Goal: Task Accomplishment & Management: Use online tool/utility

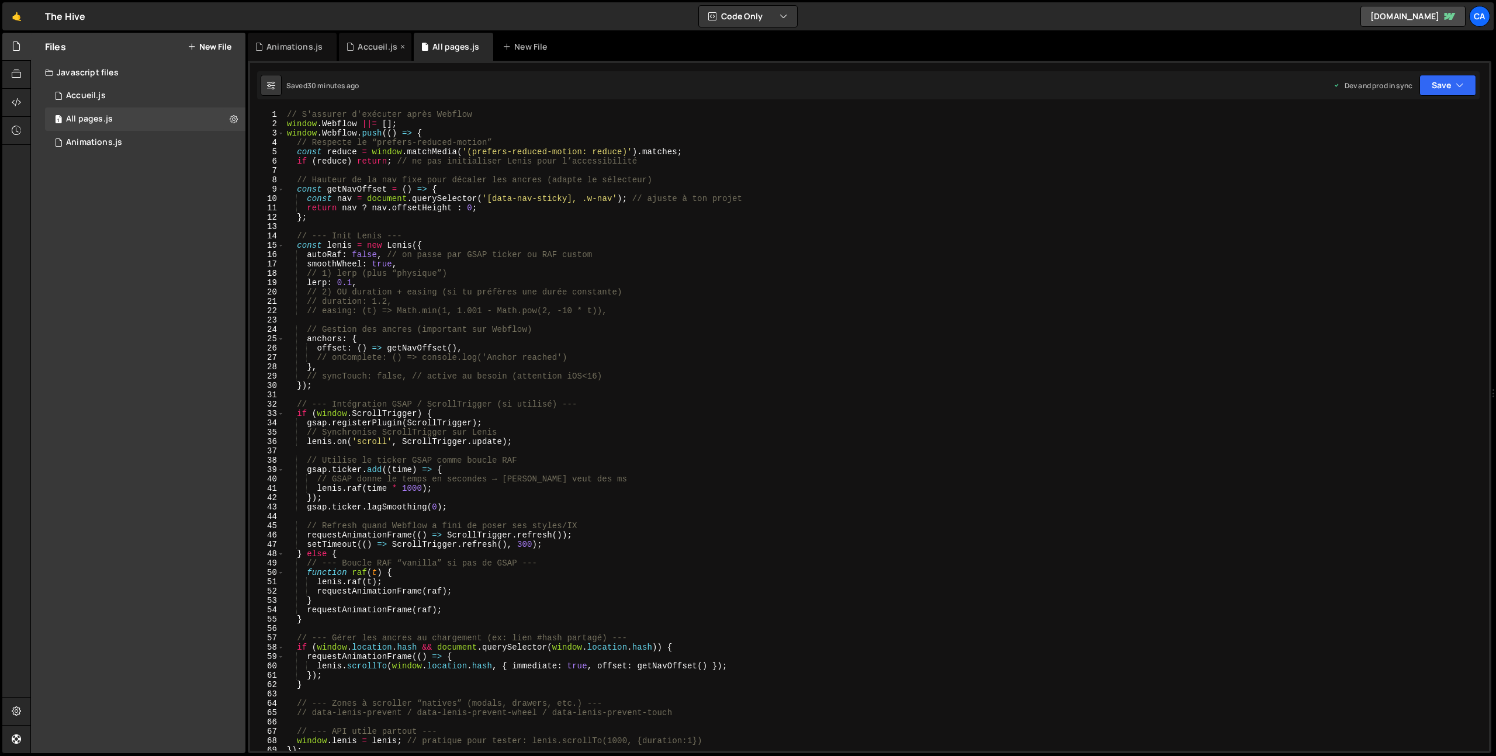
click at [361, 45] on div "Accueil.js" at bounding box center [378, 47] width 40 height 12
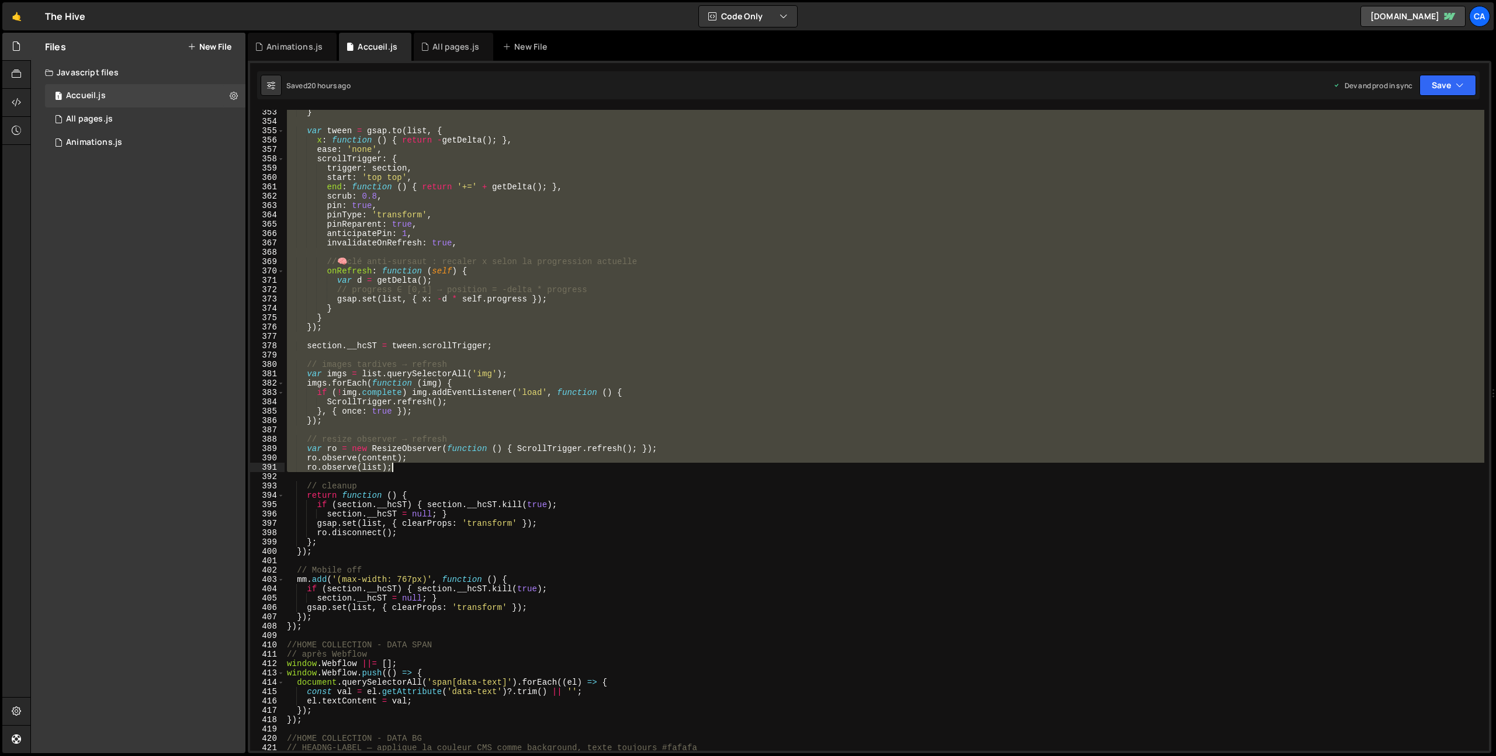
scroll to position [3381, 0]
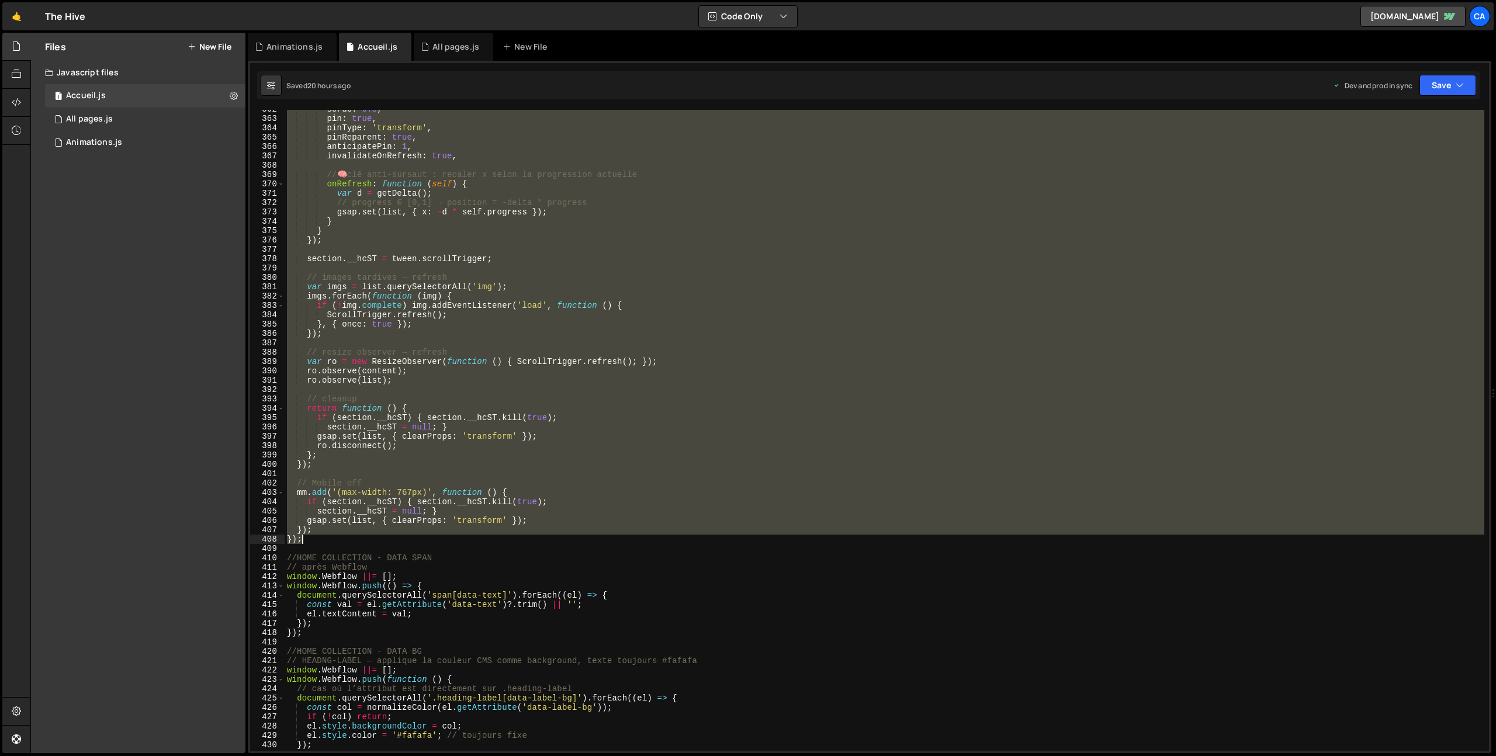
drag, startPoint x: 286, startPoint y: 430, endPoint x: 369, endPoint y: 541, distance: 138.2
click at [369, 541] on div "scrub : 0.8 , pin : true , pinType : 'transform' , pinReparent : true , anticip…" at bounding box center [885, 435] width 1200 height 660
click at [351, 528] on div "scrub : 0.8 , pin : true , pinType : 'transform' , pinReparent : true , anticip…" at bounding box center [885, 430] width 1200 height 641
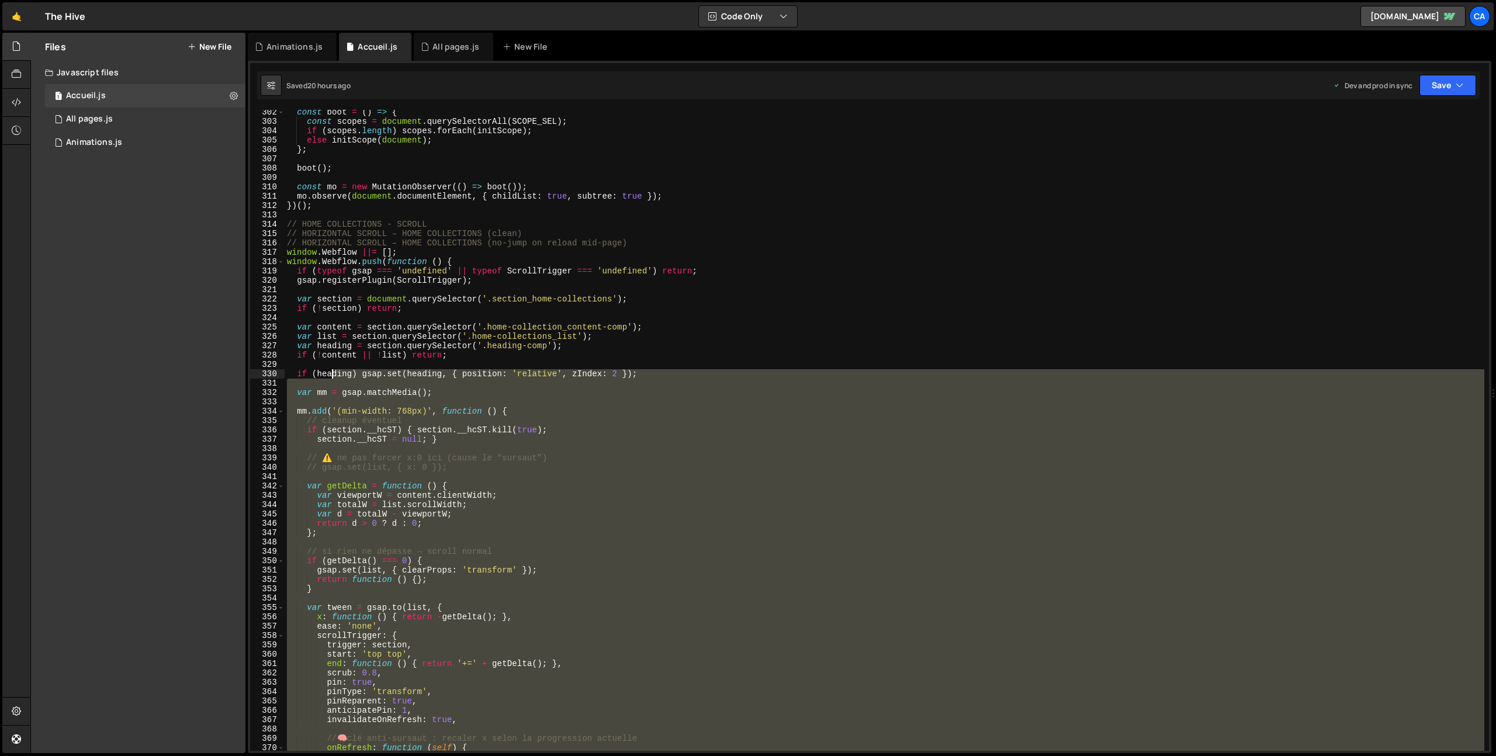
scroll to position [2796, 0]
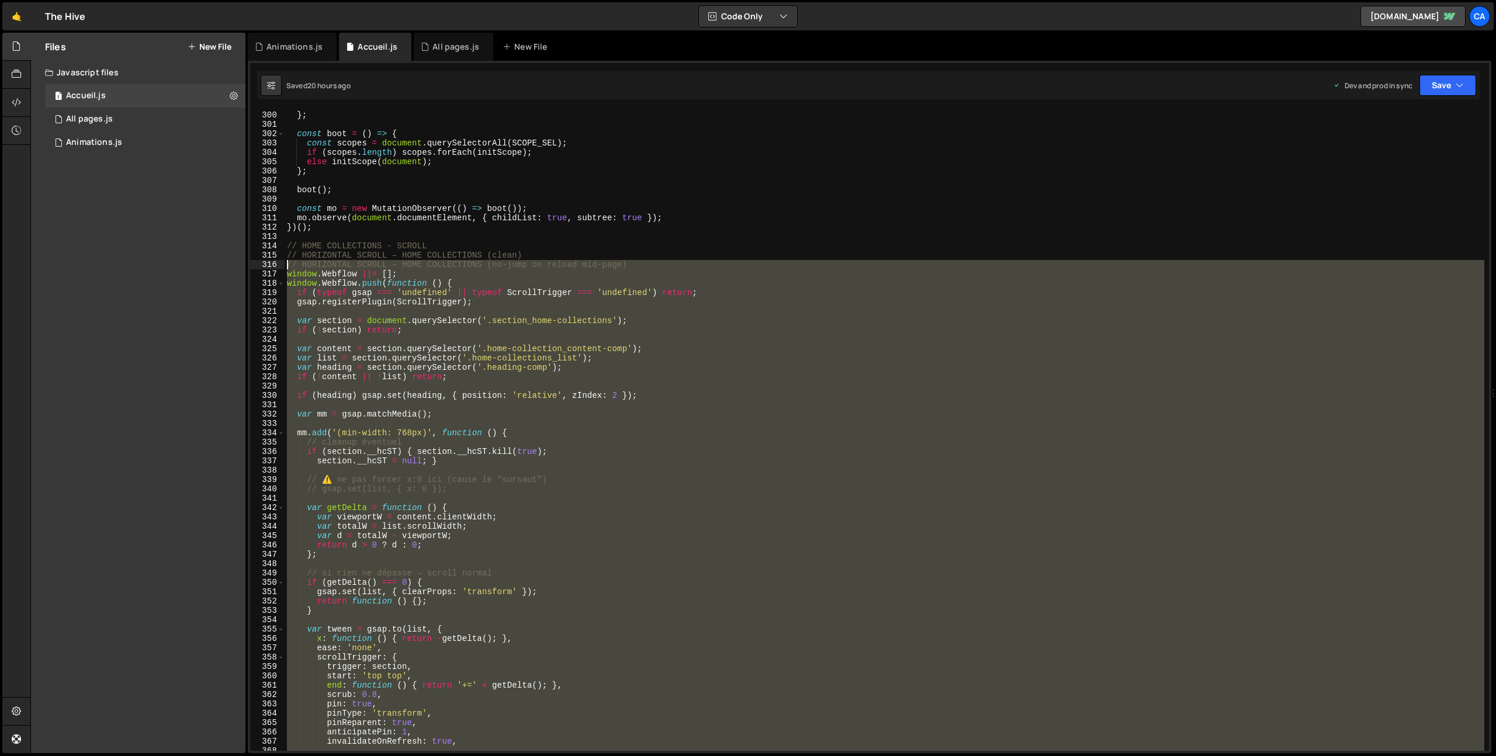
drag, startPoint x: 314, startPoint y: 540, endPoint x: 271, endPoint y: 269, distance: 274.0
click at [271, 269] on div "}); 299 300 301 302 303 304 305 306 307 308 309 310 311 312 313 314 315 316 317…" at bounding box center [869, 430] width 1239 height 641
type textarea "// HORIZONTAL SCROLL – HOME COLLECTIONS (no-jump on reload mid-page) window.Web…"
paste textarea
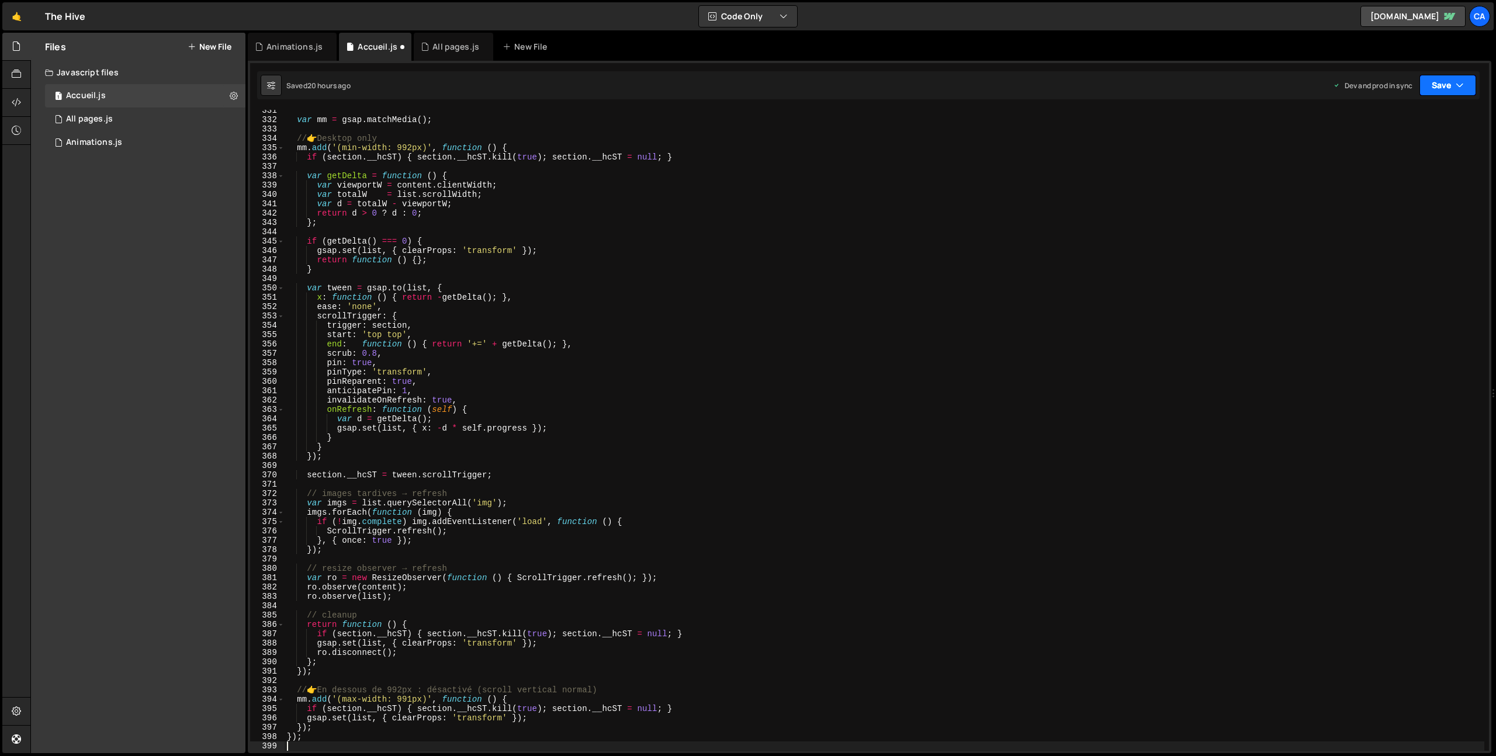
click at [1432, 93] on button "Save" at bounding box center [1448, 85] width 57 height 21
click at [1393, 164] on div "20 hours ago" at bounding box center [1390, 165] width 44 height 10
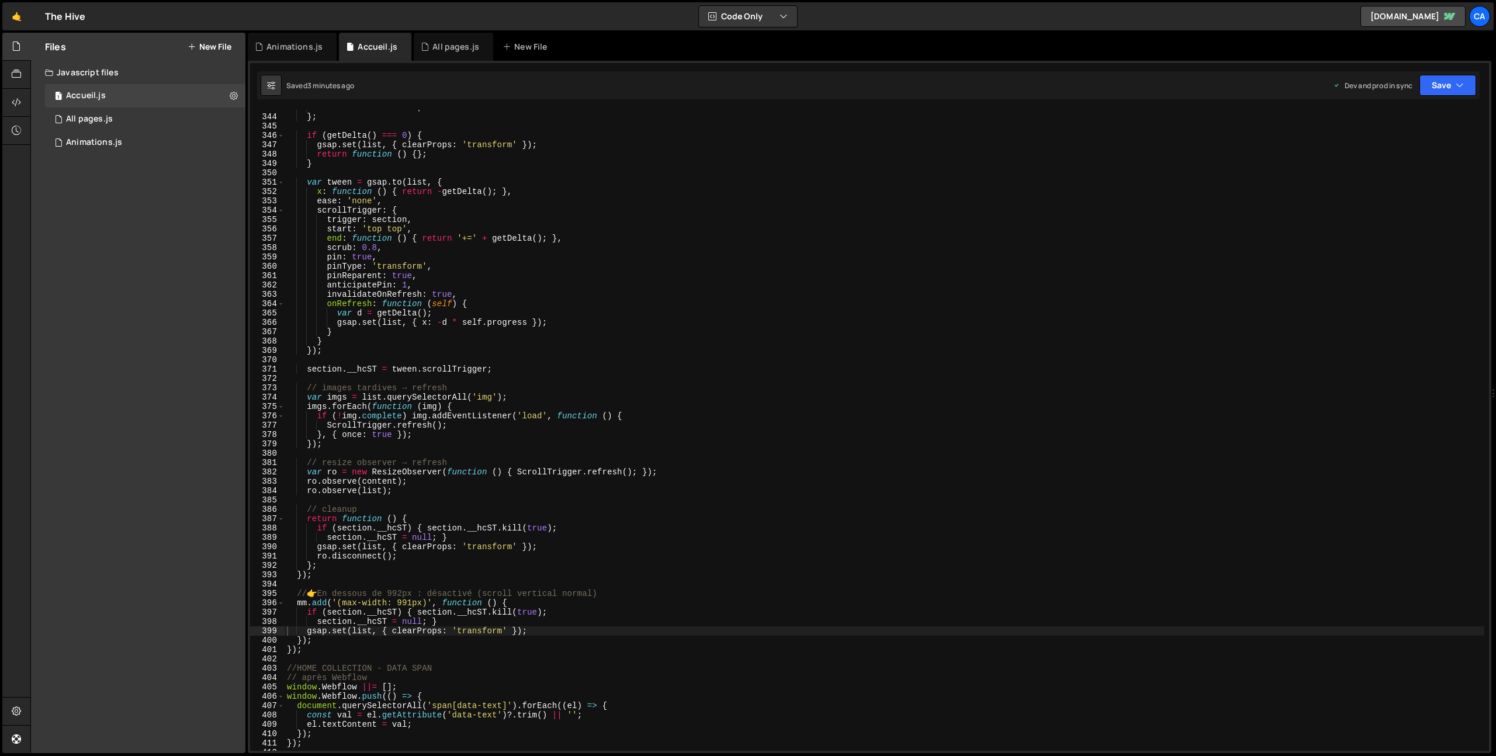
scroll to position [3233, 0]
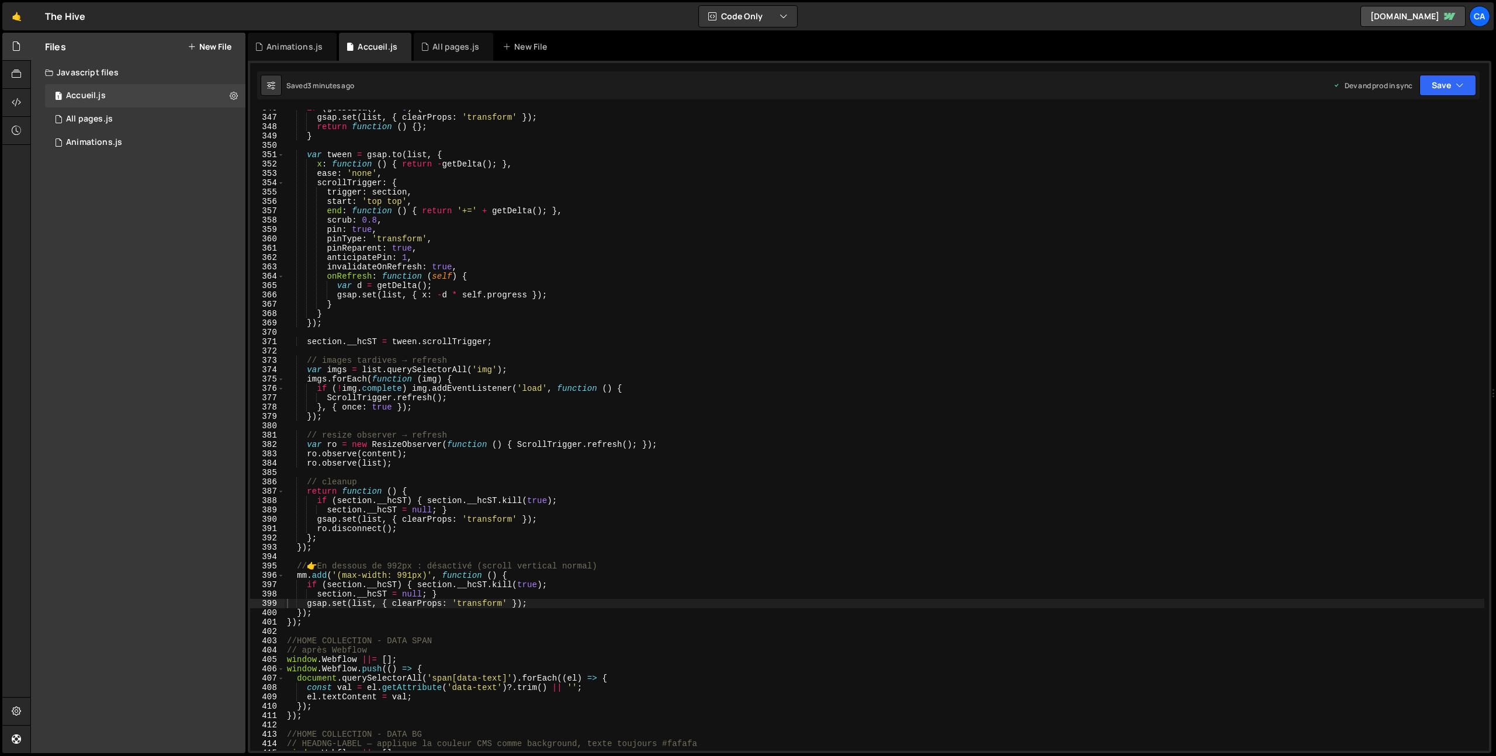
type textarea "});"
click at [327, 627] on div "if ( getDelta ( ) === 0 ) { gsap . set ( list , { clearProps : 'transform' }) ;…" at bounding box center [885, 433] width 1200 height 660
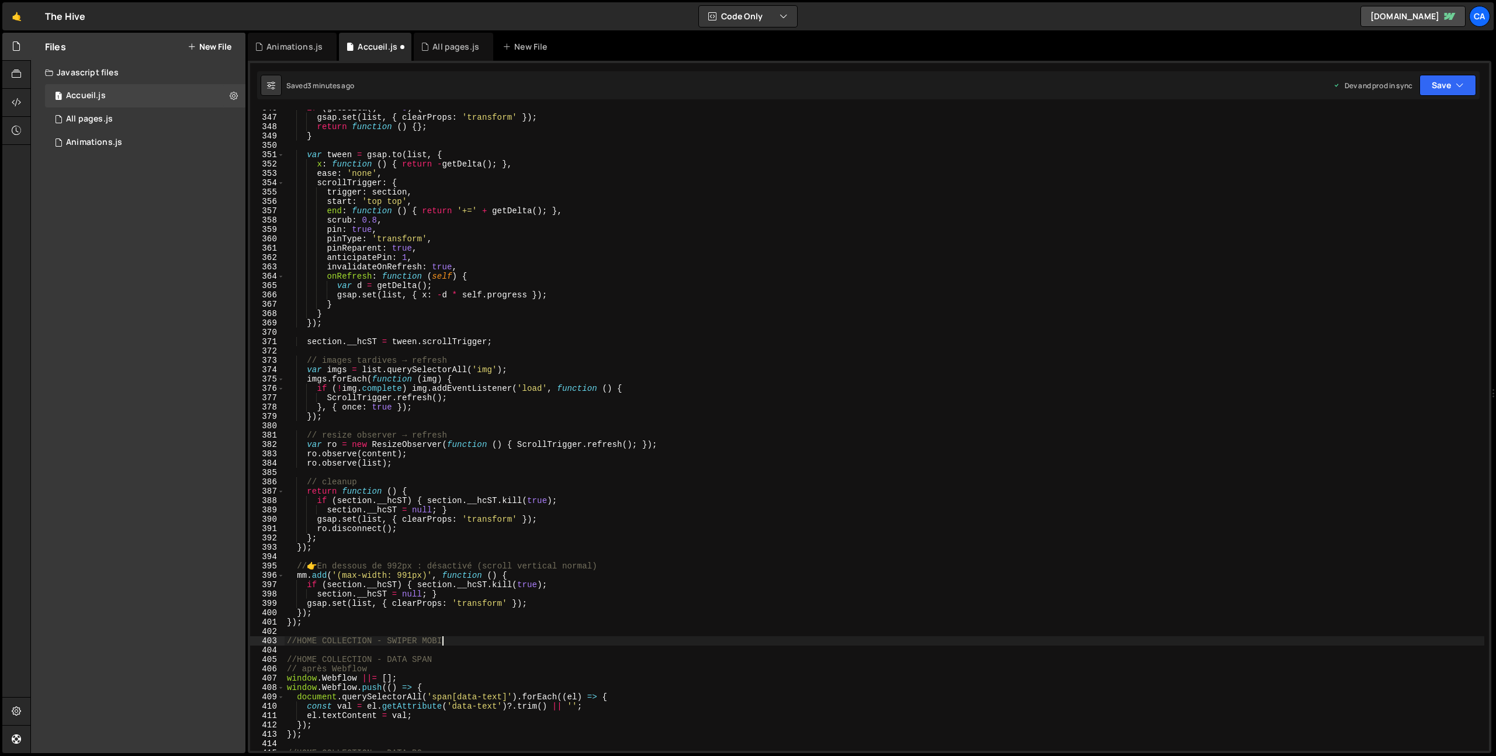
type textarea "//HOME COLLECTION - SWIPER MOBILE"
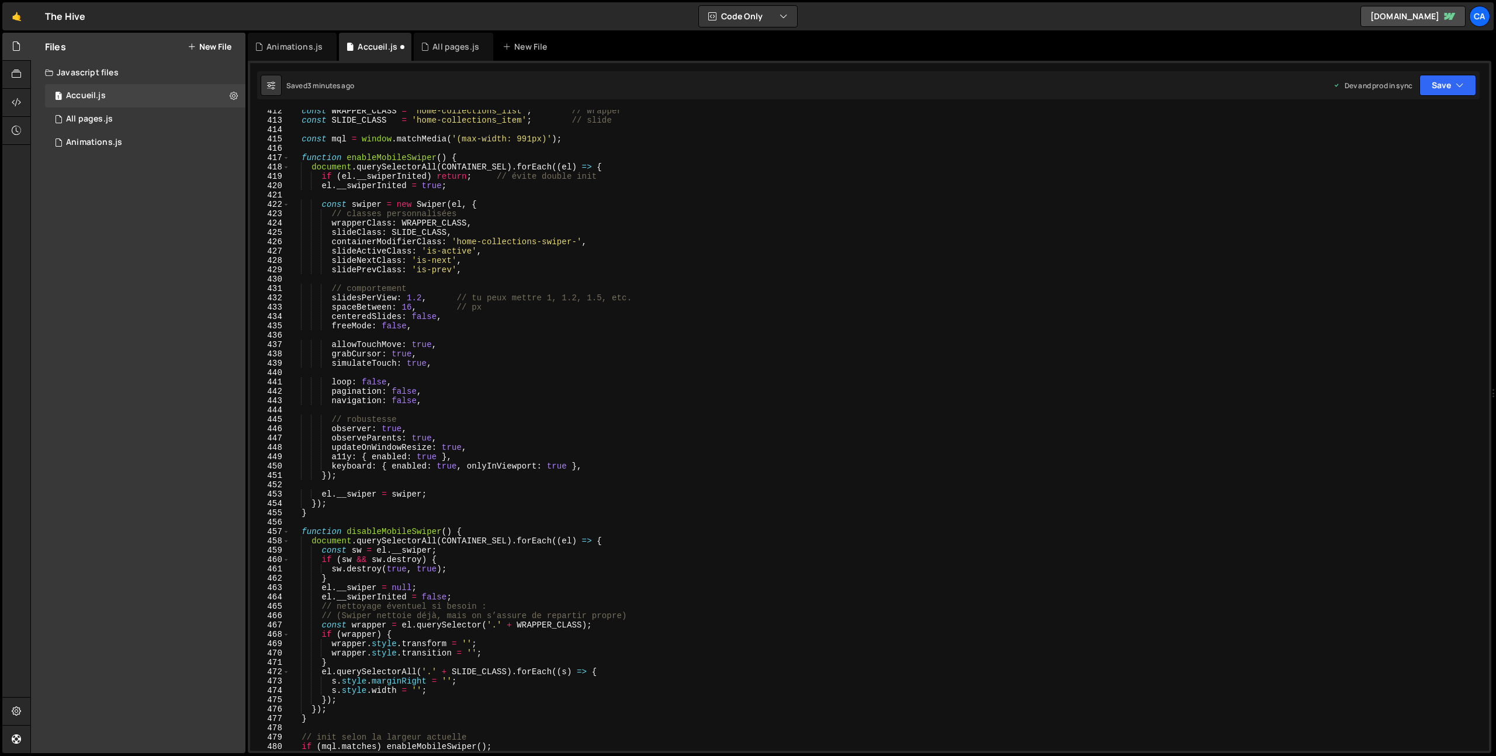
scroll to position [3847, 0]
click at [1436, 88] on button "Save" at bounding box center [1448, 85] width 57 height 21
click at [1403, 160] on div "3 minutes ago" at bounding box center [1391, 165] width 46 height 10
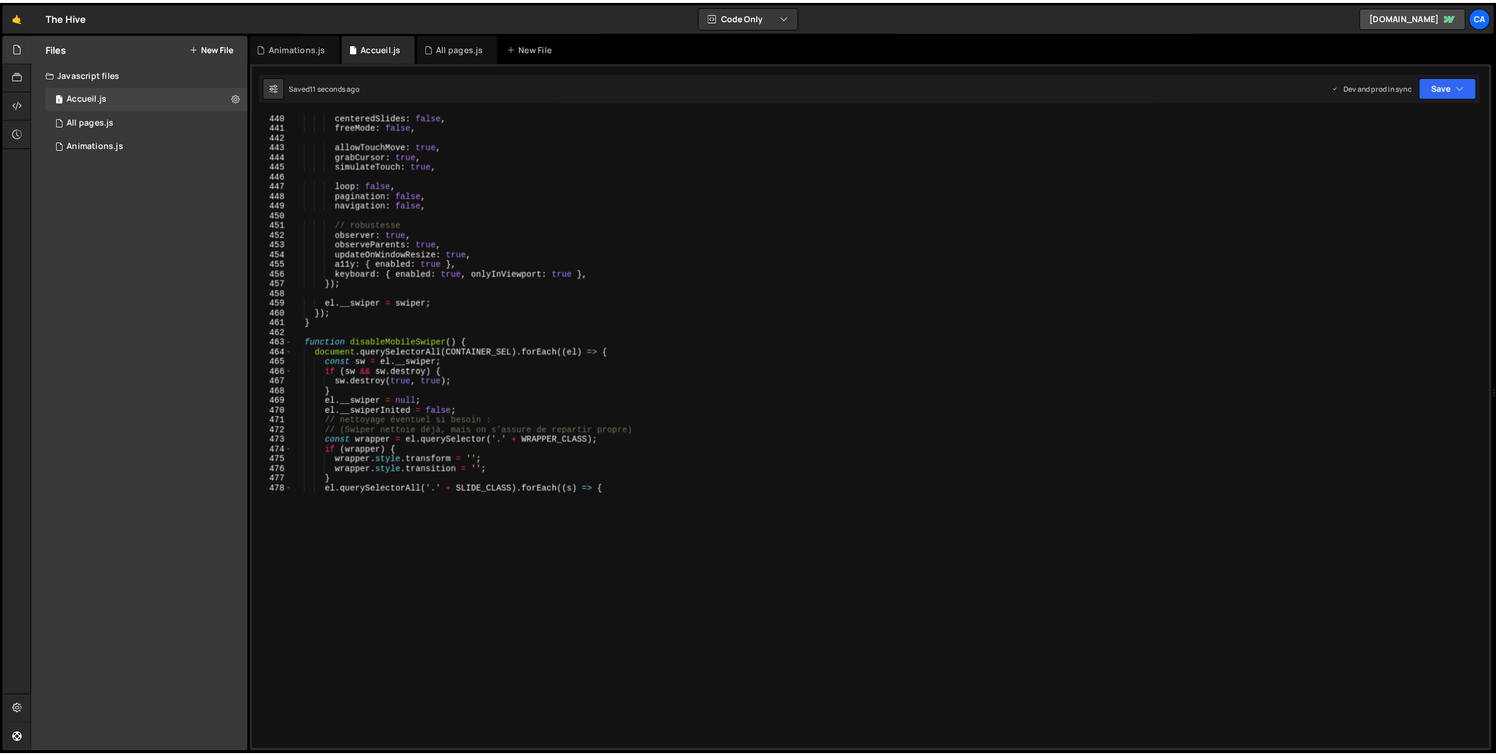
scroll to position [4234, 0]
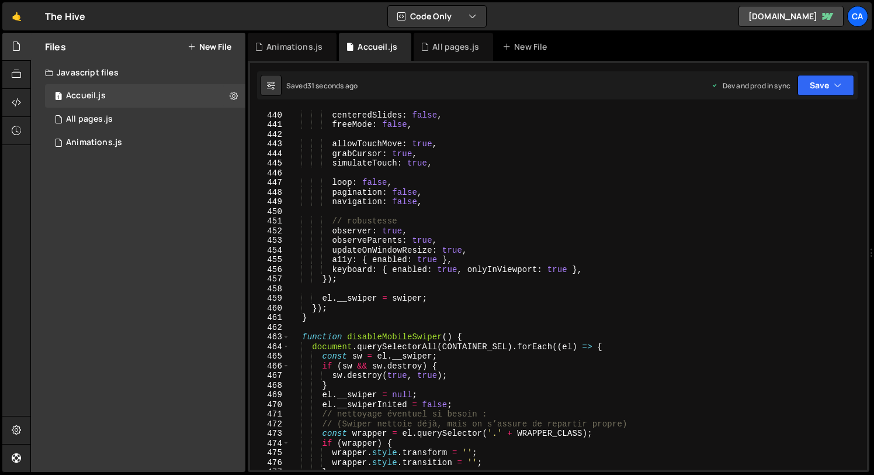
click at [247, 48] on div "Files New File Javascript files 1 Accueil.js 0 1 All pages.js 0 1 Animations.js…" at bounding box center [452, 253] width 844 height 440
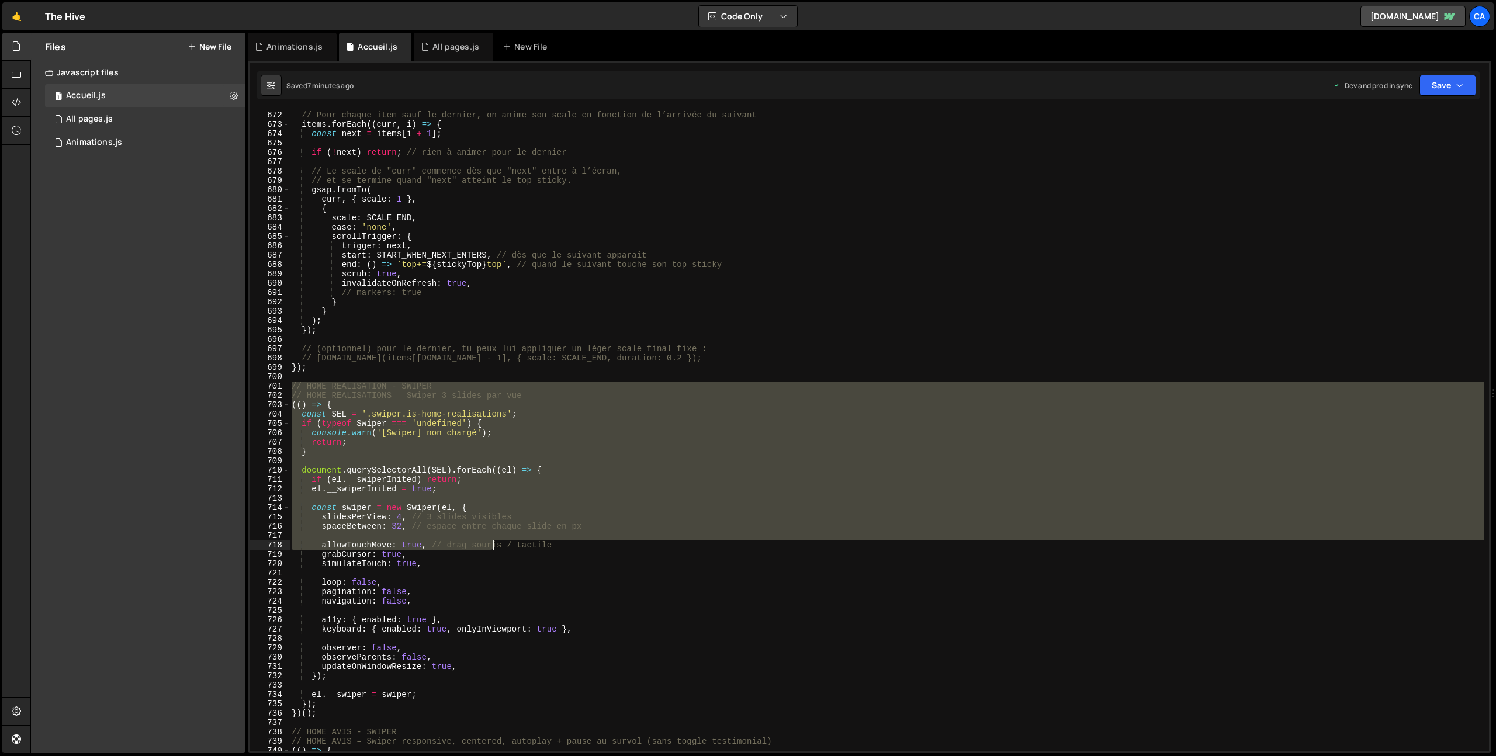
scroll to position [6303, 0]
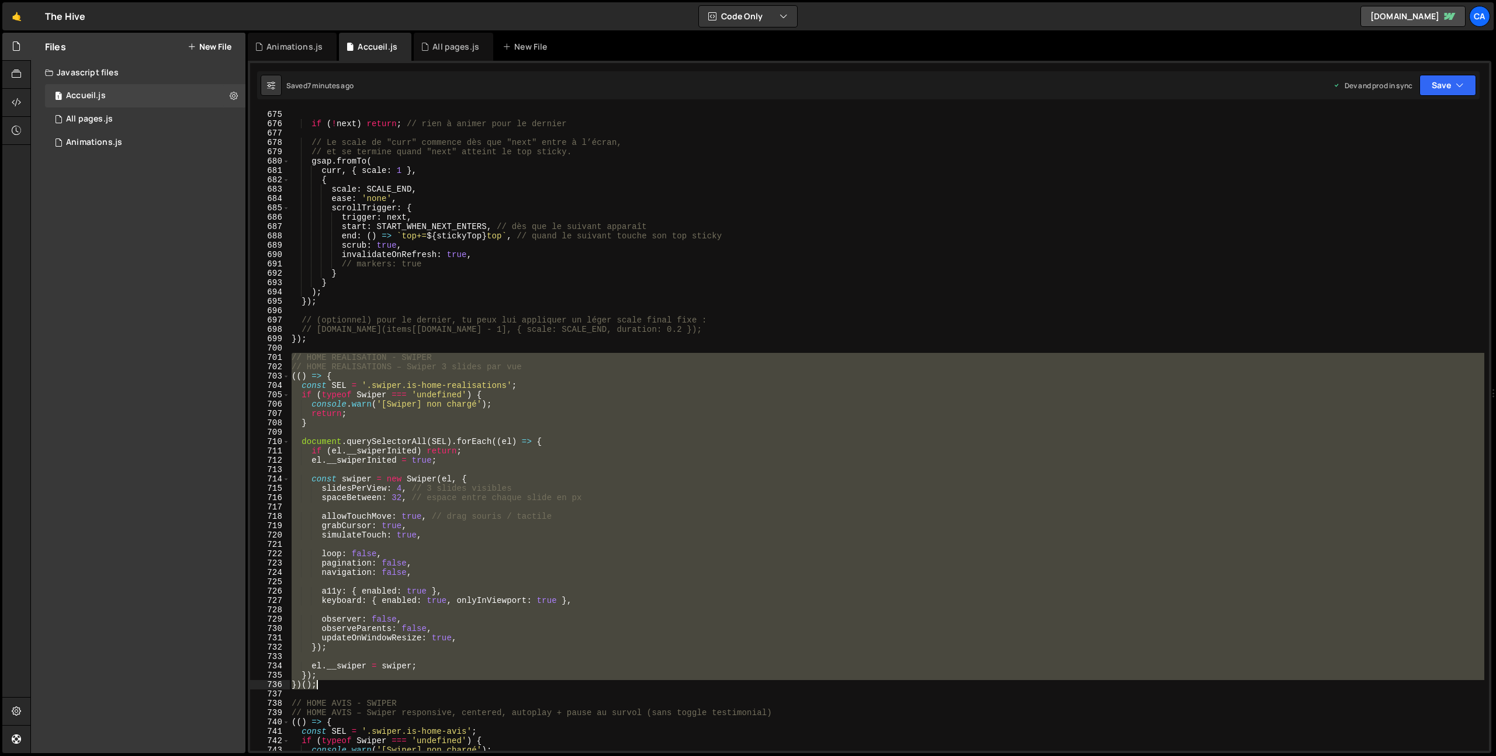
drag, startPoint x: 293, startPoint y: 387, endPoint x: 392, endPoint y: 688, distance: 317.0
click at [392, 688] on div "const next = items [ i + 1 ] ; if ( ! next ) return ; // rien à animer pour le …" at bounding box center [886, 431] width 1195 height 660
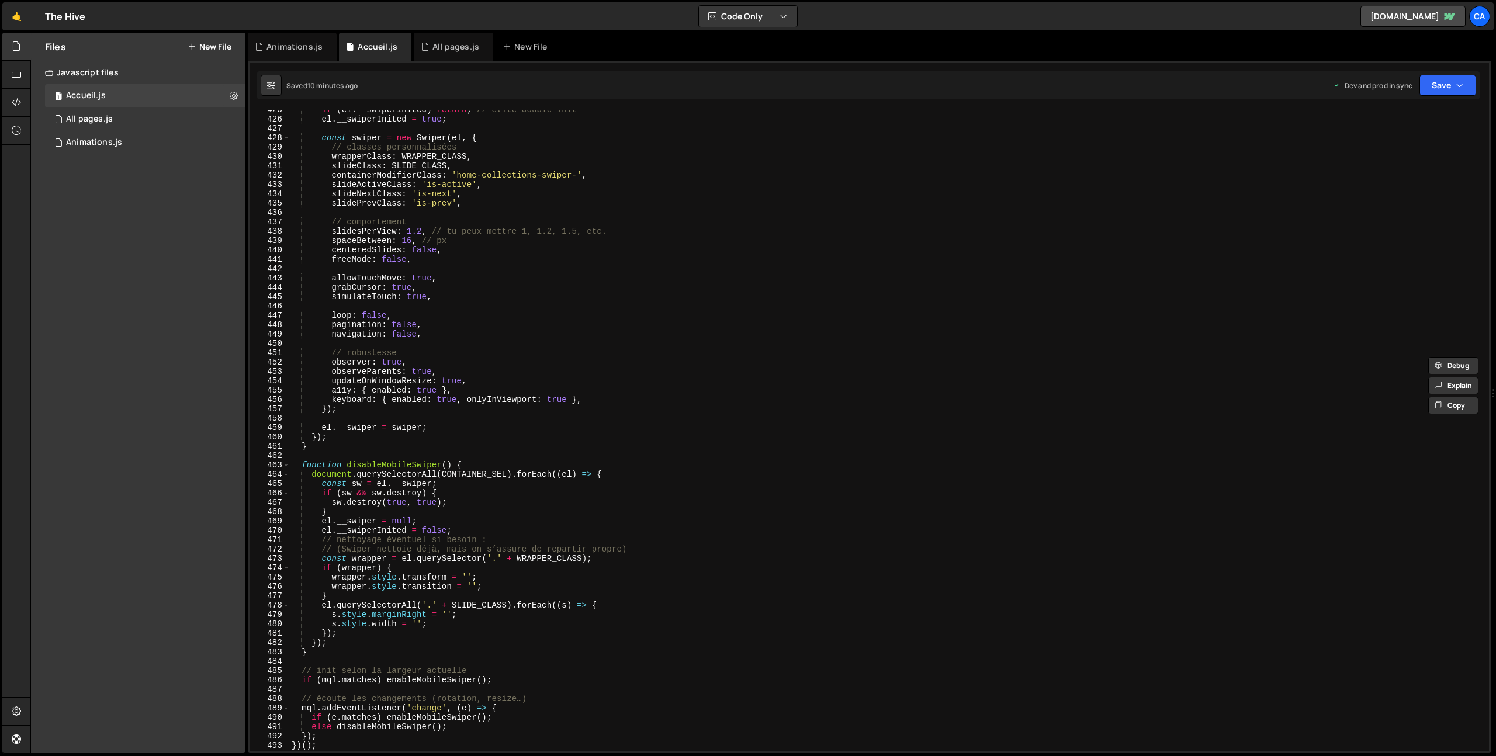
scroll to position [4045, 0]
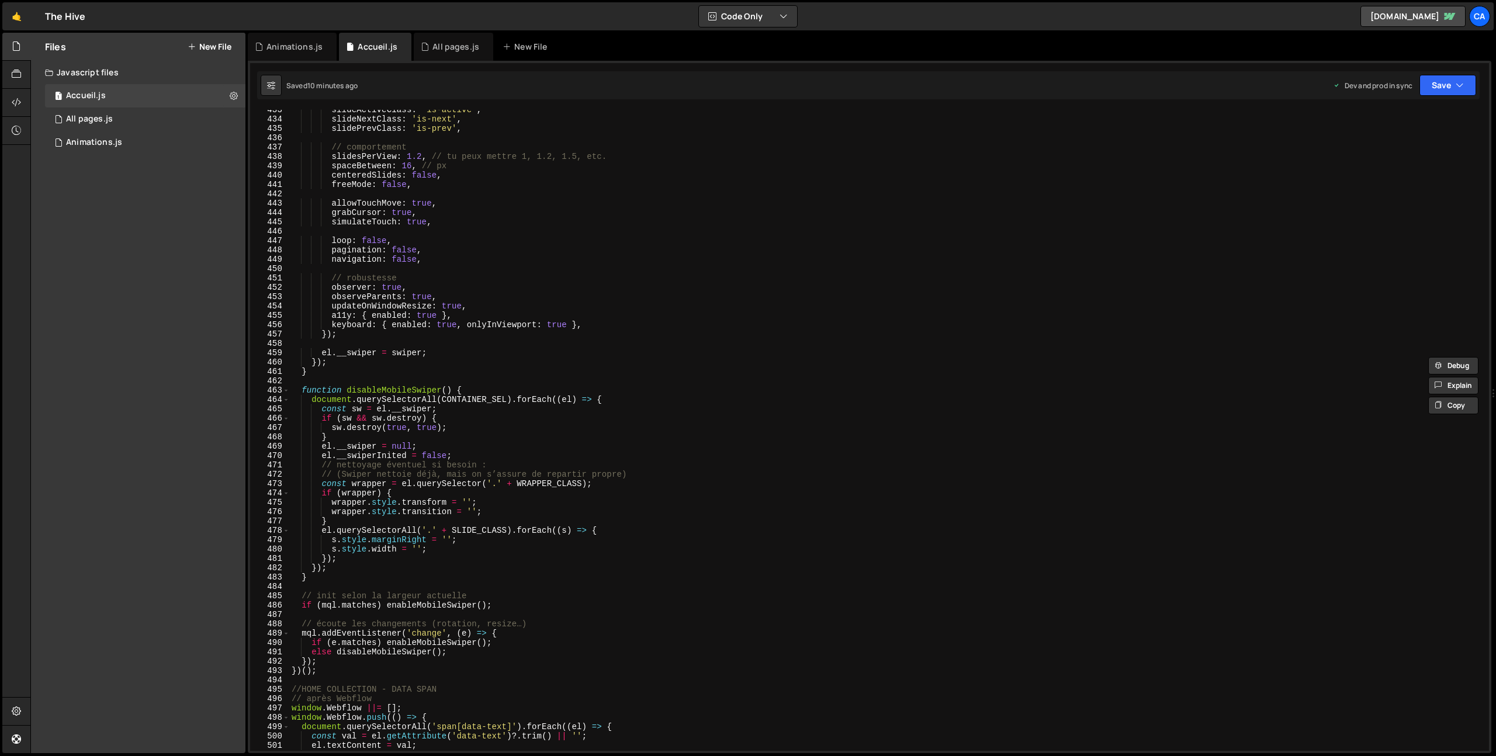
click at [334, 670] on div "slideActiveClass : 'is-active' , slideNextClass : 'is-next' , slidePrevClass : …" at bounding box center [886, 435] width 1195 height 660
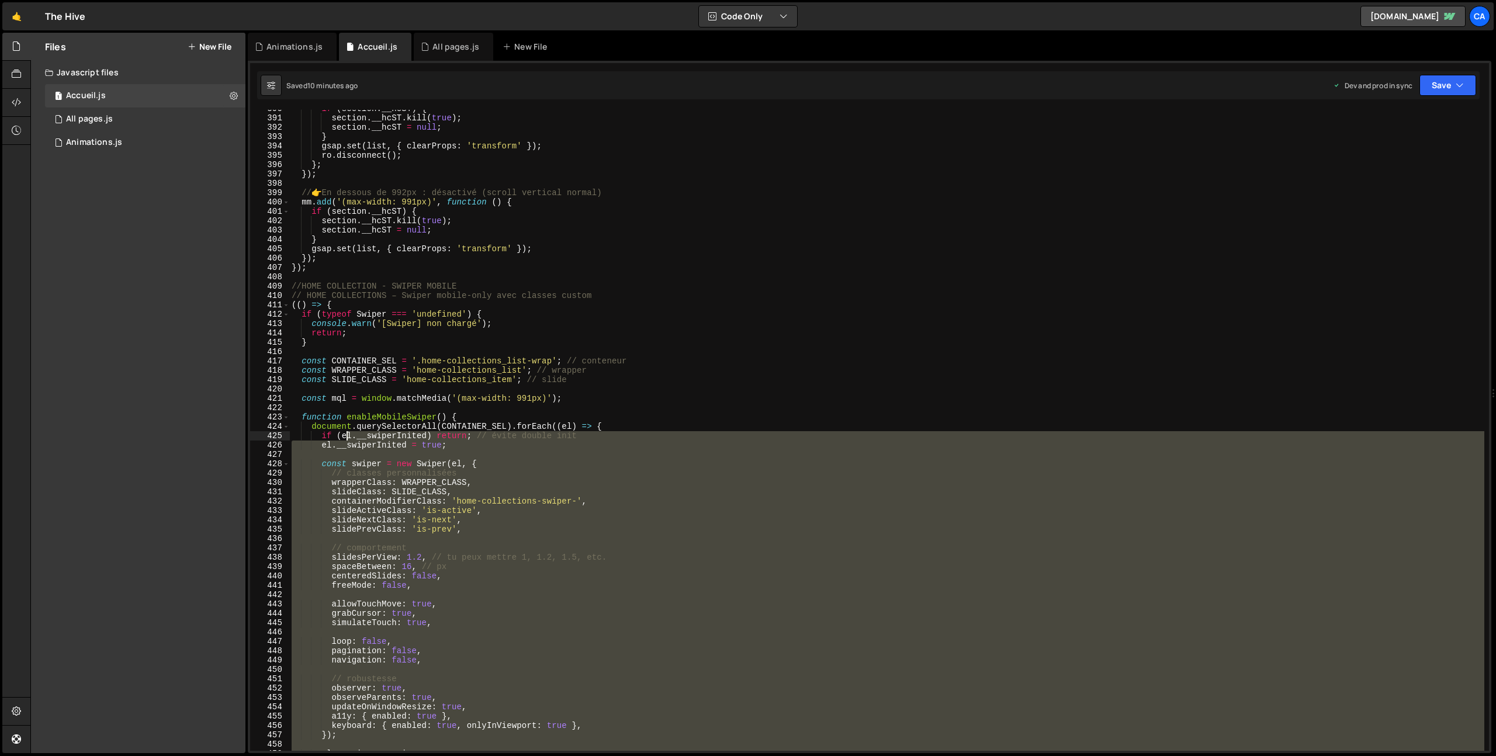
scroll to position [3644, 0]
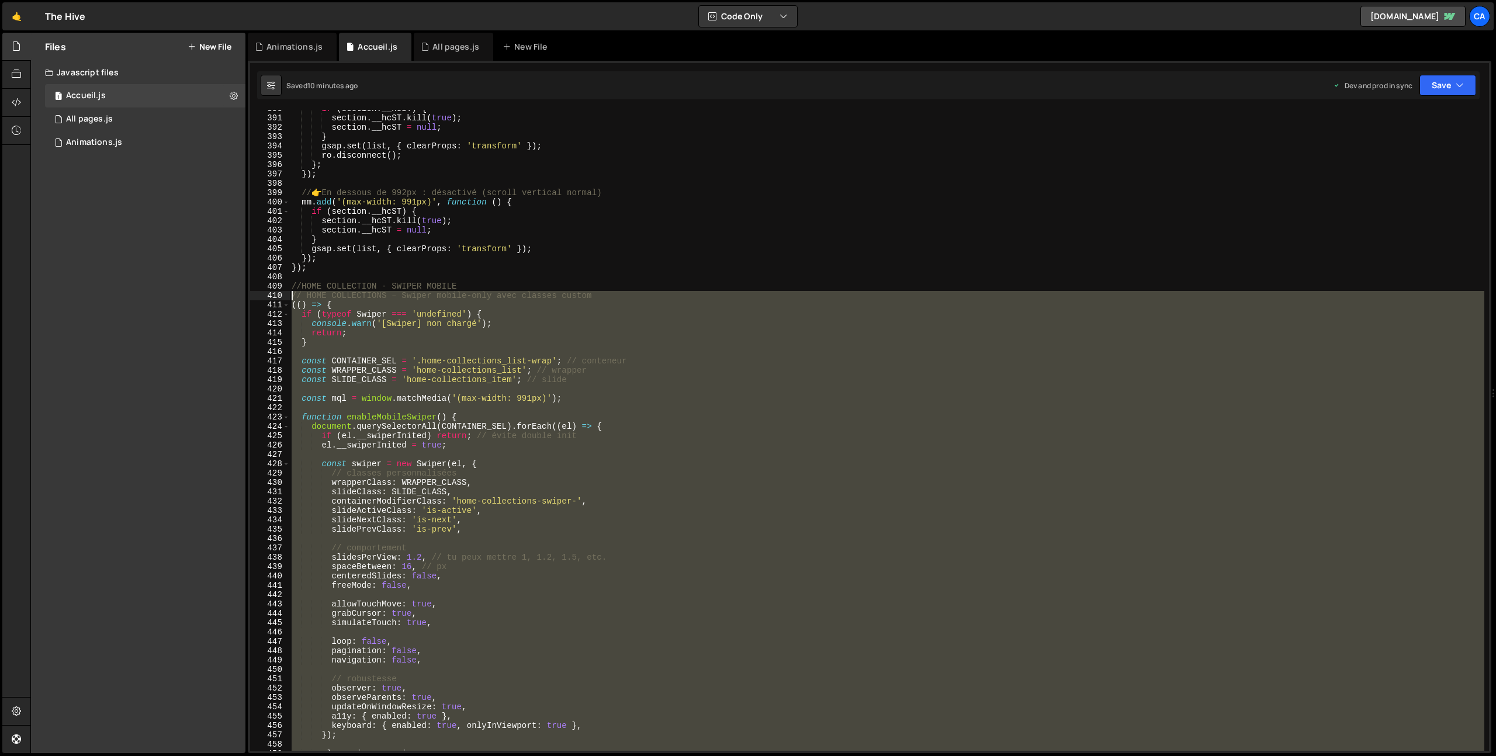
drag, startPoint x: 326, startPoint y: 670, endPoint x: 278, endPoint y: 299, distance: 374.7
click at [278, 299] on div "})(); 390 391 392 393 394 395 396 397 398 399 400 401 402 403 404 405 406 407 4…" at bounding box center [869, 430] width 1239 height 641
type textarea "// HOME COLLECTIONS – Swiper mobile-only avec classes custom (() => {"
paste textarea
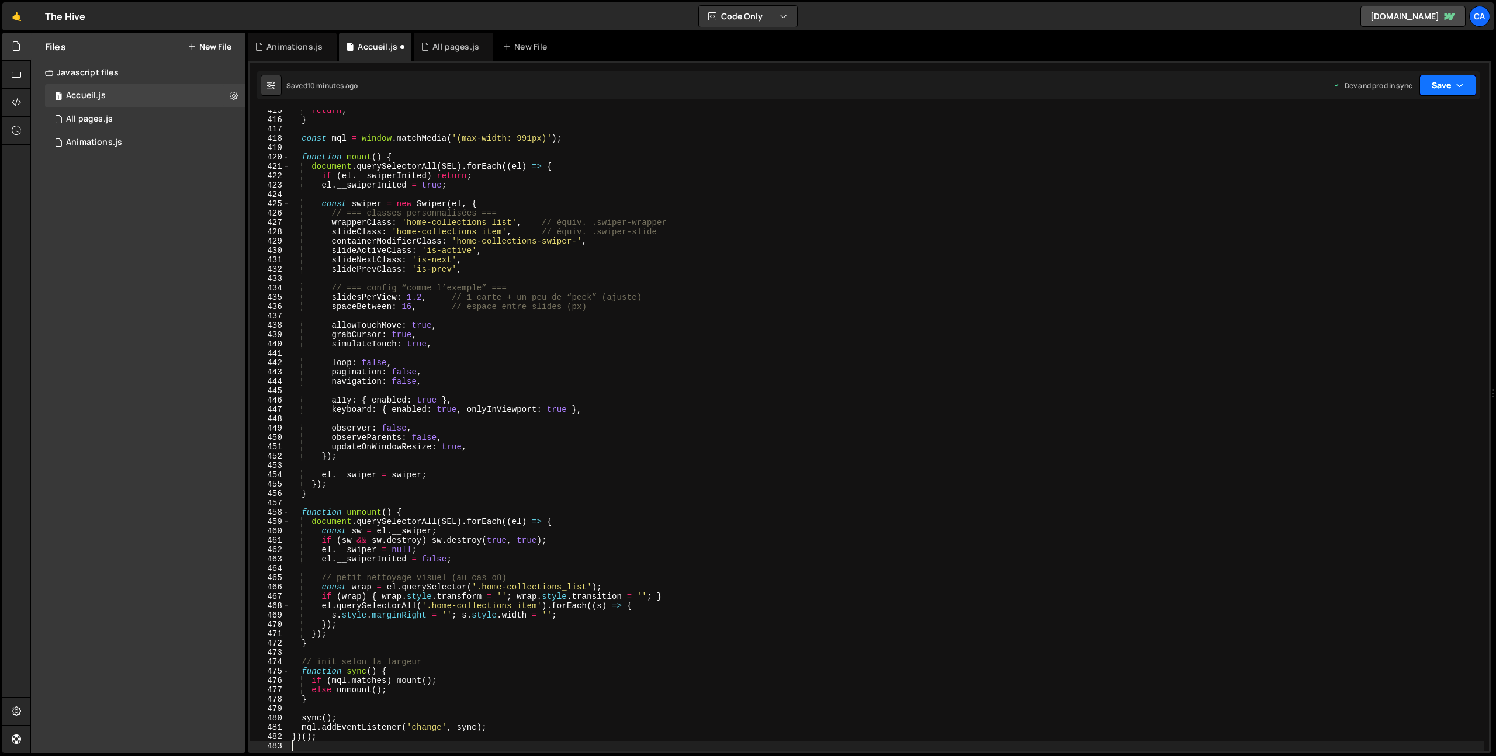
click at [1457, 85] on icon "button" at bounding box center [1460, 85] width 8 height 12
click at [1374, 160] on div "10 minutes ago" at bounding box center [1392, 165] width 49 height 10
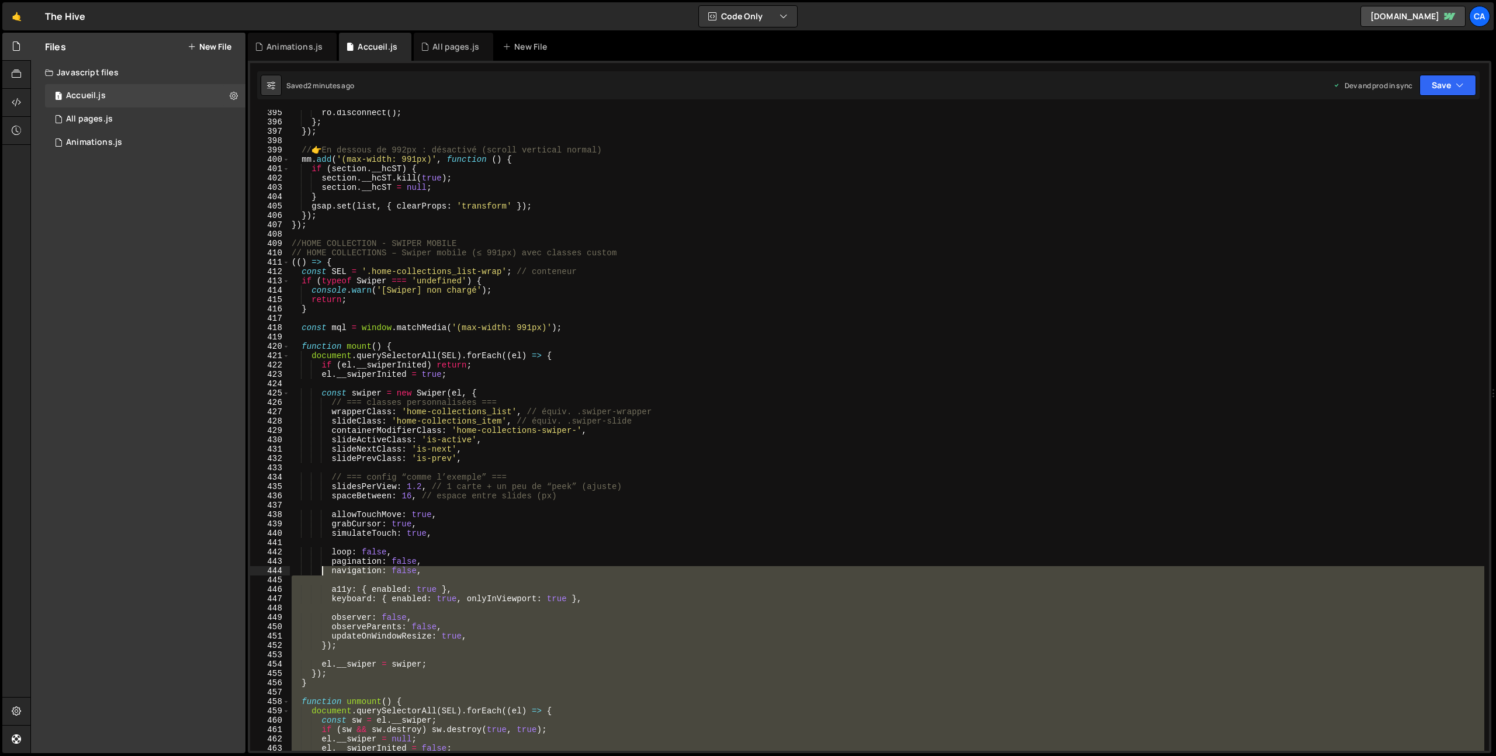
scroll to position [3686, 0]
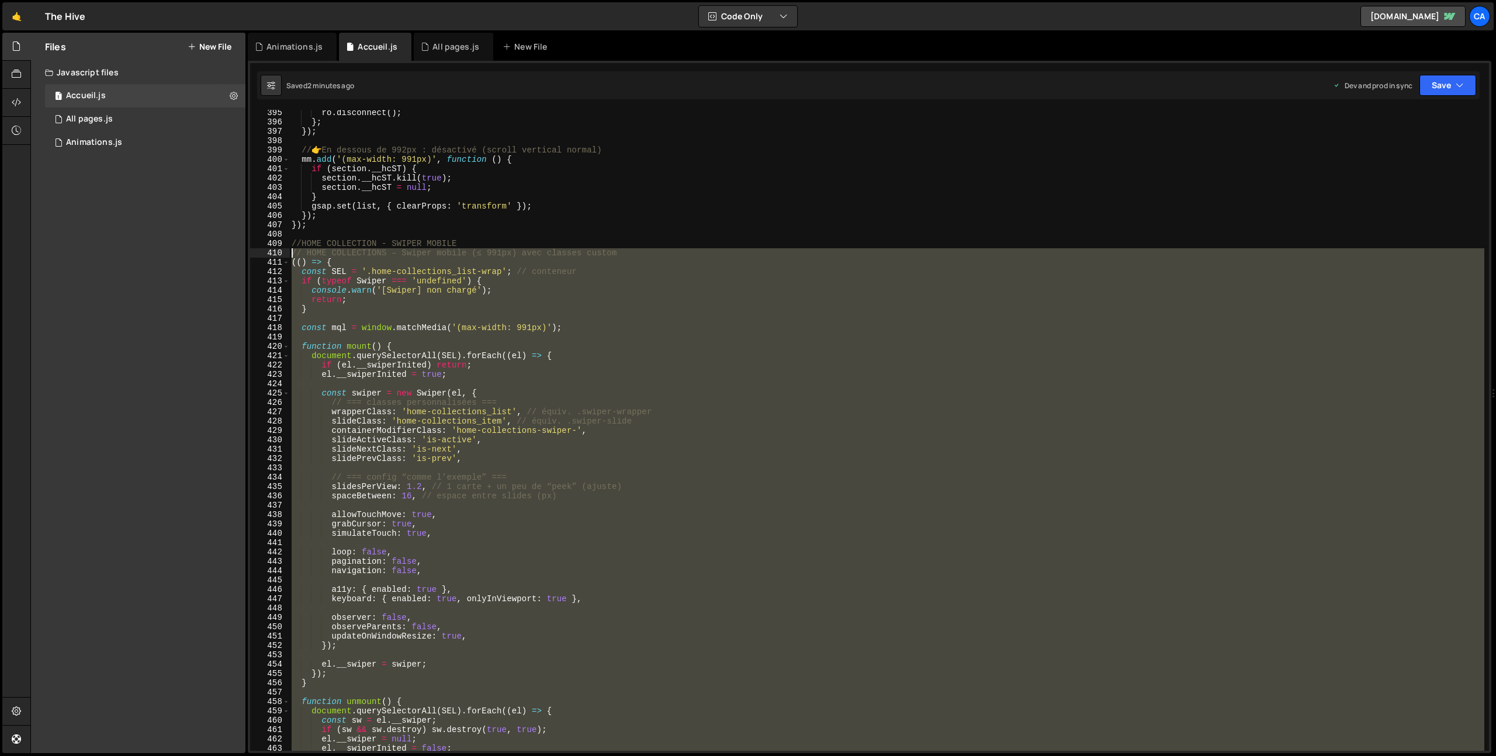
drag, startPoint x: 328, startPoint y: 668, endPoint x: 267, endPoint y: 257, distance: 415.4
click at [267, 257] on div "})(); 395 396 397 398 399 400 401 402 403 404 405 406 407 408 409 410 411 412 4…" at bounding box center [869, 430] width 1239 height 641
type textarea "// HOME COLLECTIONS – Swiper mobile (≤ 991px) avec classes custom (() => {"
paste textarea
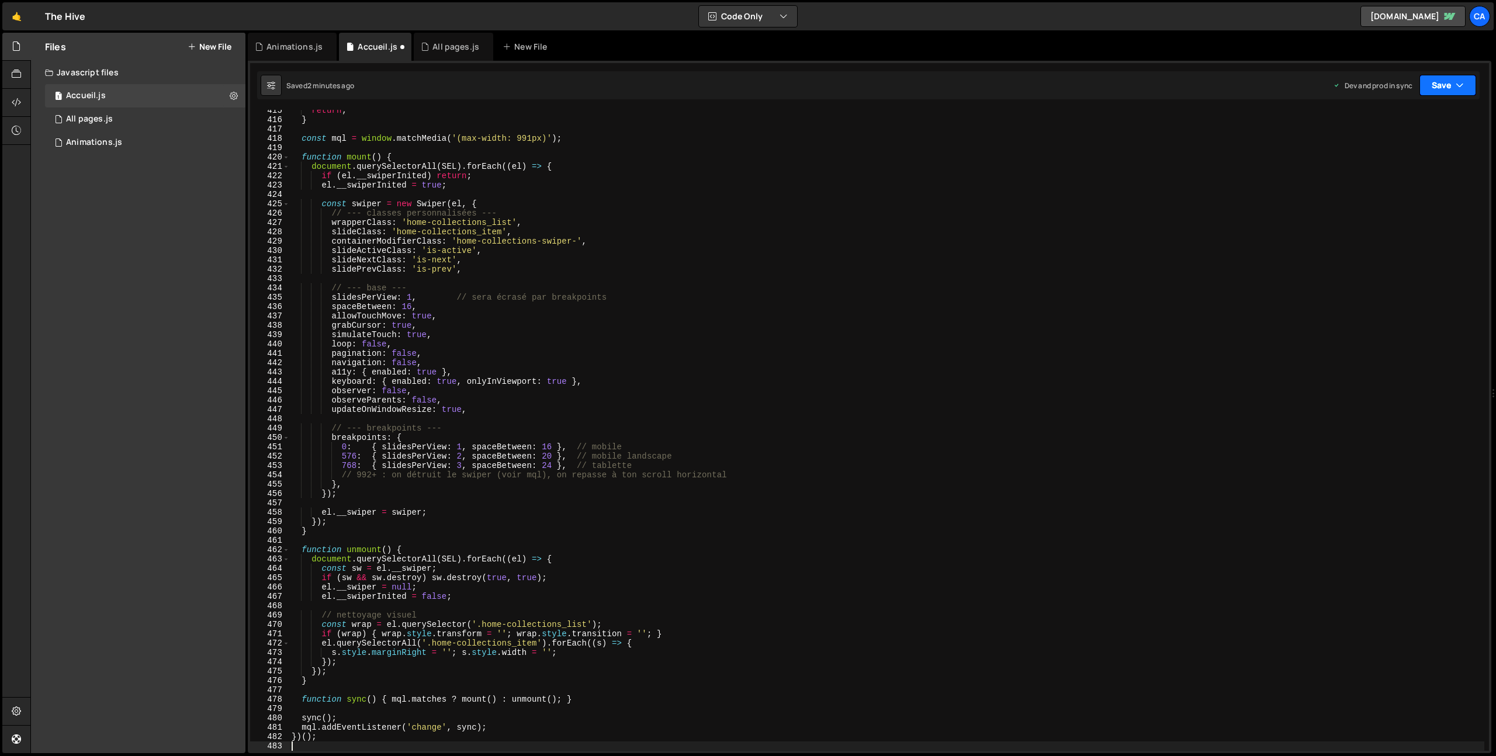
click at [1458, 80] on icon "button" at bounding box center [1460, 85] width 8 height 12
click at [1390, 147] on div "Save to Production S" at bounding box center [1409, 152] width 122 height 12
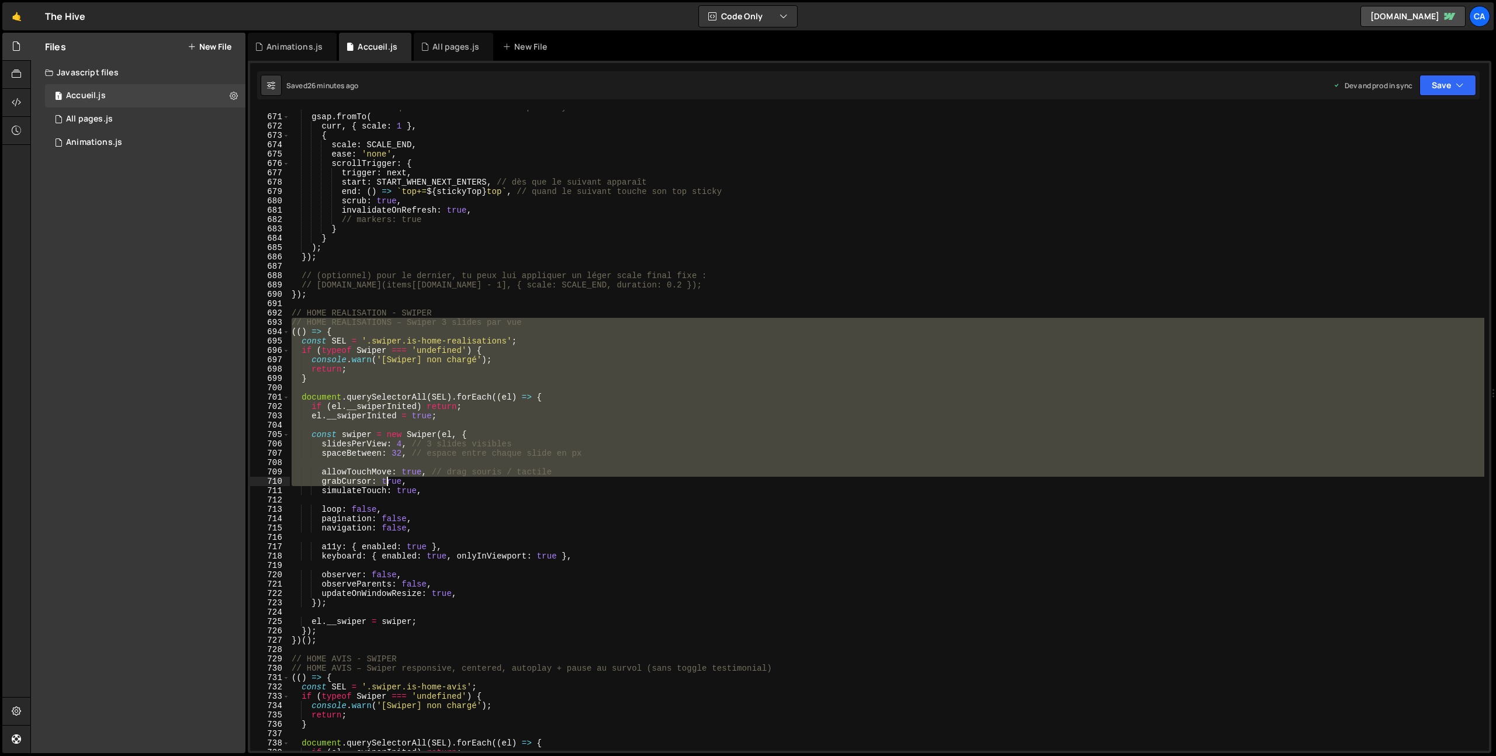
scroll to position [6264, 0]
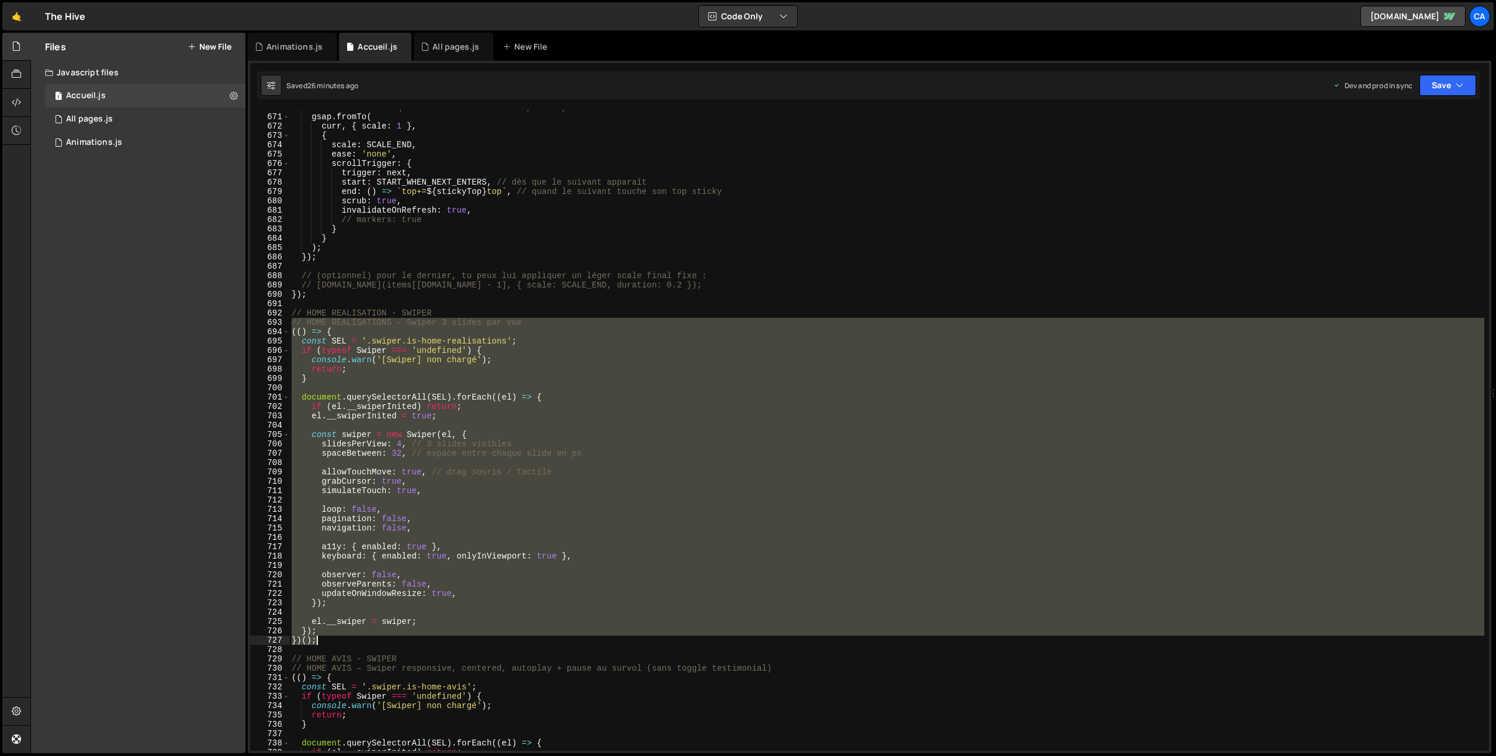
drag, startPoint x: 291, startPoint y: 346, endPoint x: 344, endPoint y: 641, distance: 299.3
click at [344, 641] on div "// et [PERSON_NAME] quand "next" atteint le top sticky. gsap . fromTo ( curr , …" at bounding box center [886, 433] width 1195 height 660
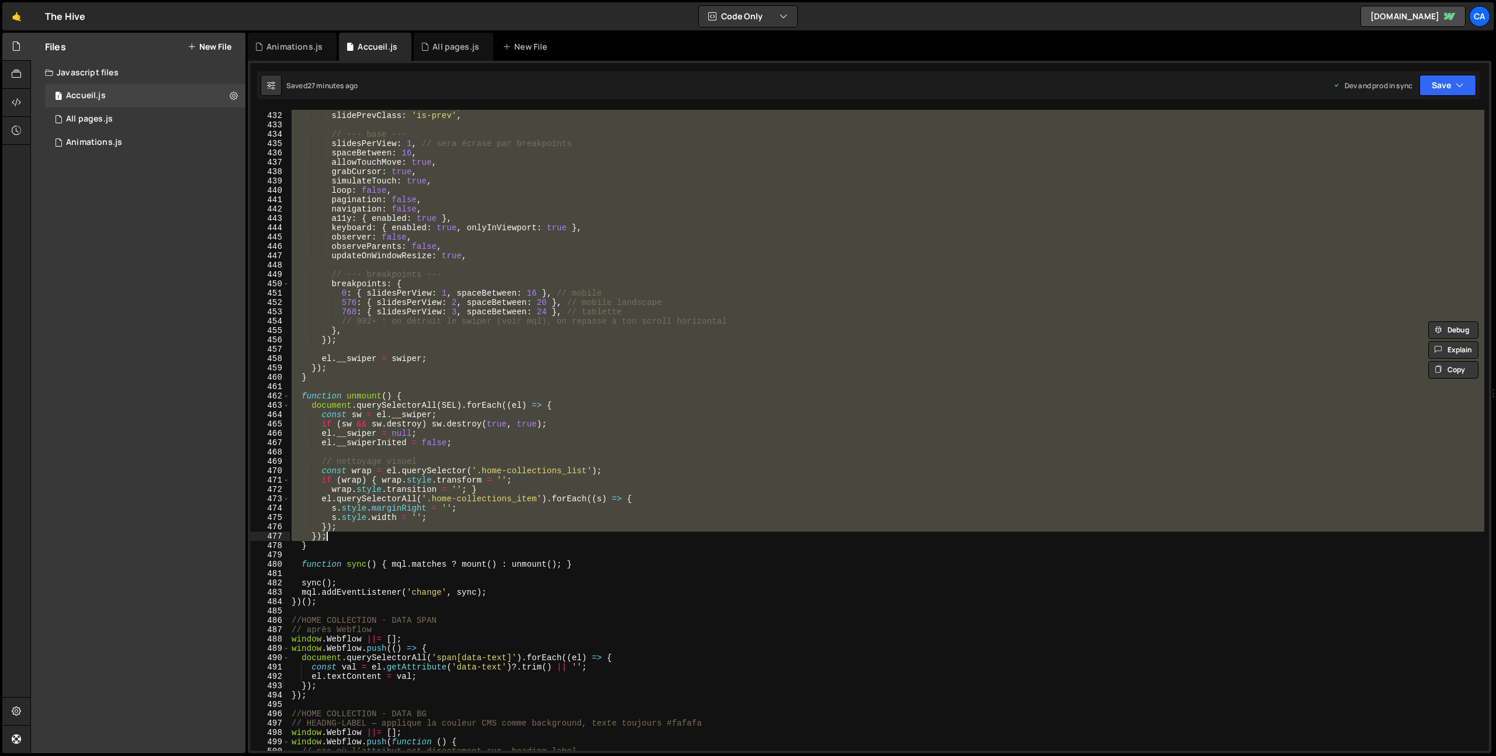
scroll to position [4052, 0]
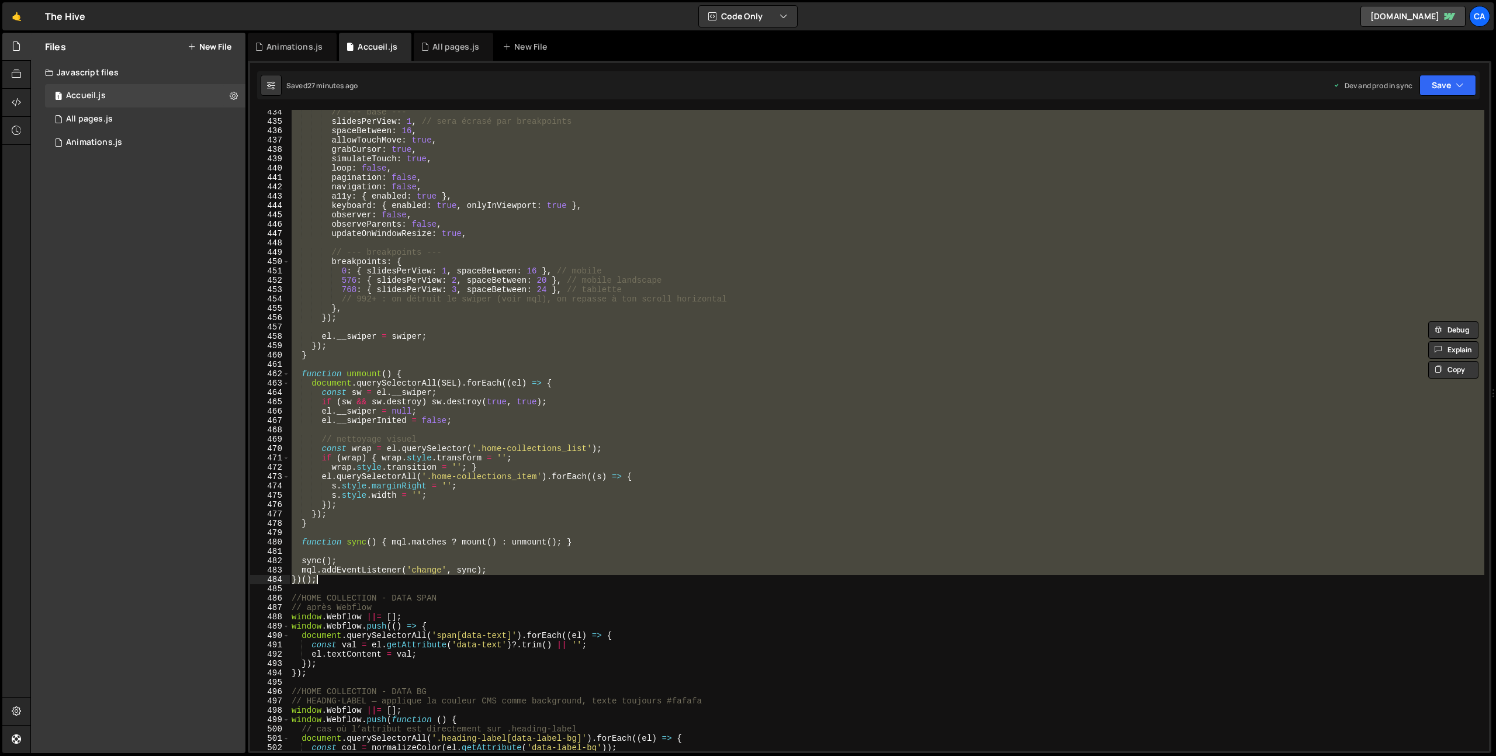
drag, startPoint x: 293, startPoint y: 246, endPoint x: 372, endPoint y: 583, distance: 345.8
click at [372, 583] on div "// --- base --- slidesPerView : 1 , // sera écrasé par breakpoints spaceBetween…" at bounding box center [886, 438] width 1195 height 660
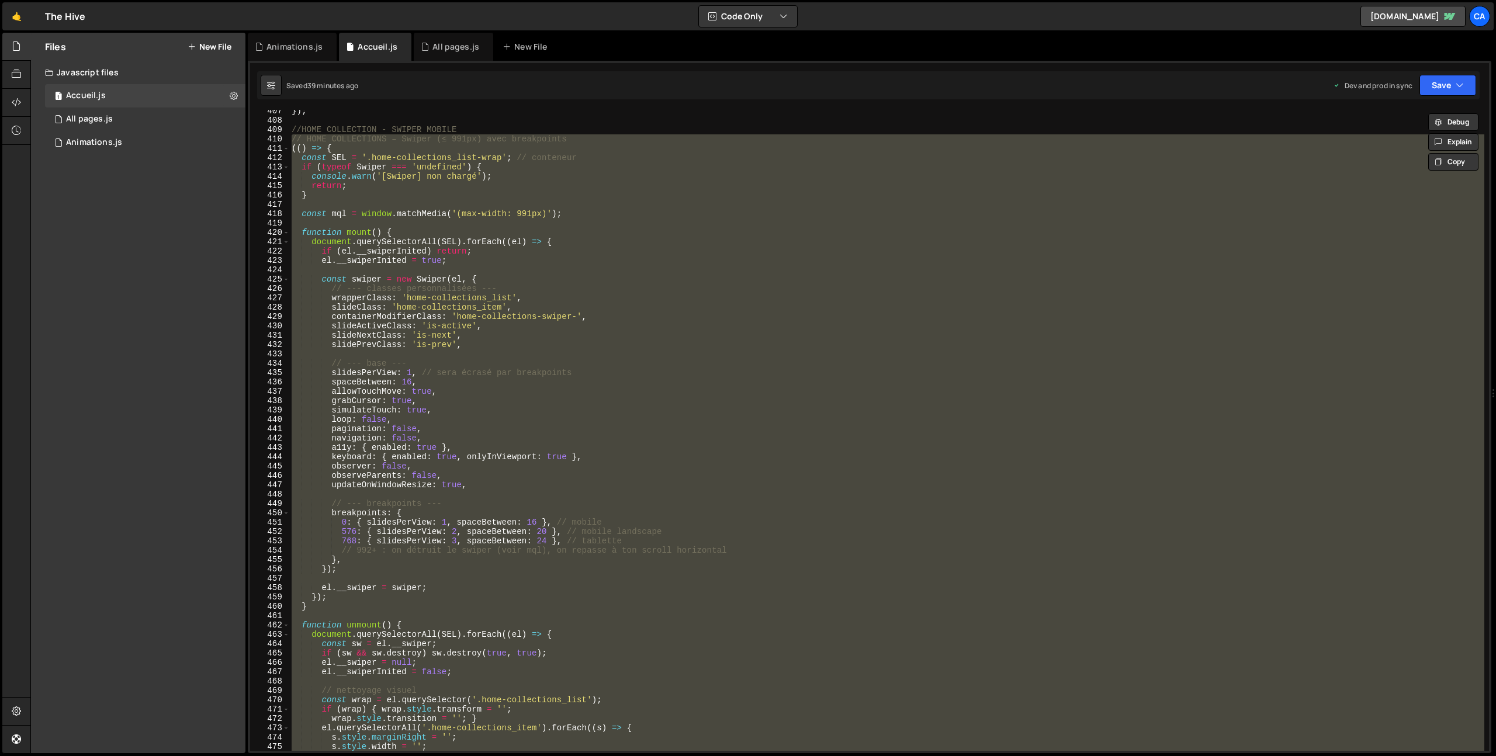
scroll to position [3757, 0]
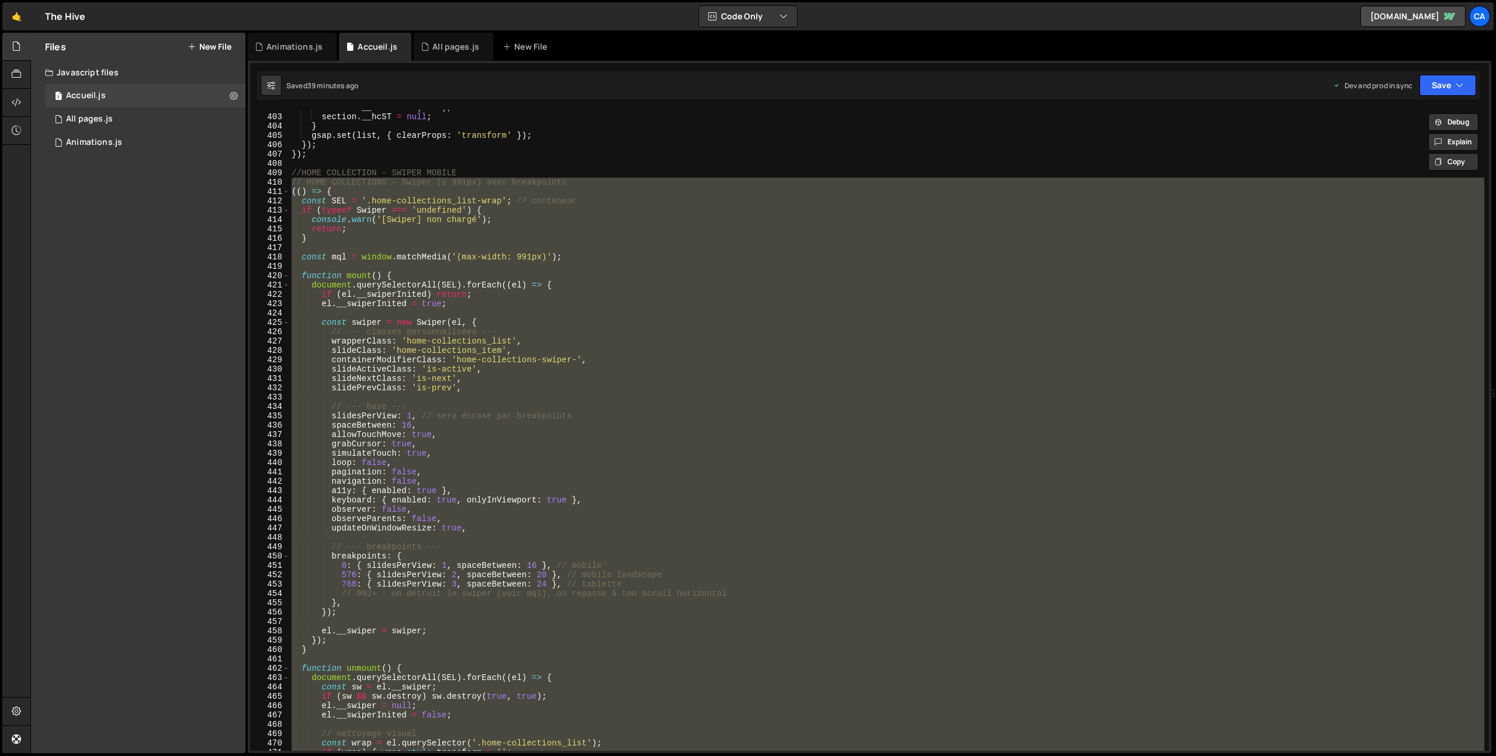
click at [363, 371] on div "section . __hcST . kill ( true ) ; section . __hcST = null ; } gsap . set ( lis…" at bounding box center [886, 430] width 1195 height 641
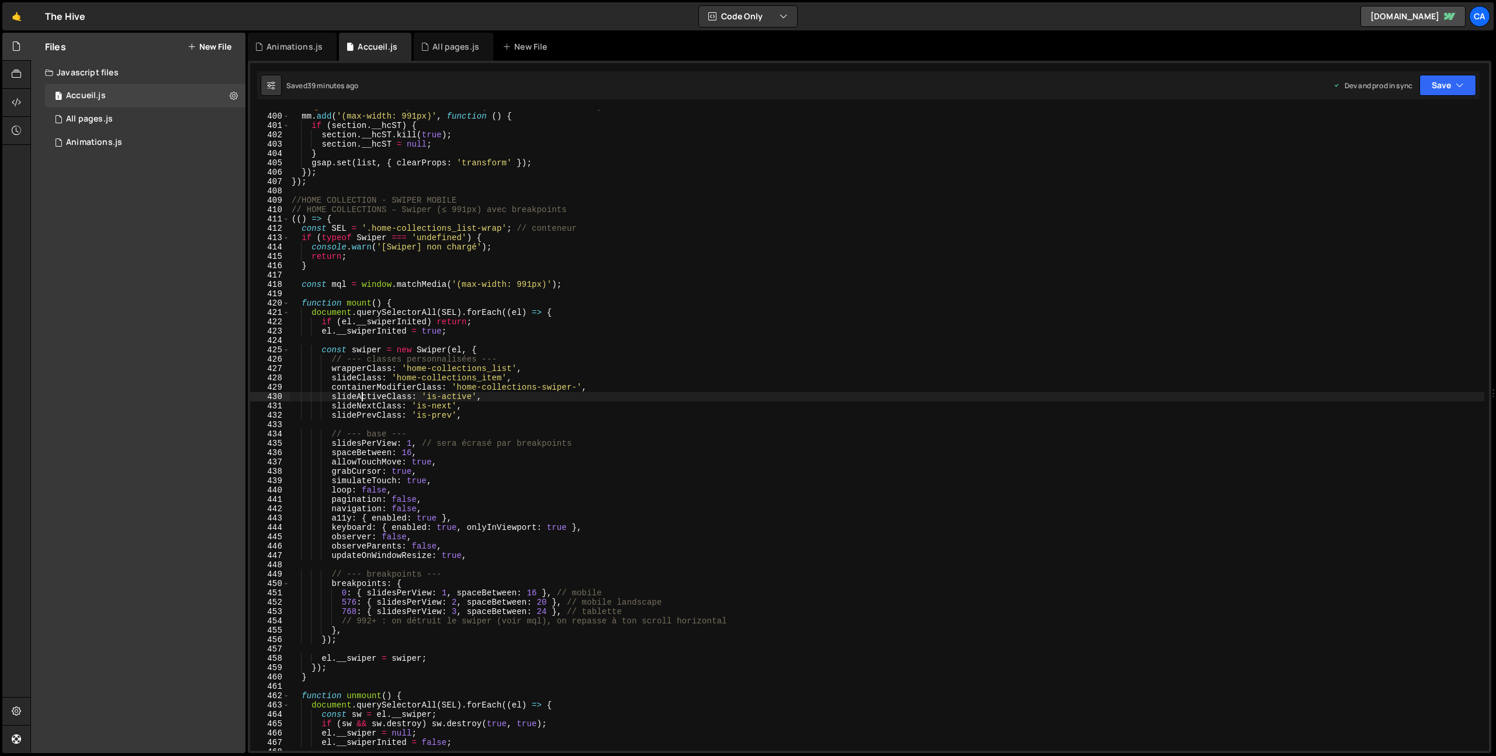
scroll to position [3730, 0]
click at [299, 267] on div "// 👉 En dessous de 992px : désactivé (scroll vertical normal) mm . add ( '(max-…" at bounding box center [886, 432] width 1195 height 660
click at [292, 208] on div "// 👉 En dessous de 992px : désactivé (scroll vertical normal) mm . add ( '(max-…" at bounding box center [886, 432] width 1195 height 660
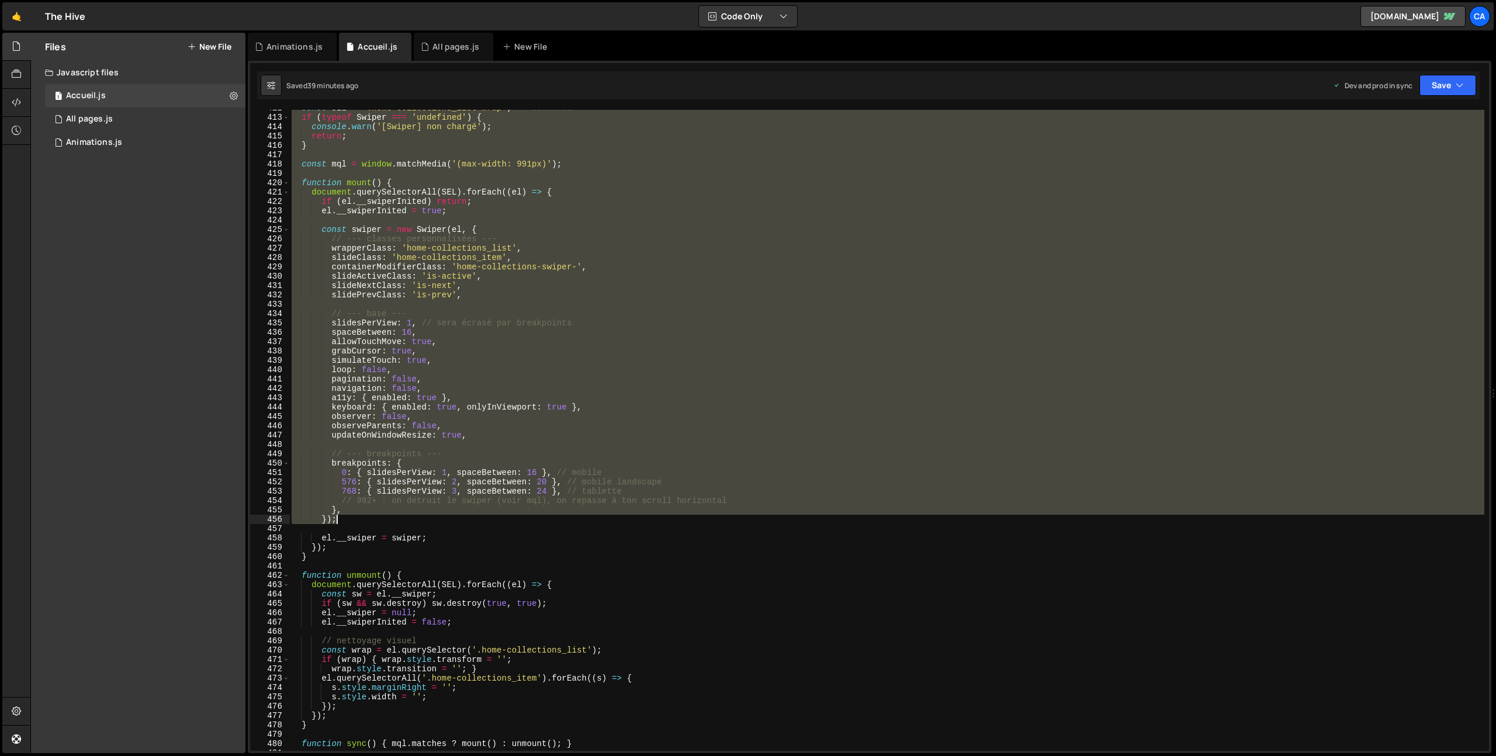
scroll to position [4059, 0]
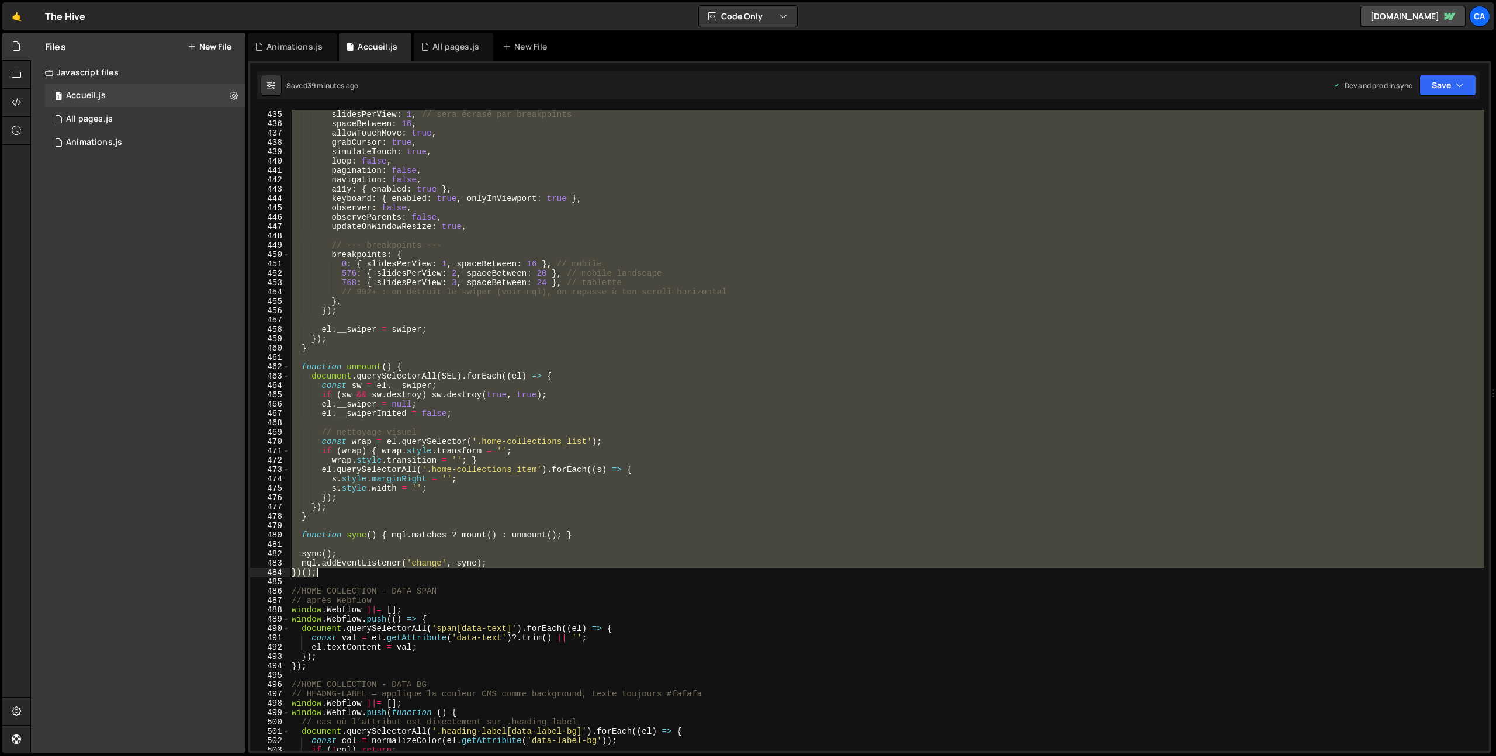
drag, startPoint x: 292, startPoint y: 208, endPoint x: 348, endPoint y: 569, distance: 365.1
click at [348, 569] on div "// --- base --- slidesPerView : 1 , // sera écrasé par breakpoints spaceBetween…" at bounding box center [886, 431] width 1195 height 660
type textarea "mql.addEventListener('change', sync); })();"
paste textarea
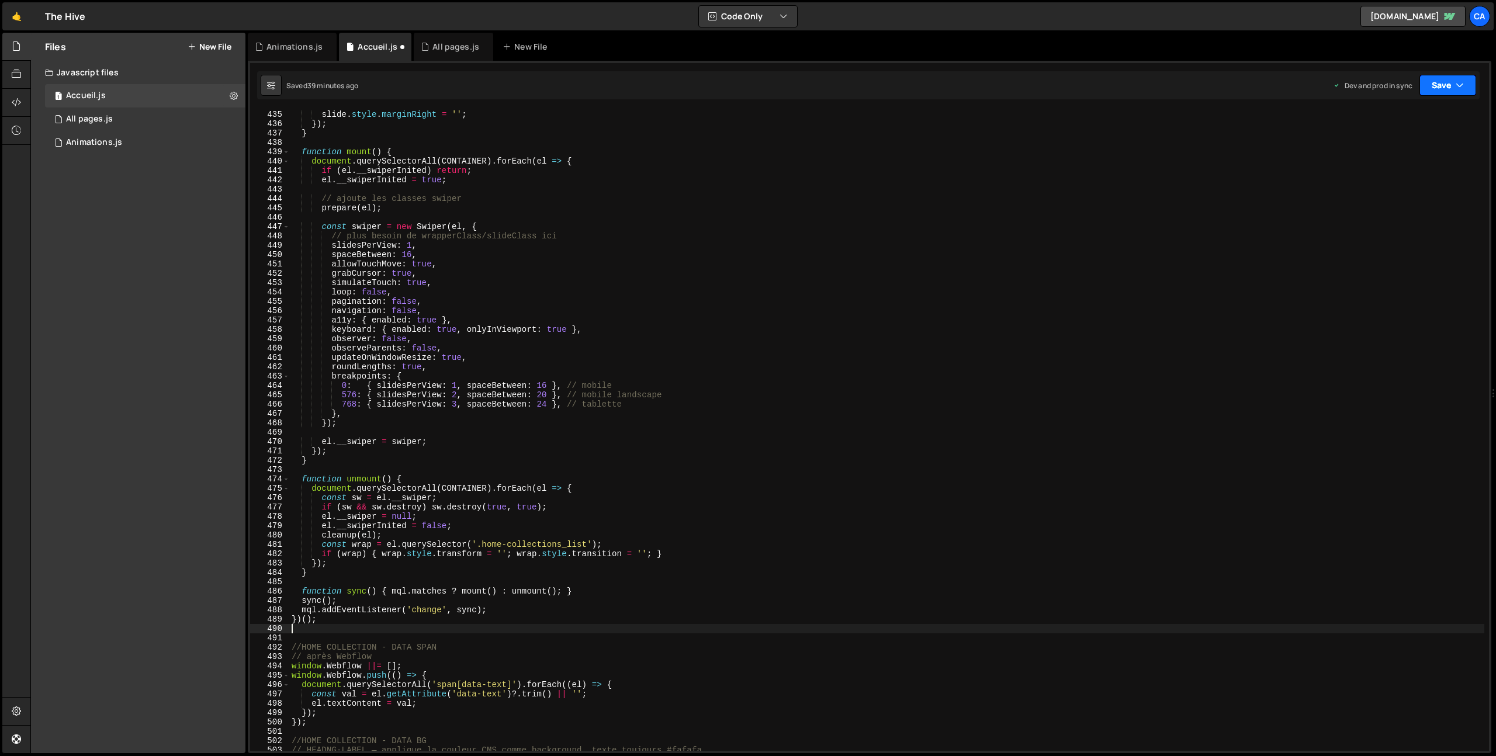
click at [1444, 82] on button "Save" at bounding box center [1448, 85] width 57 height 21
click at [1400, 154] on div "Save to Production S" at bounding box center [1409, 152] width 122 height 12
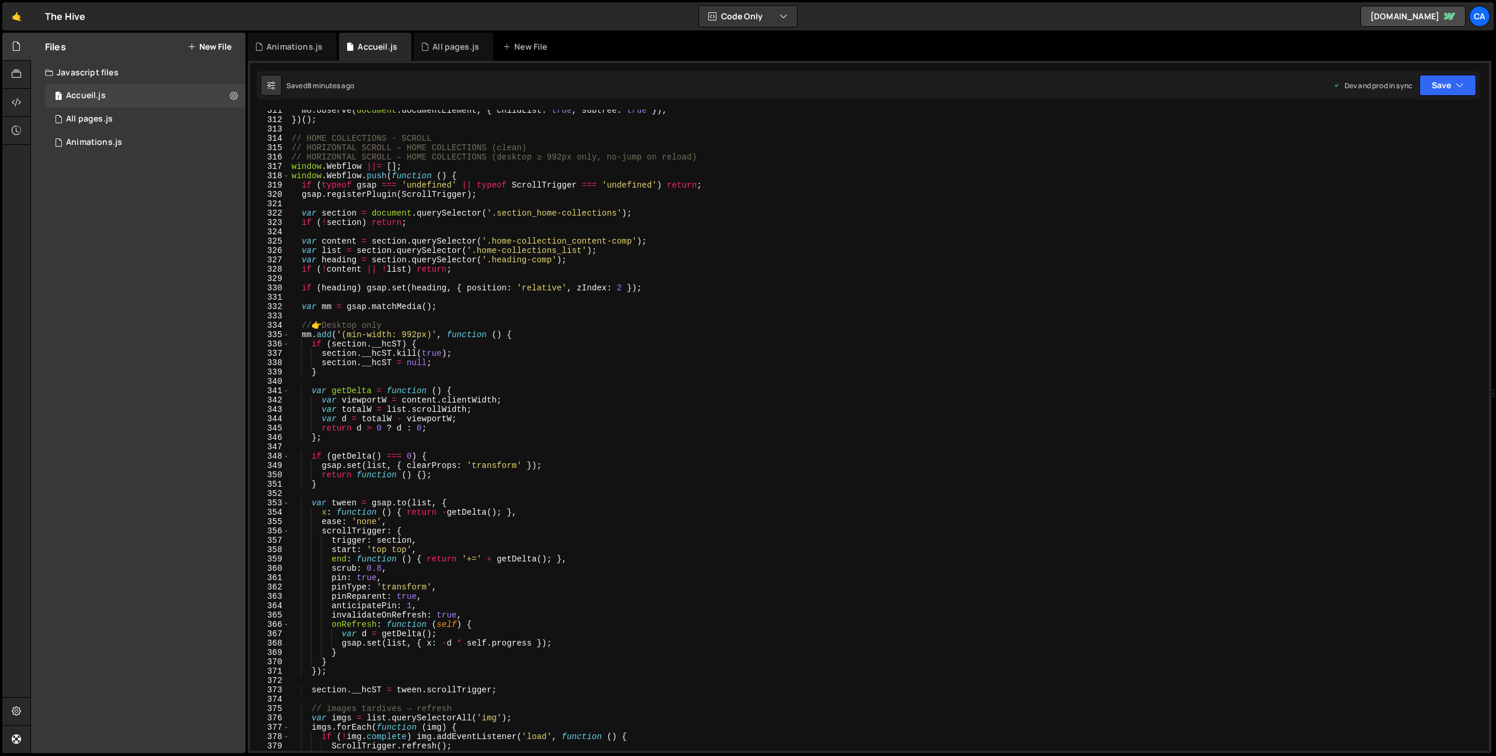
scroll to position [2884, 0]
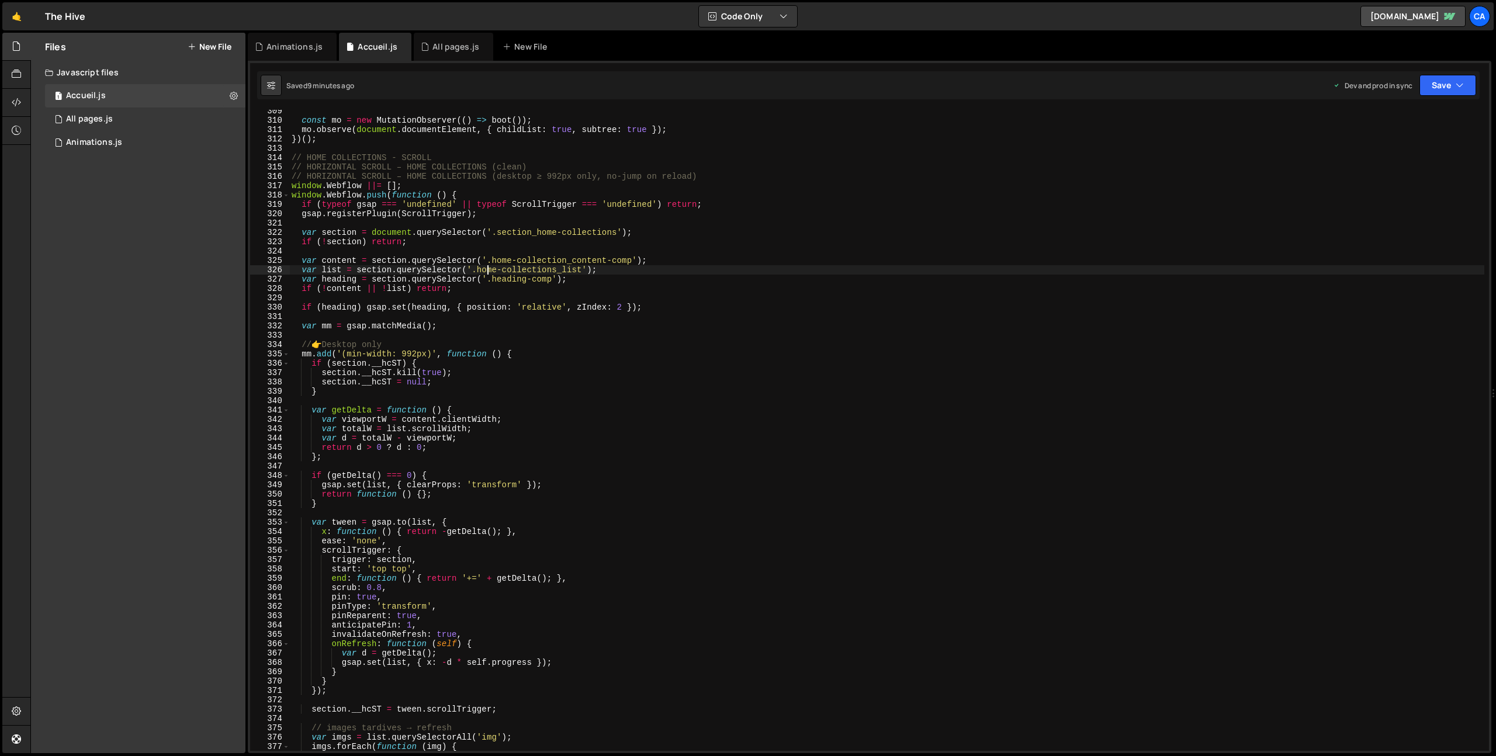
click at [489, 268] on div "const mo = new MutationObserver (( ) => boot ( )) ; mo . observe ( document . d…" at bounding box center [886, 436] width 1195 height 660
drag, startPoint x: 489, startPoint y: 268, endPoint x: 554, endPoint y: 269, distance: 64.9
click at [554, 269] on div "const mo = new MutationObserver (( ) => boot ( )) ; mo . observe ( document . d…" at bounding box center [886, 436] width 1195 height 660
click at [543, 278] on div "const mo = new MutationObserver (( ) => boot ( )) ; mo . observe ( document . d…" at bounding box center [886, 436] width 1195 height 660
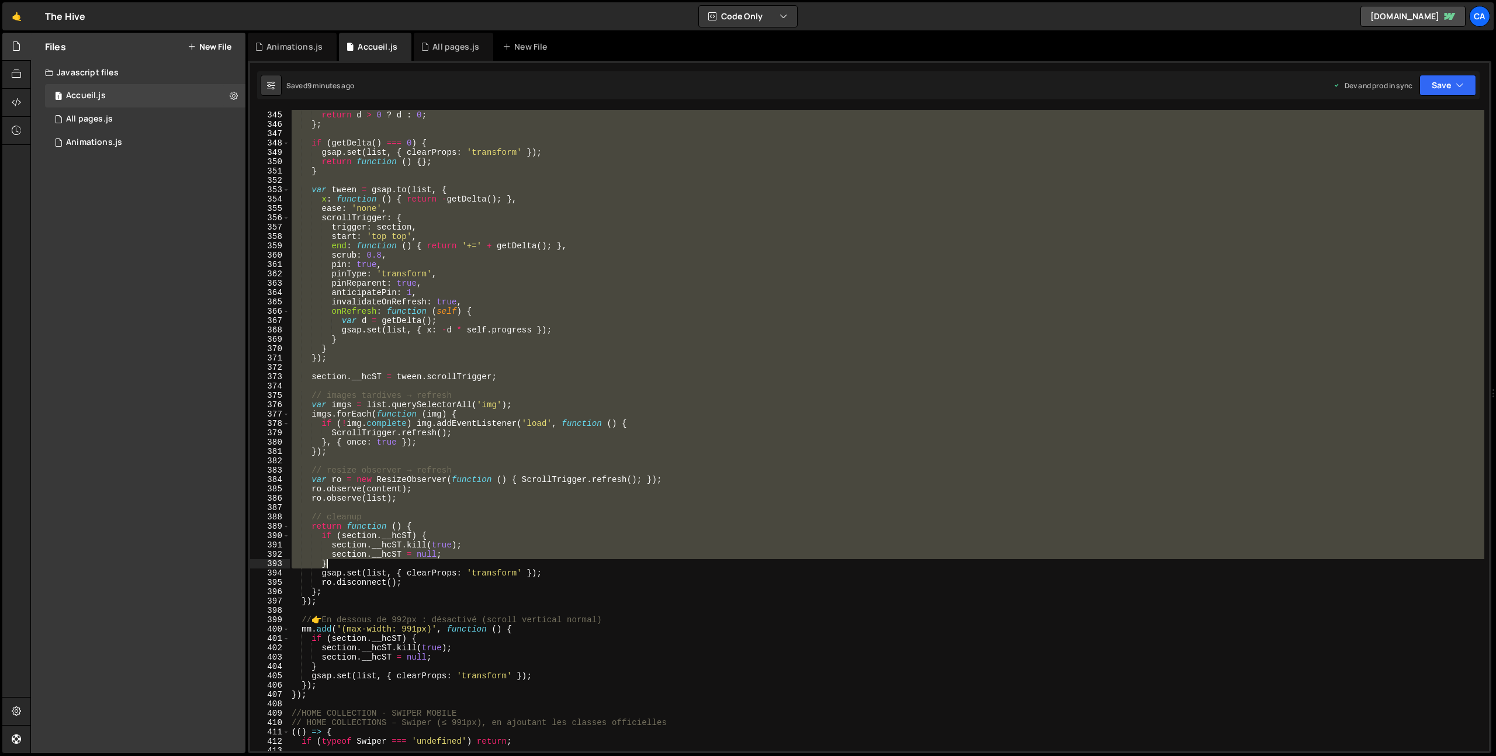
scroll to position [3279, 0]
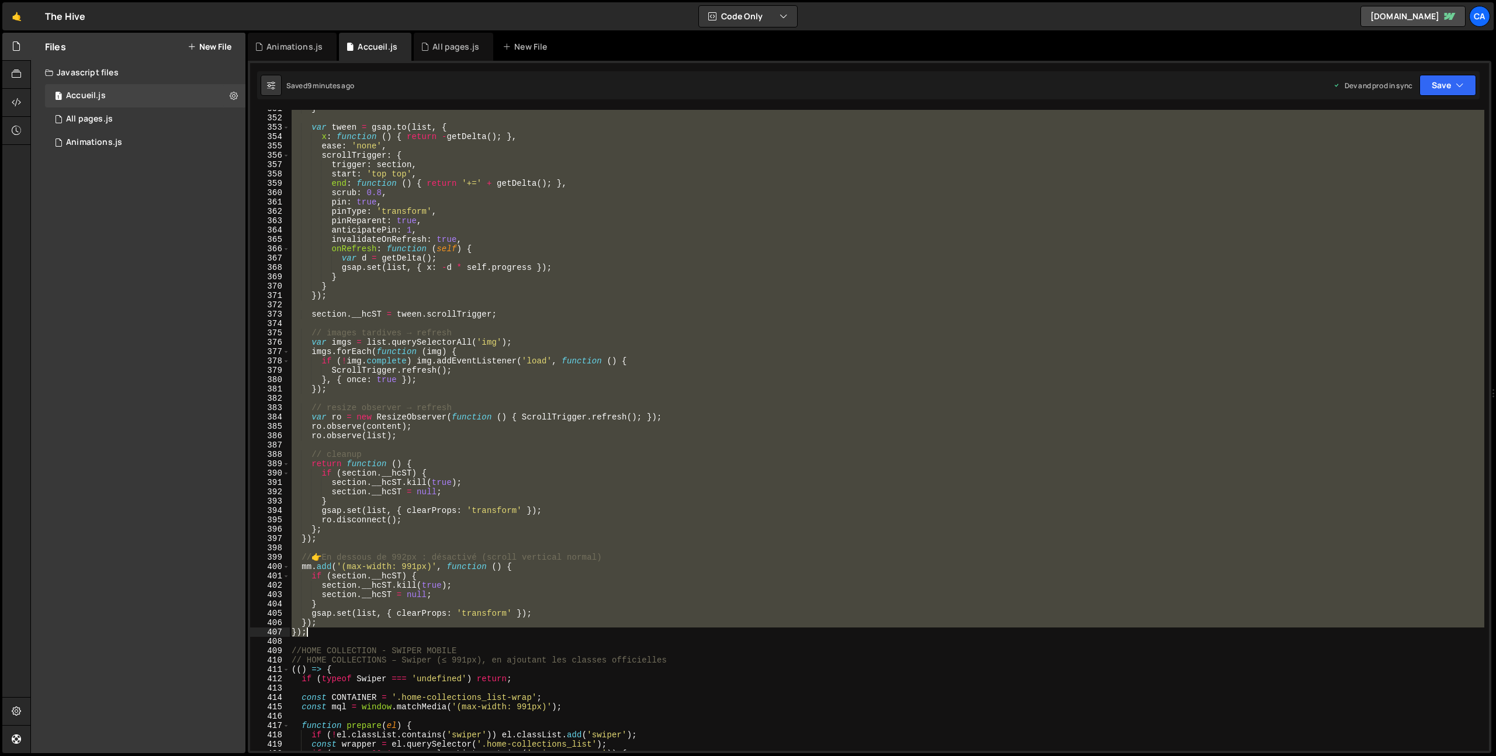
drag, startPoint x: 324, startPoint y: 185, endPoint x: 360, endPoint y: 628, distance: 445.1
click at [360, 628] on div "} var tween = gsap . to ( list , { x : function ( ) { return - getDelta ( ) ; }…" at bounding box center [886, 434] width 1195 height 660
drag, startPoint x: 387, startPoint y: 590, endPoint x: 360, endPoint y: 605, distance: 30.6
click at [386, 590] on div "} var tween = gsap . to ( list , { x : function ( ) { return - getDelta ( ) ; }…" at bounding box center [886, 430] width 1195 height 641
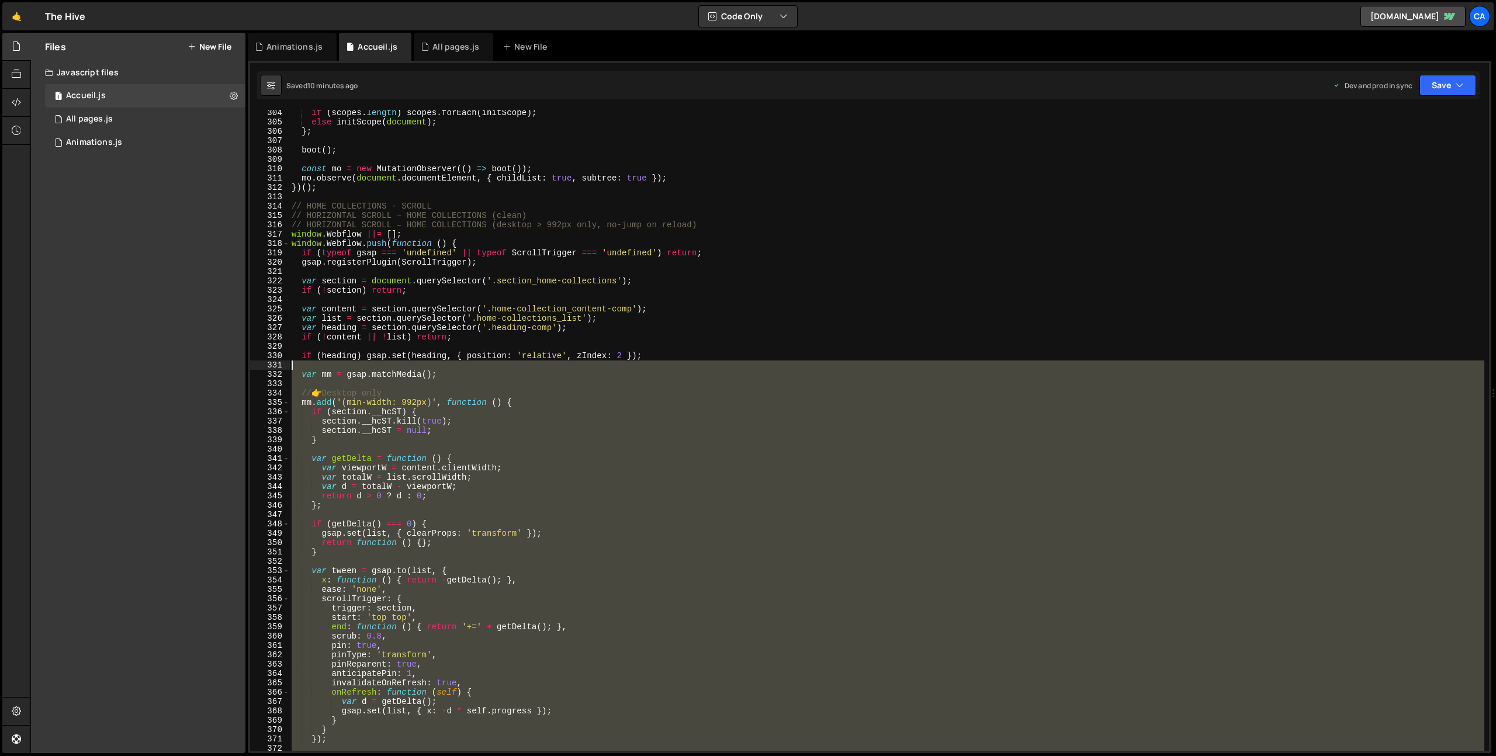
scroll to position [2835, 0]
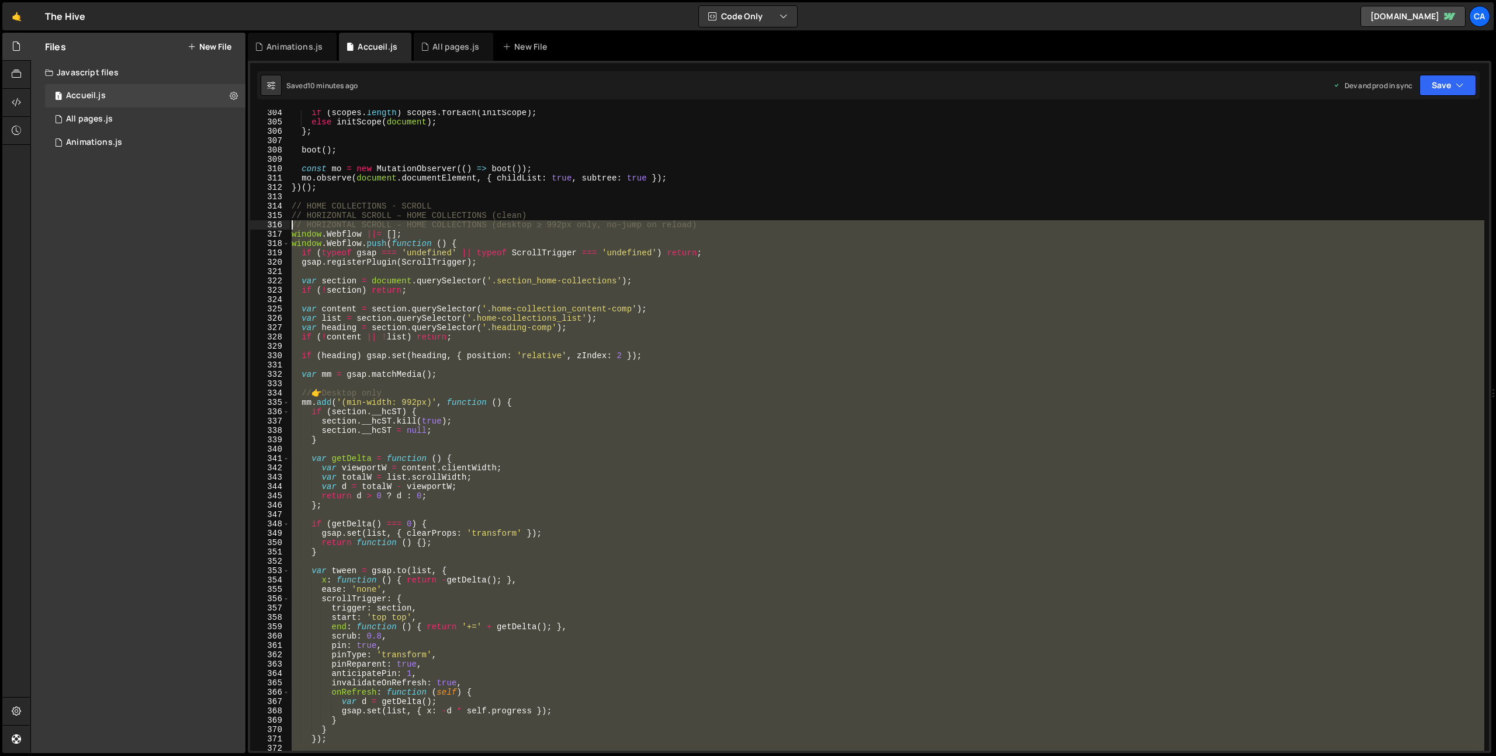
drag, startPoint x: 309, startPoint y: 618, endPoint x: 275, endPoint y: 224, distance: 394.9
click at [275, 224] on div "section.__hcST = null; 304 305 306 307 308 309 310 311 312 313 314 315 316 317 …" at bounding box center [869, 430] width 1239 height 641
click at [538, 291] on div "if ( scopes . length ) scopes . forEach ( initScope ) ; else initScope ( docume…" at bounding box center [886, 430] width 1195 height 641
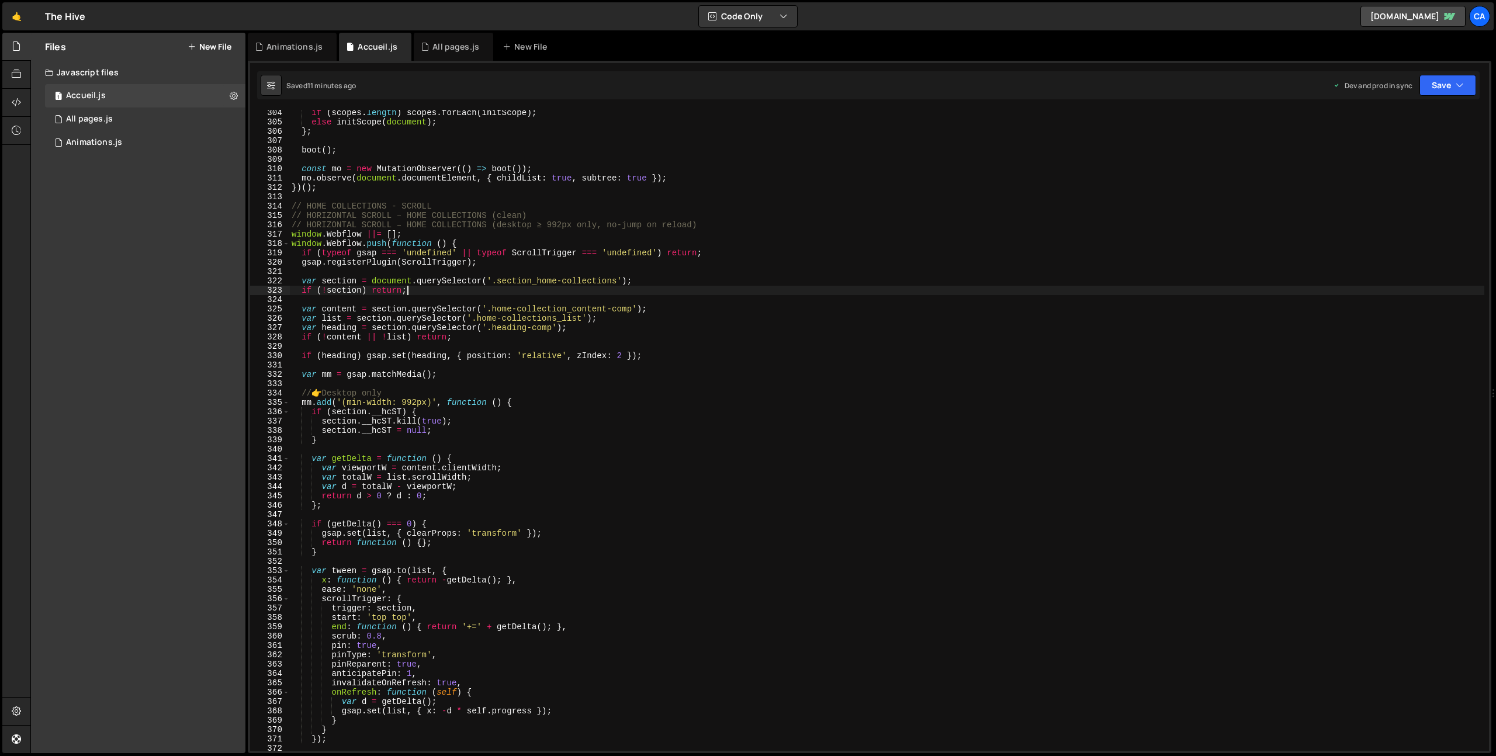
click at [485, 314] on div "if ( scopes . length ) scopes . forEach ( initScope ) ; else initScope ( docume…" at bounding box center [886, 438] width 1195 height 660
drag, startPoint x: 485, startPoint y: 314, endPoint x: 569, endPoint y: 317, distance: 84.2
click at [569, 317] on div "if ( scopes . length ) scopes . forEach ( initScope ) ; else initScope ( docume…" at bounding box center [886, 438] width 1195 height 660
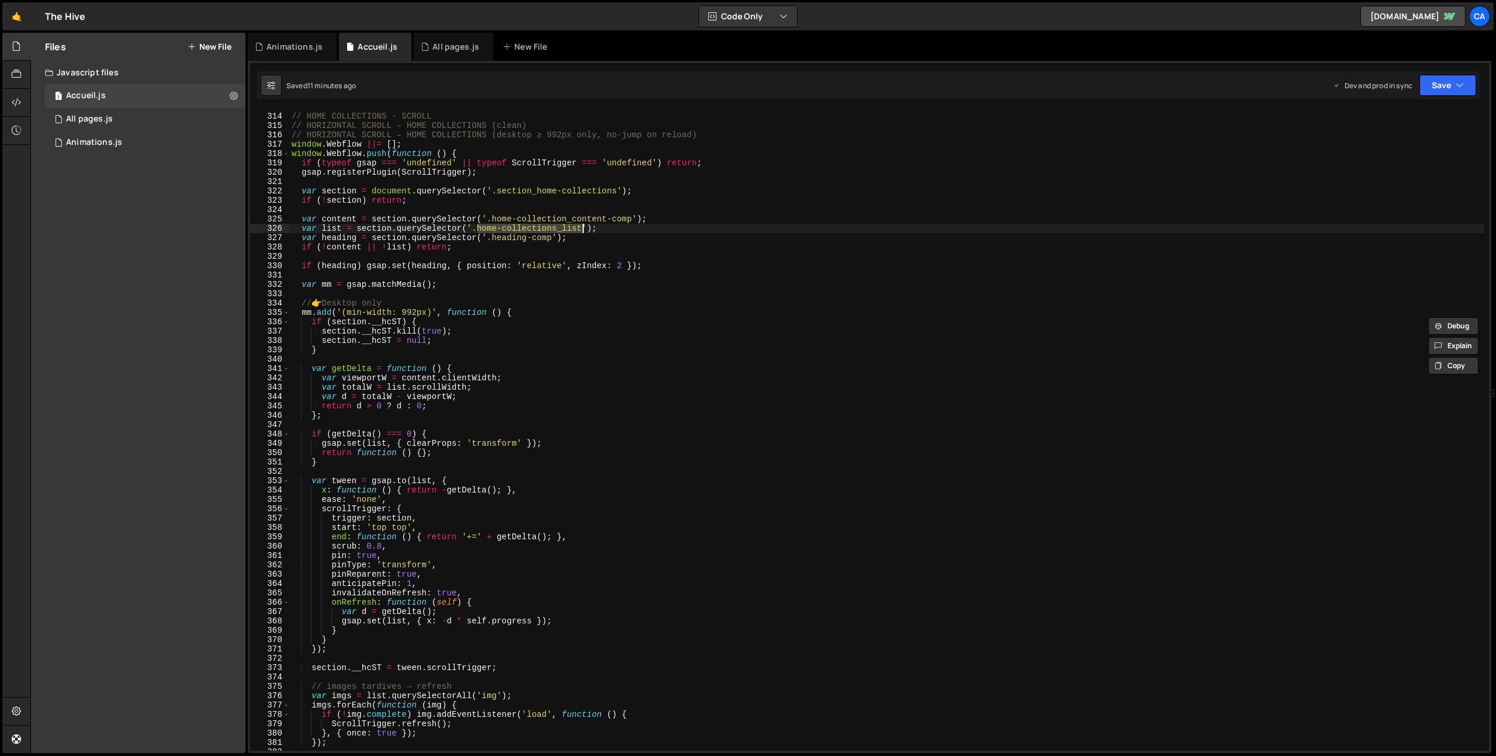
scroll to position [2904, 0]
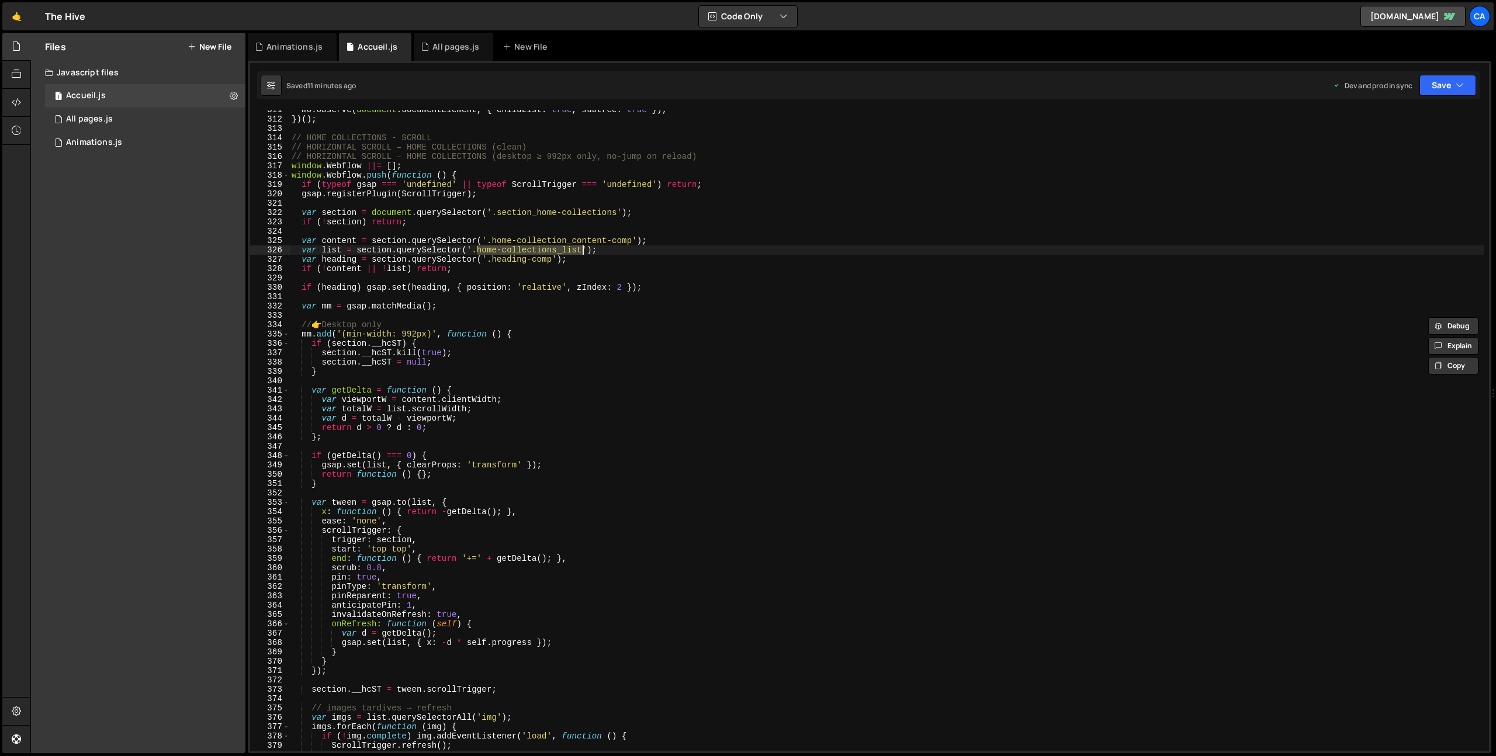
click at [497, 252] on div "mo . observe ( document . documentElement , { childList : true , subtree : true…" at bounding box center [886, 430] width 1195 height 641
drag, startPoint x: 497, startPoint y: 252, endPoint x: 558, endPoint y: 251, distance: 61.4
click at [558, 251] on div "mo . observe ( document . documentElement , { childList : true , subtree : true…" at bounding box center [886, 435] width 1195 height 660
click at [485, 250] on div "mo . observe ( document . documentElement , { childList : true , subtree : true…" at bounding box center [886, 430] width 1195 height 641
drag, startPoint x: 485, startPoint y: 250, endPoint x: 548, endPoint y: 251, distance: 63.1
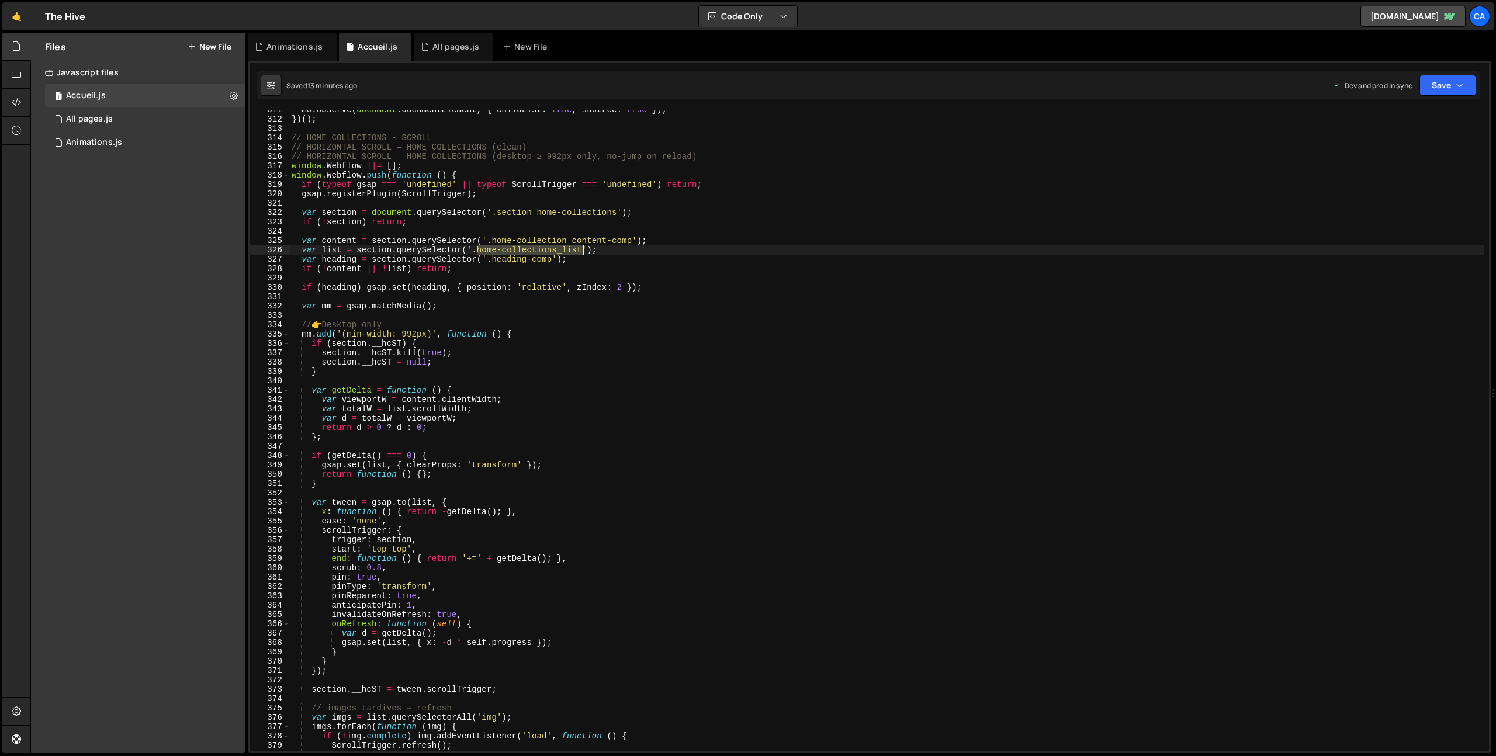
click at [548, 251] on div "mo . observe ( document . documentElement , { childList : true , subtree : true…" at bounding box center [886, 435] width 1195 height 660
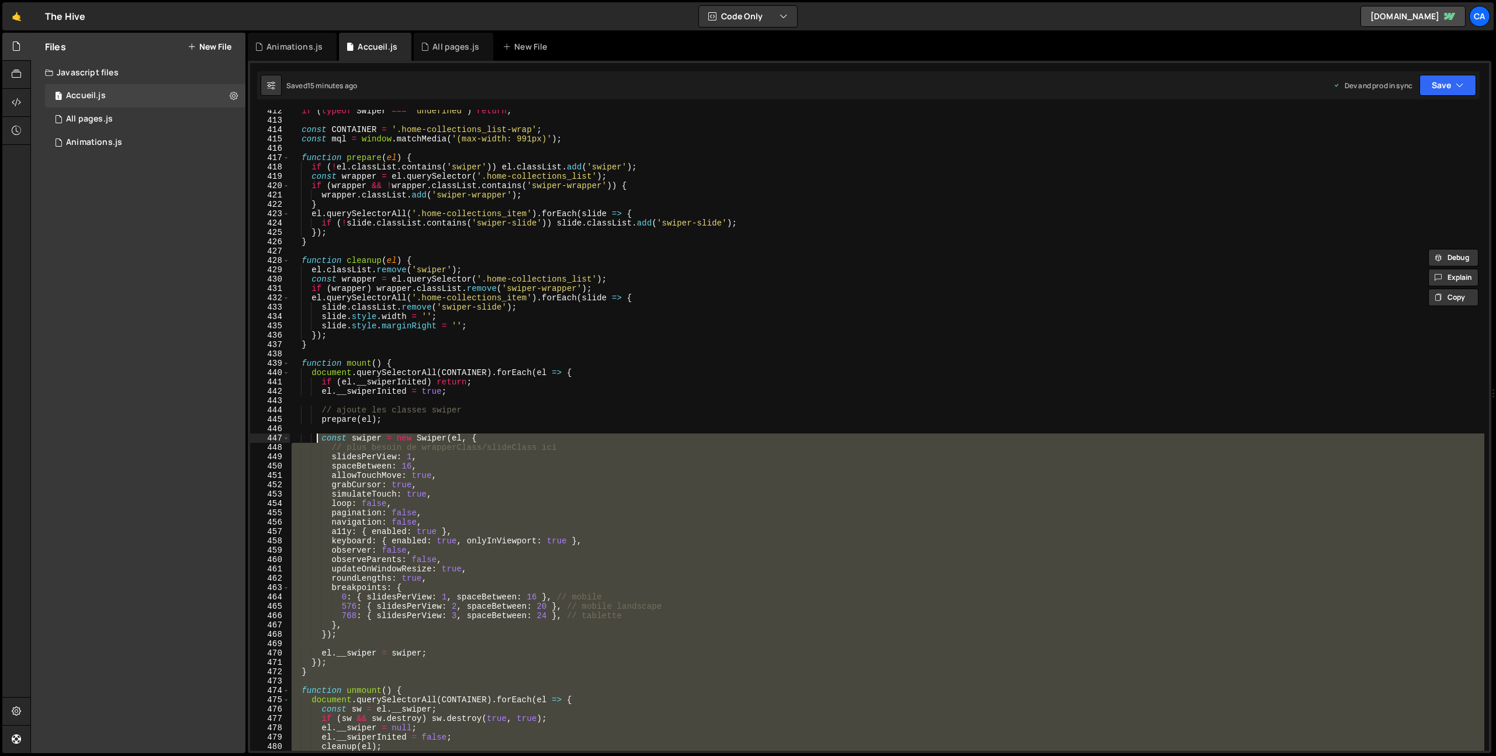
scroll to position [3782, 0]
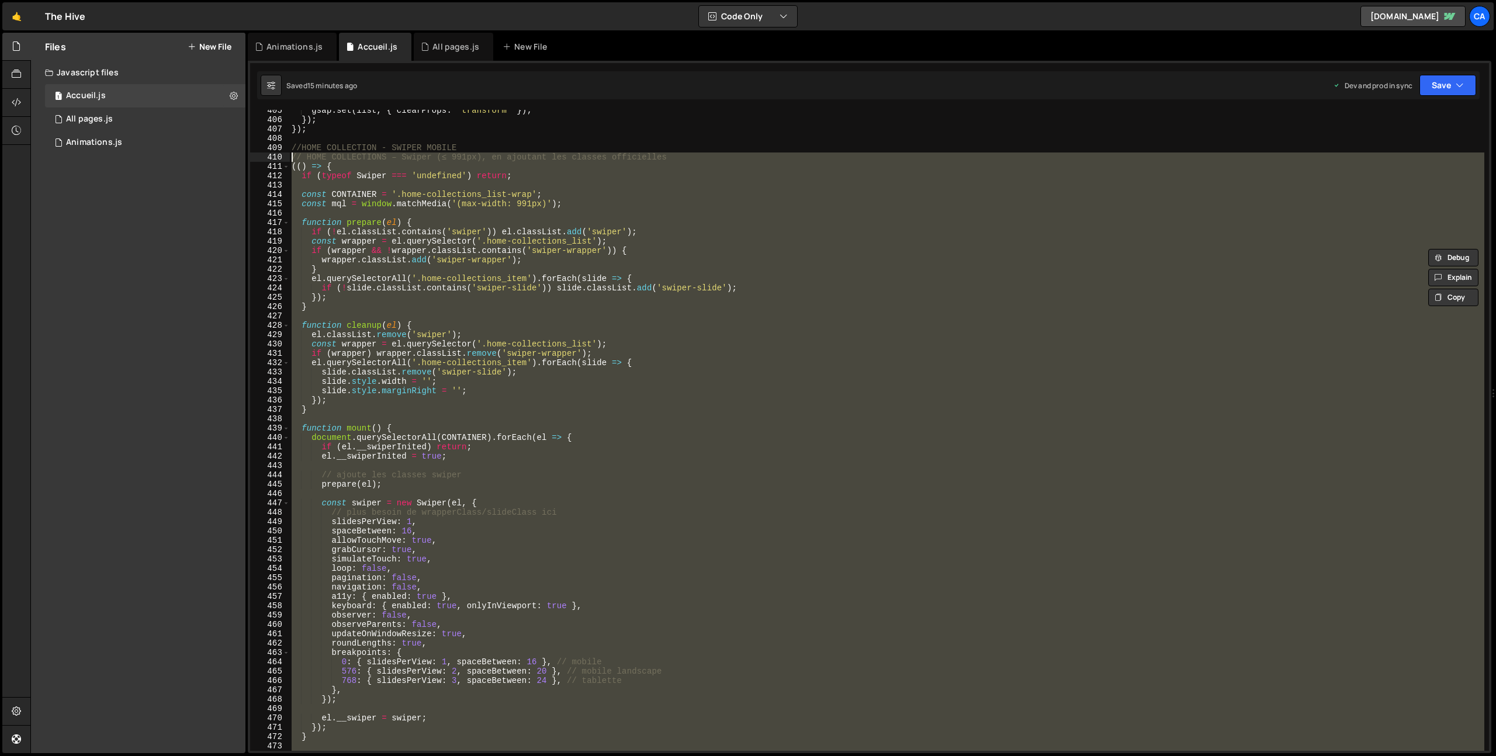
drag, startPoint x: 328, startPoint y: 658, endPoint x: 282, endPoint y: 158, distance: 501.9
click at [282, 158] on div "var list = section.querySelector('.home-collections_list'); 405 406 407 408 409…" at bounding box center [869, 430] width 1239 height 641
type textarea "// HOME COLLECTIONS – Swiper (≤ 991px), en ajoutant les classes officielles (()…"
paste textarea
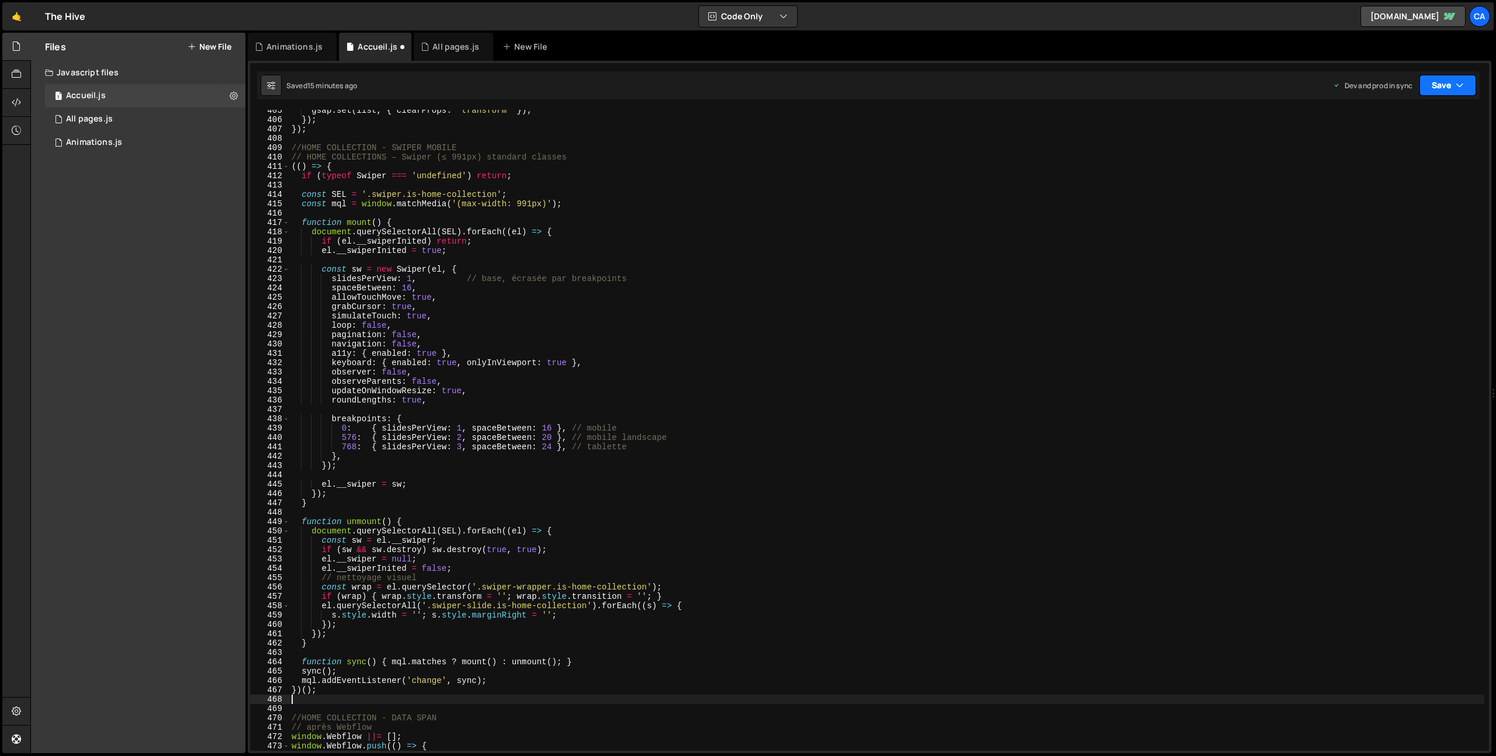
click at [1447, 95] on button "Save" at bounding box center [1448, 85] width 57 height 21
drag, startPoint x: 1405, startPoint y: 146, endPoint x: 1478, endPoint y: 176, distance: 78.9
click at [1405, 147] on div "Save to Production S" at bounding box center [1409, 152] width 122 height 12
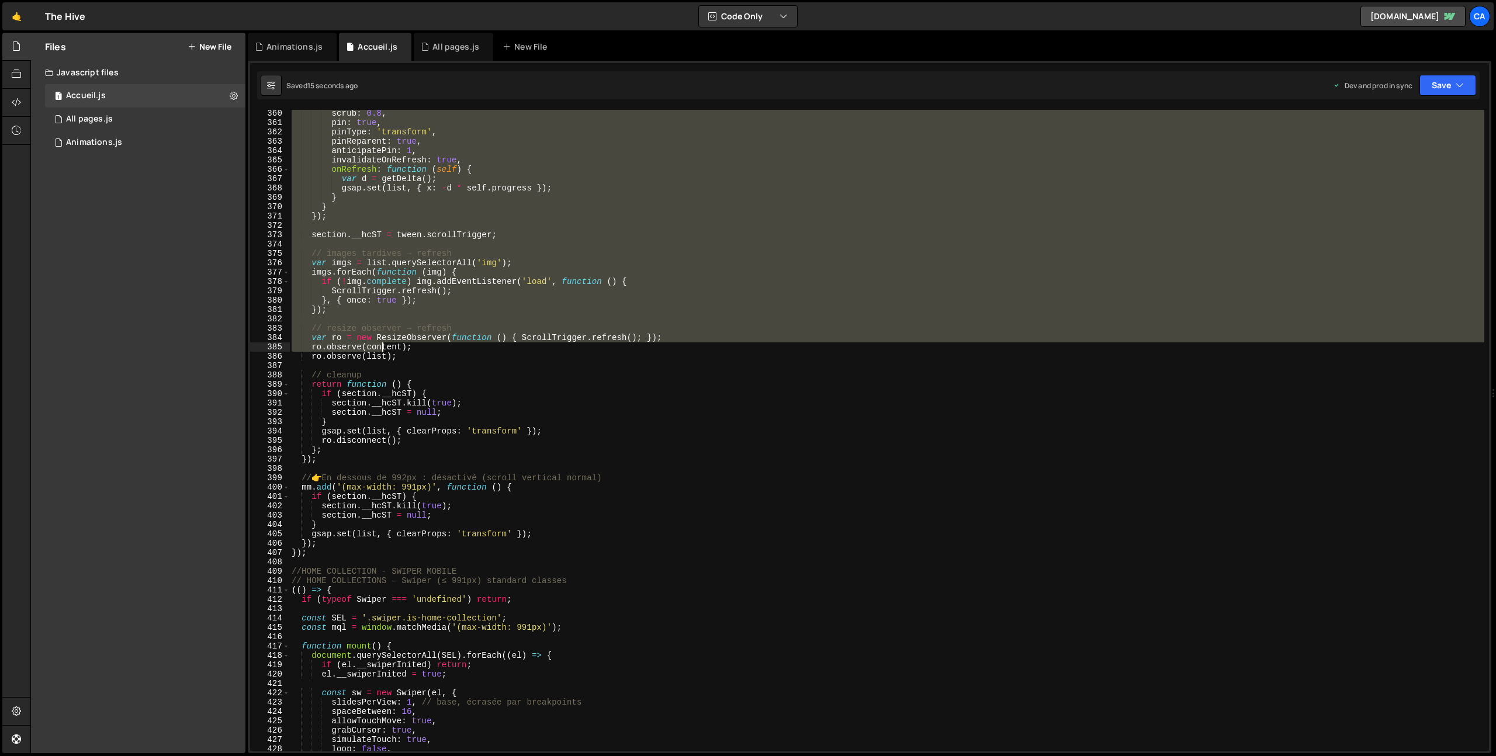
scroll to position [3380, 0]
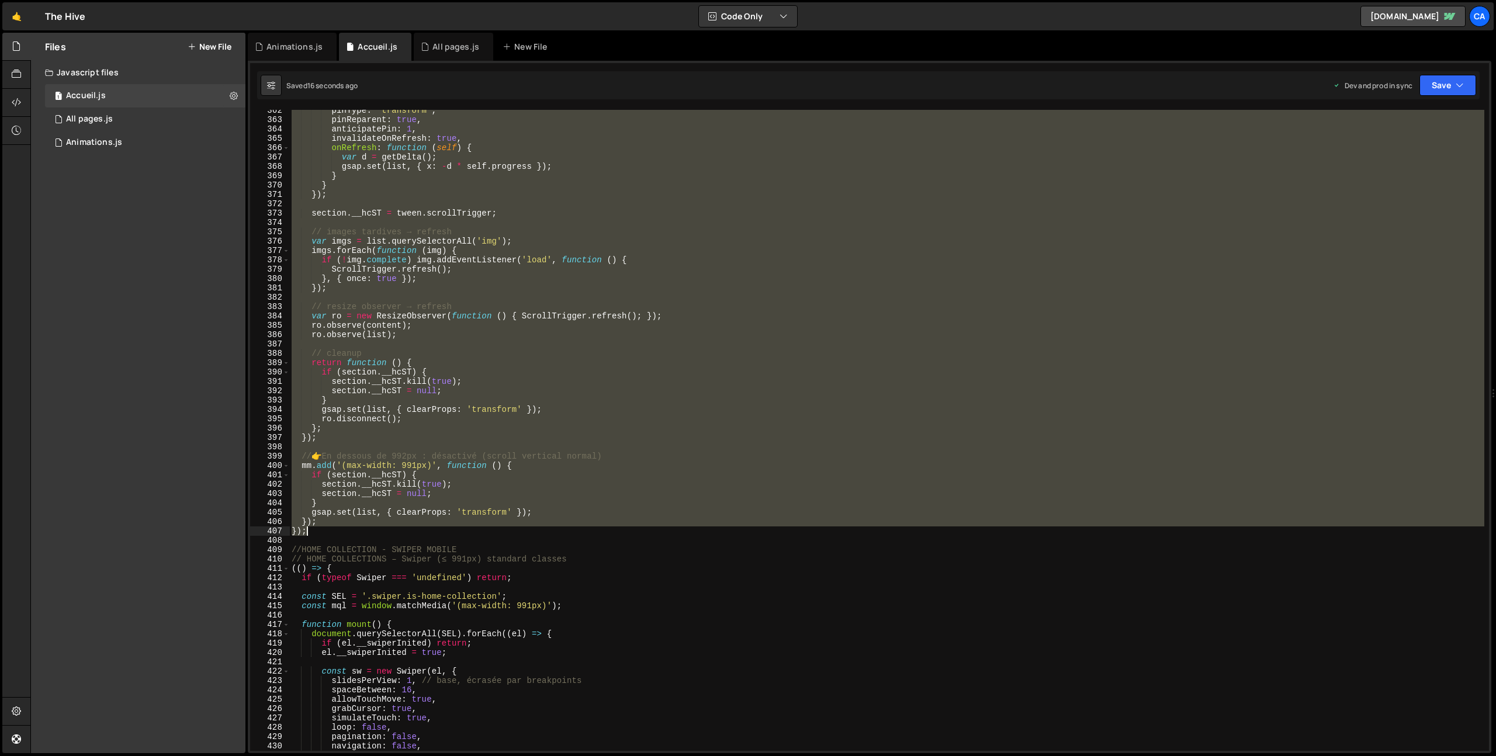
drag, startPoint x: 290, startPoint y: 184, endPoint x: 323, endPoint y: 530, distance: 348.2
click at [323, 530] on div "pinType : 'transform' , pinReparent : true , anticipatePin : 1 , invalidateOnRe…" at bounding box center [886, 436] width 1195 height 660
type textarea "}); });"
paste textarea
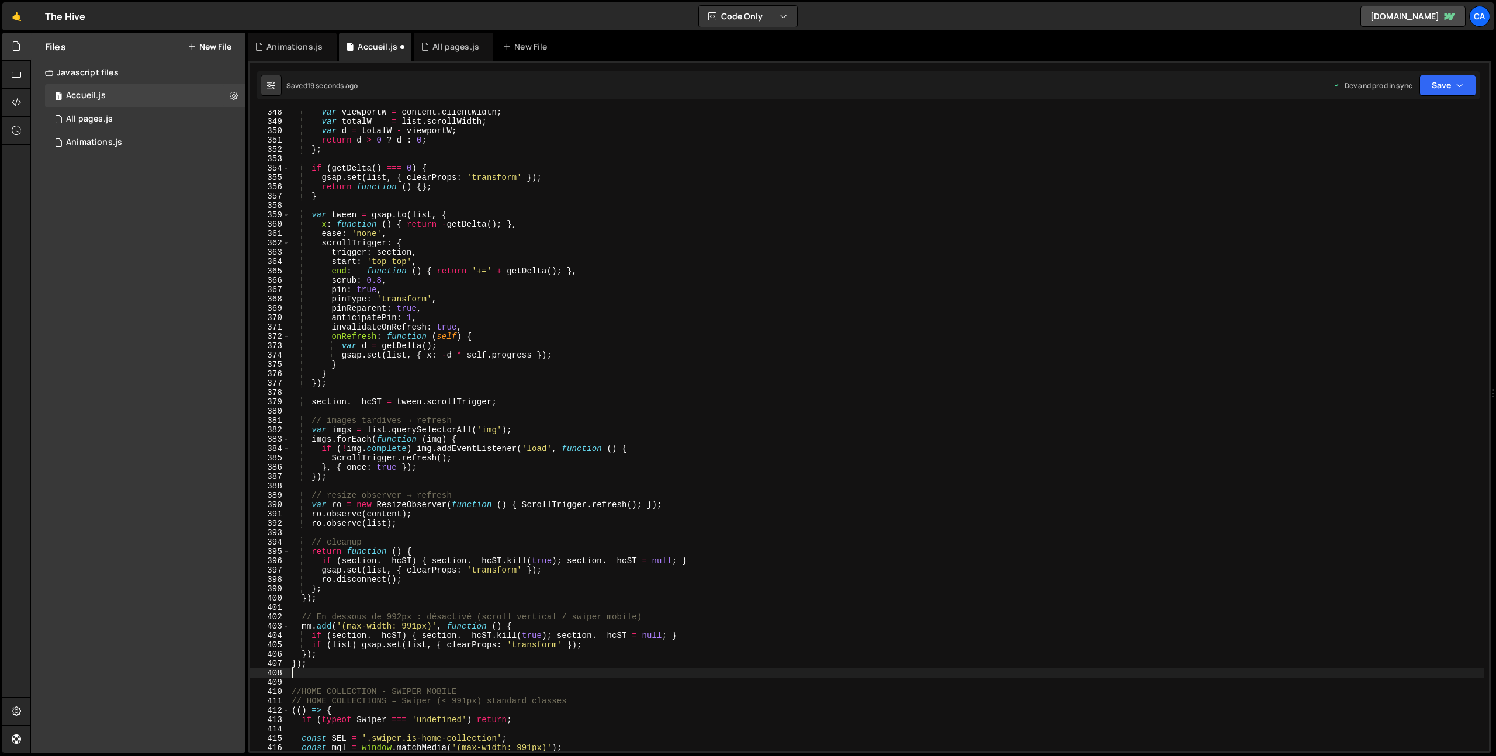
scroll to position [3204, 0]
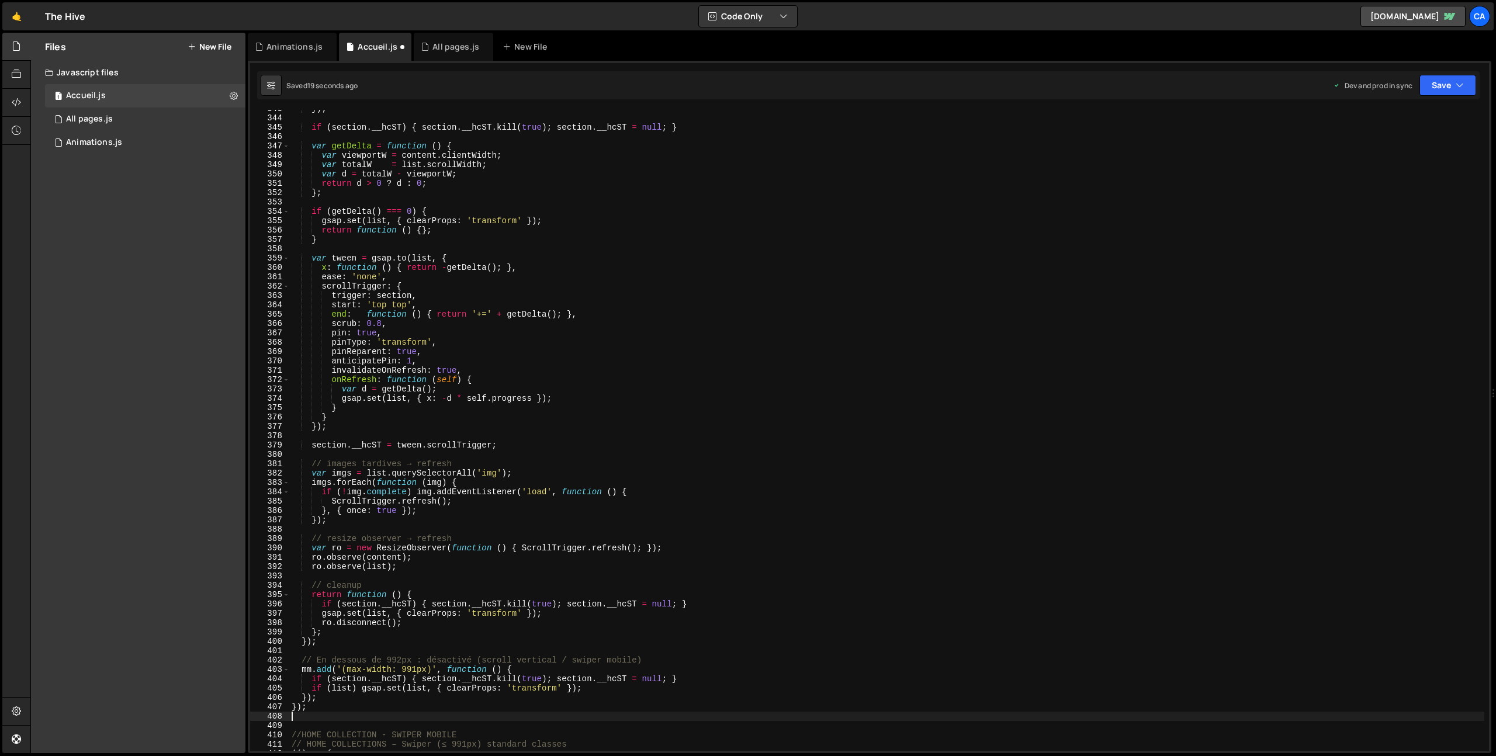
click at [1452, 72] on div "Saved 19 seconds ago Dev and prod in sync Upgrade to Edit Save Save to Staging …" at bounding box center [868, 85] width 1223 height 28
click at [1451, 85] on button "Save" at bounding box center [1448, 85] width 57 height 21
click at [1404, 151] on div "Save to Production S" at bounding box center [1409, 152] width 122 height 12
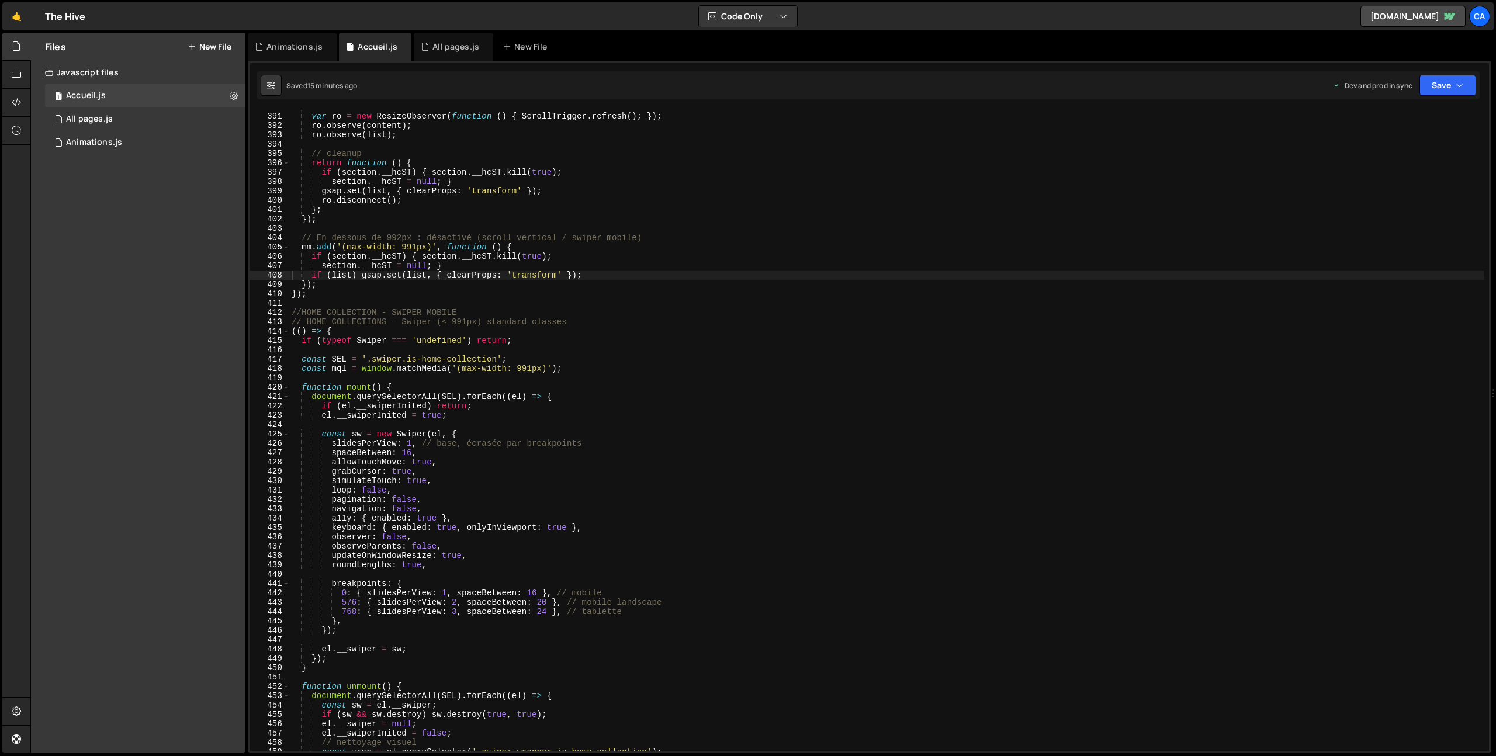
scroll to position [3654, 0]
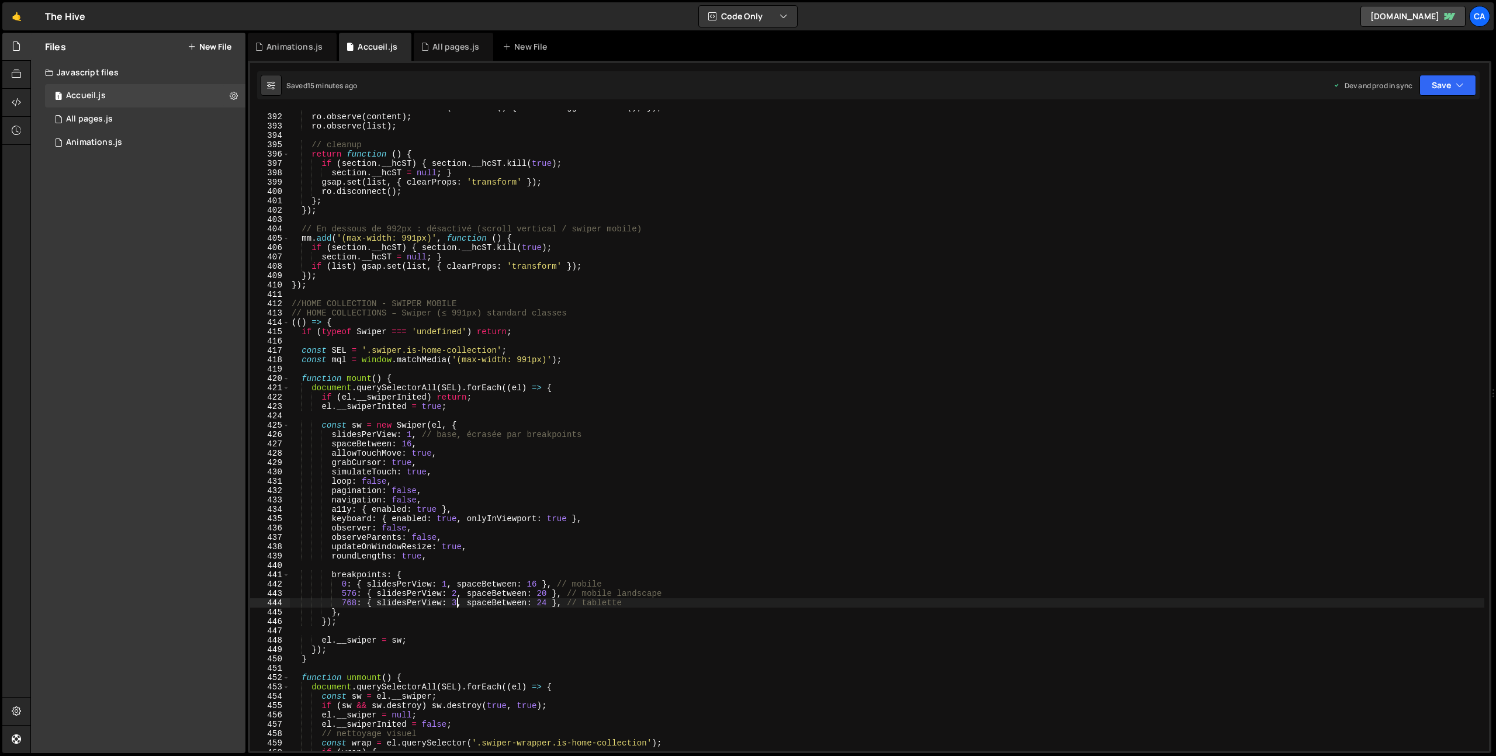
click at [457, 601] on div "var ro = new ResizeObserver ( function ( ) { ScrollTrigger . refresh ( ) ; }) ;…" at bounding box center [886, 433] width 1195 height 660
click at [1442, 92] on button "Save" at bounding box center [1448, 85] width 57 height 21
click at [1396, 151] on div "Save to Production S" at bounding box center [1409, 152] width 122 height 12
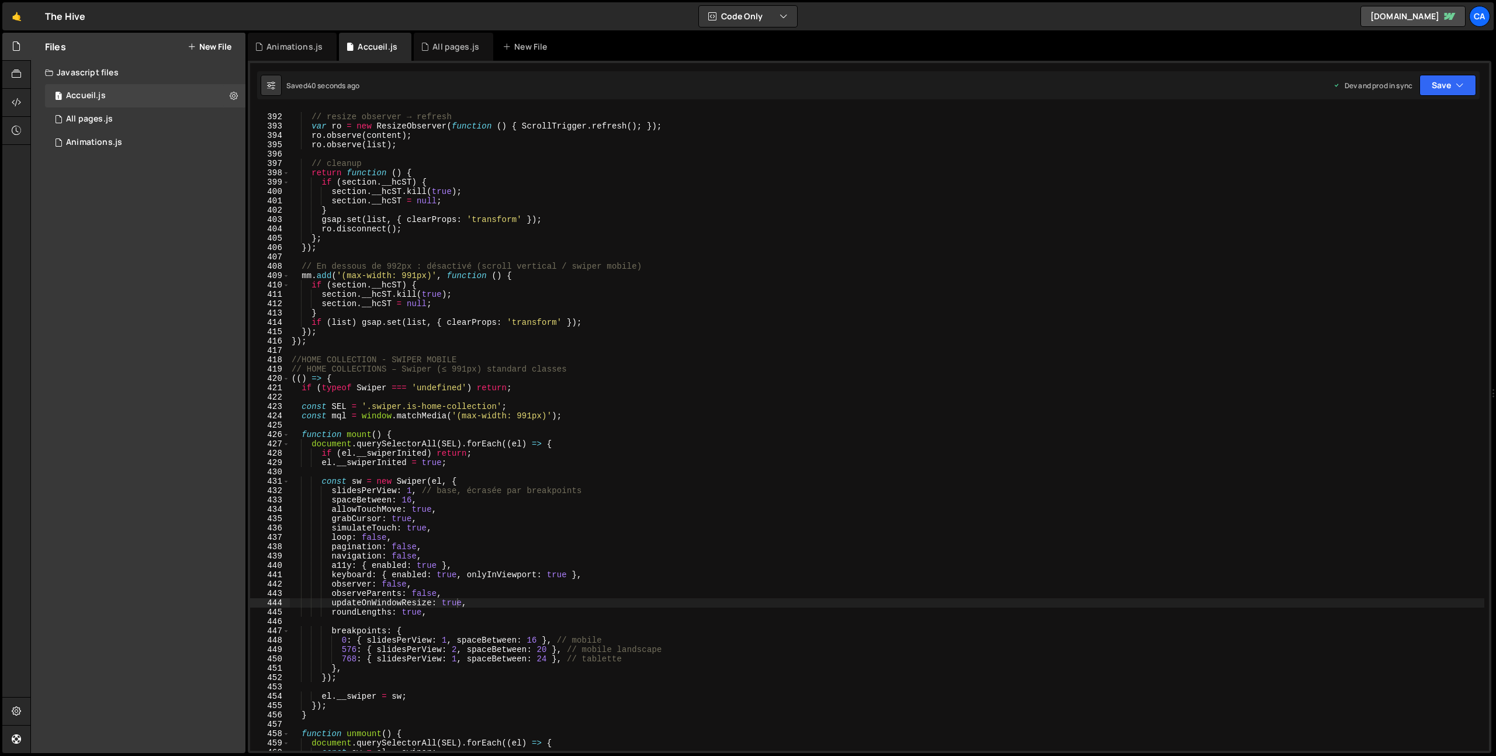
click at [457, 659] on div "// resize observer → refresh var ro = new ResizeObserver ( function ( ) { Scrol…" at bounding box center [886, 433] width 1195 height 660
click at [1449, 80] on button "Save" at bounding box center [1448, 85] width 57 height 21
click at [1399, 162] on div "42 seconds ago" at bounding box center [1394, 165] width 52 height 10
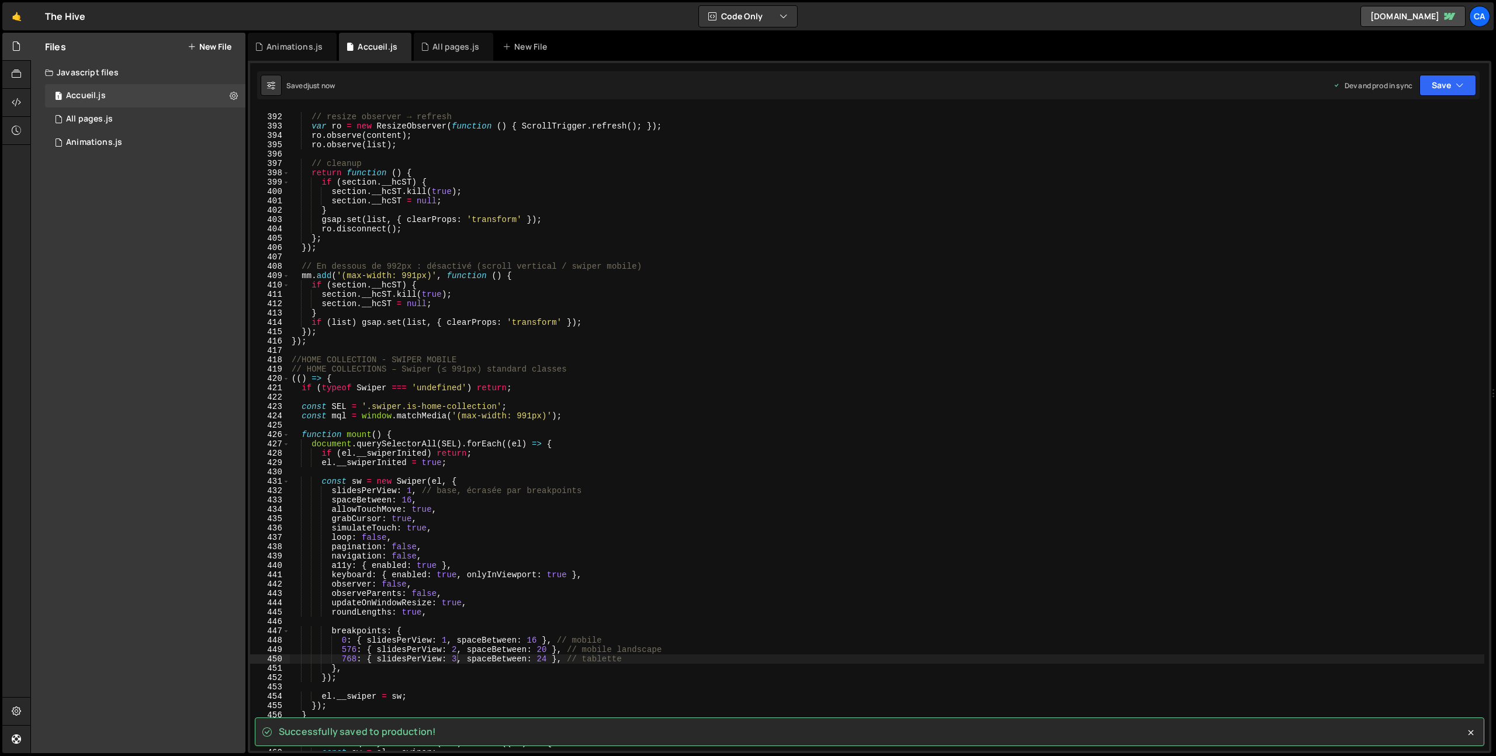
scroll to position [3718, 0]
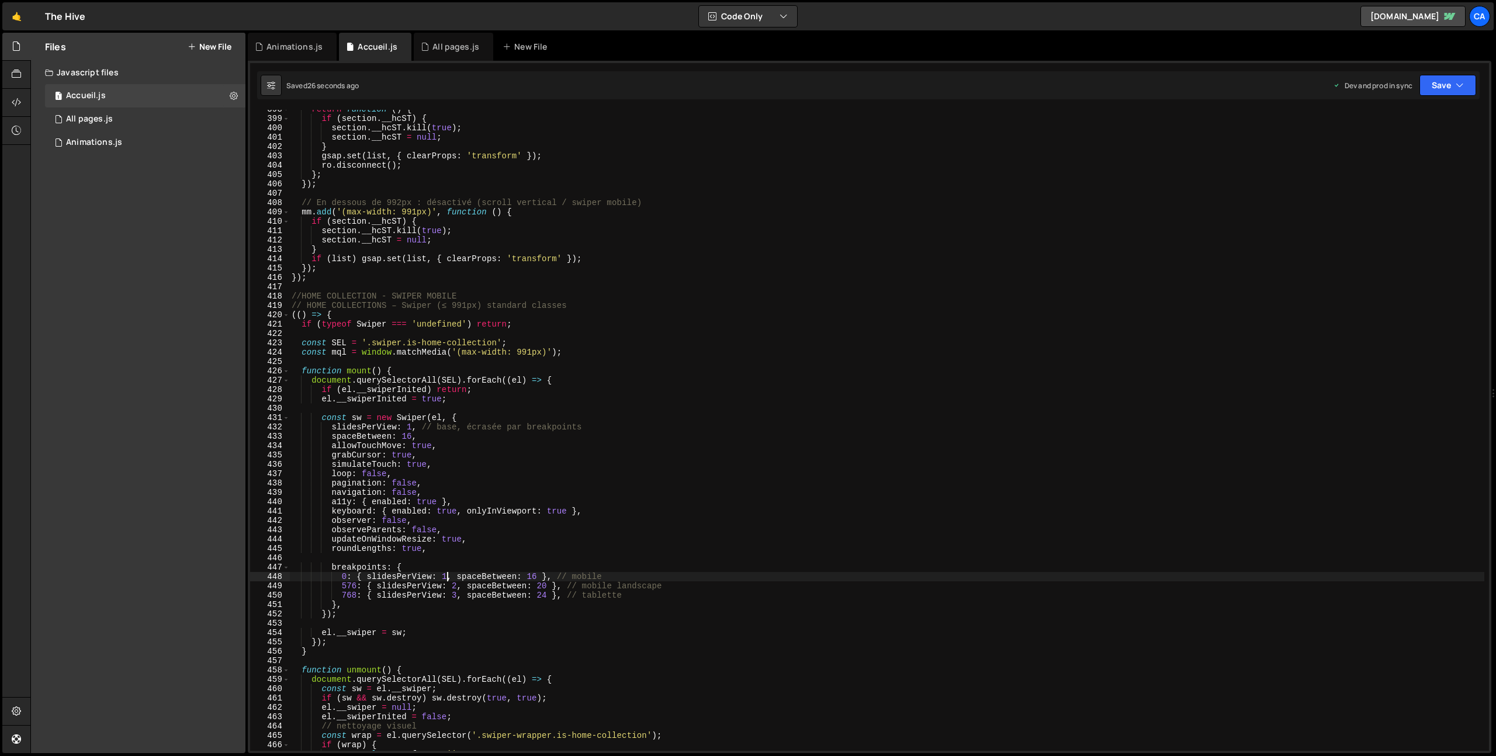
click at [447, 579] on div "return function ( ) { if ( section . __hcST ) { section . __hcST . kill ( true …" at bounding box center [886, 435] width 1195 height 660
click at [533, 549] on div "return function ( ) { if ( section . __hcST ) { section . __hcST . kill ( true …" at bounding box center [886, 435] width 1195 height 660
click at [456, 587] on div "return function ( ) { if ( section . __hcST ) { section . __hcST . kill ( true …" at bounding box center [886, 435] width 1195 height 660
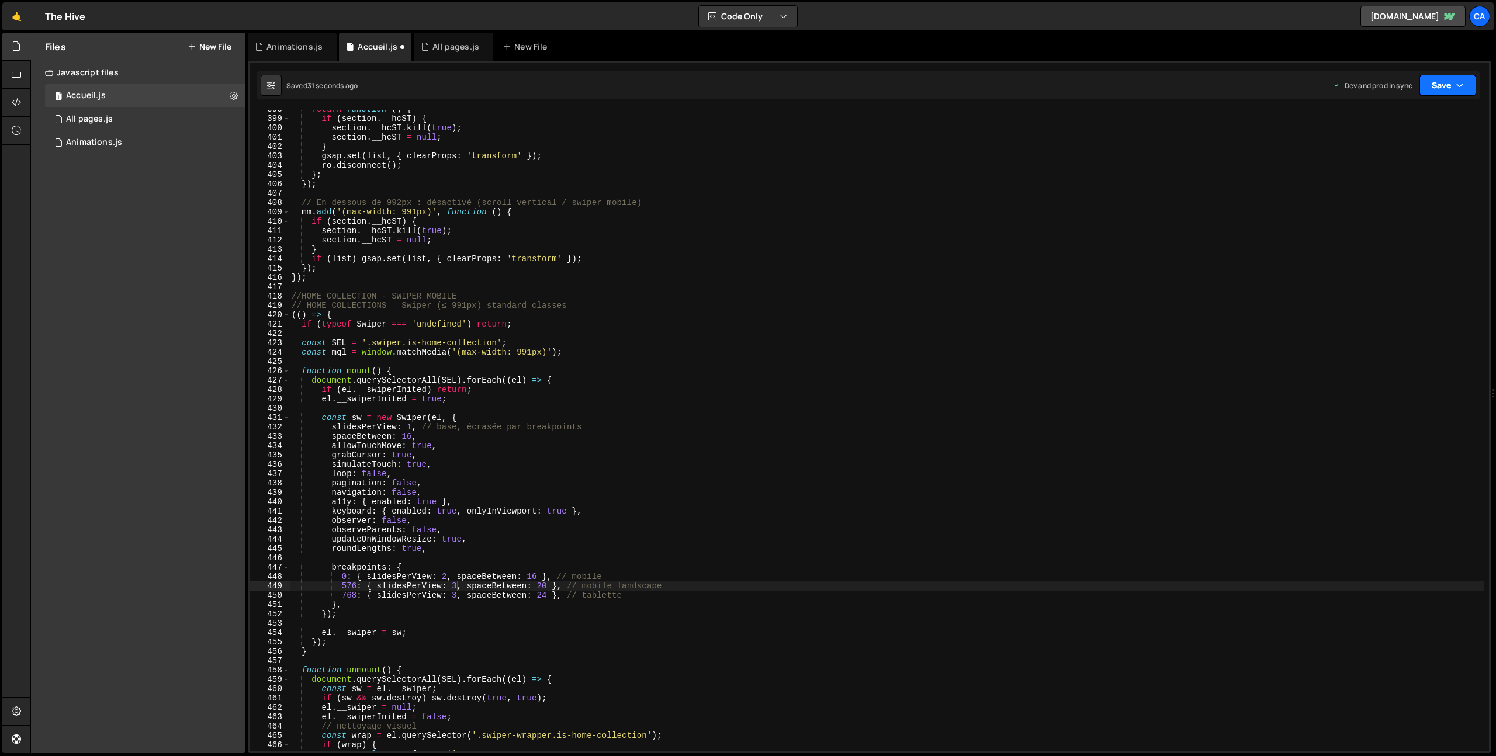
click at [1438, 91] on button "Save" at bounding box center [1448, 85] width 57 height 21
click at [1377, 165] on div "30 seconds ago" at bounding box center [1394, 165] width 53 height 10
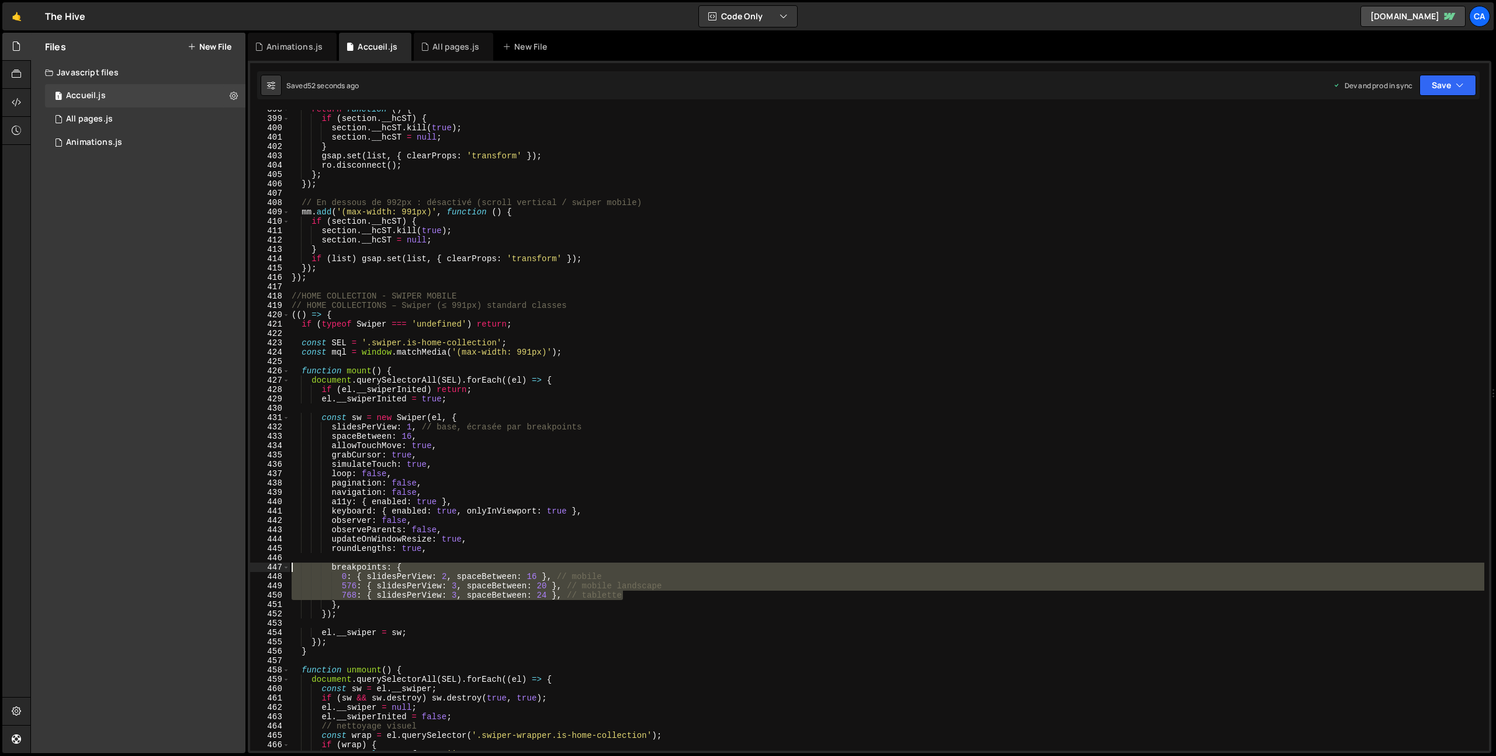
drag, startPoint x: 663, startPoint y: 596, endPoint x: 258, endPoint y: 565, distance: 406.8
click at [258, 565] on div "768: { slidesPerView: 3, spaceBetween: 24 }, // tablette 398 399 400 401 402 40…" at bounding box center [869, 430] width 1239 height 641
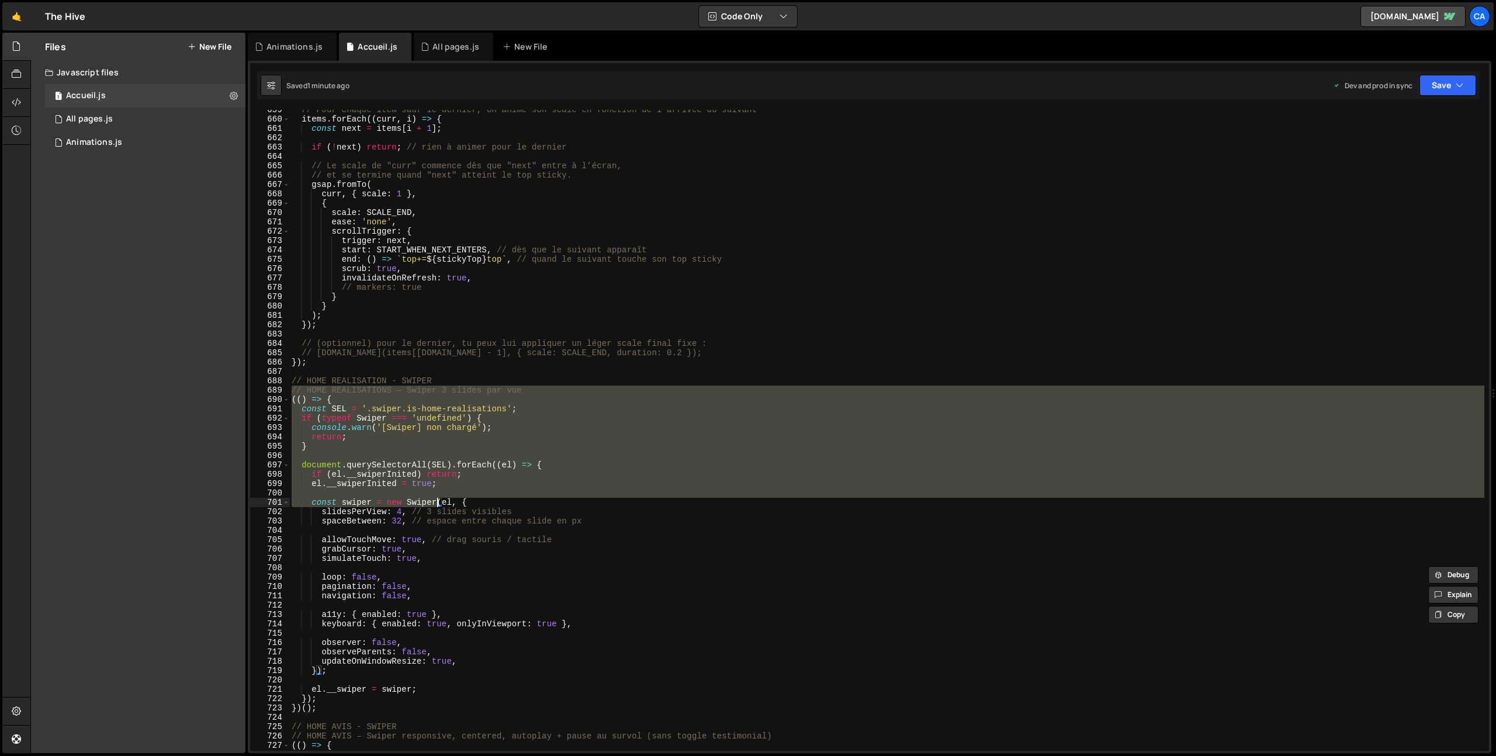
scroll to position [6229, 0]
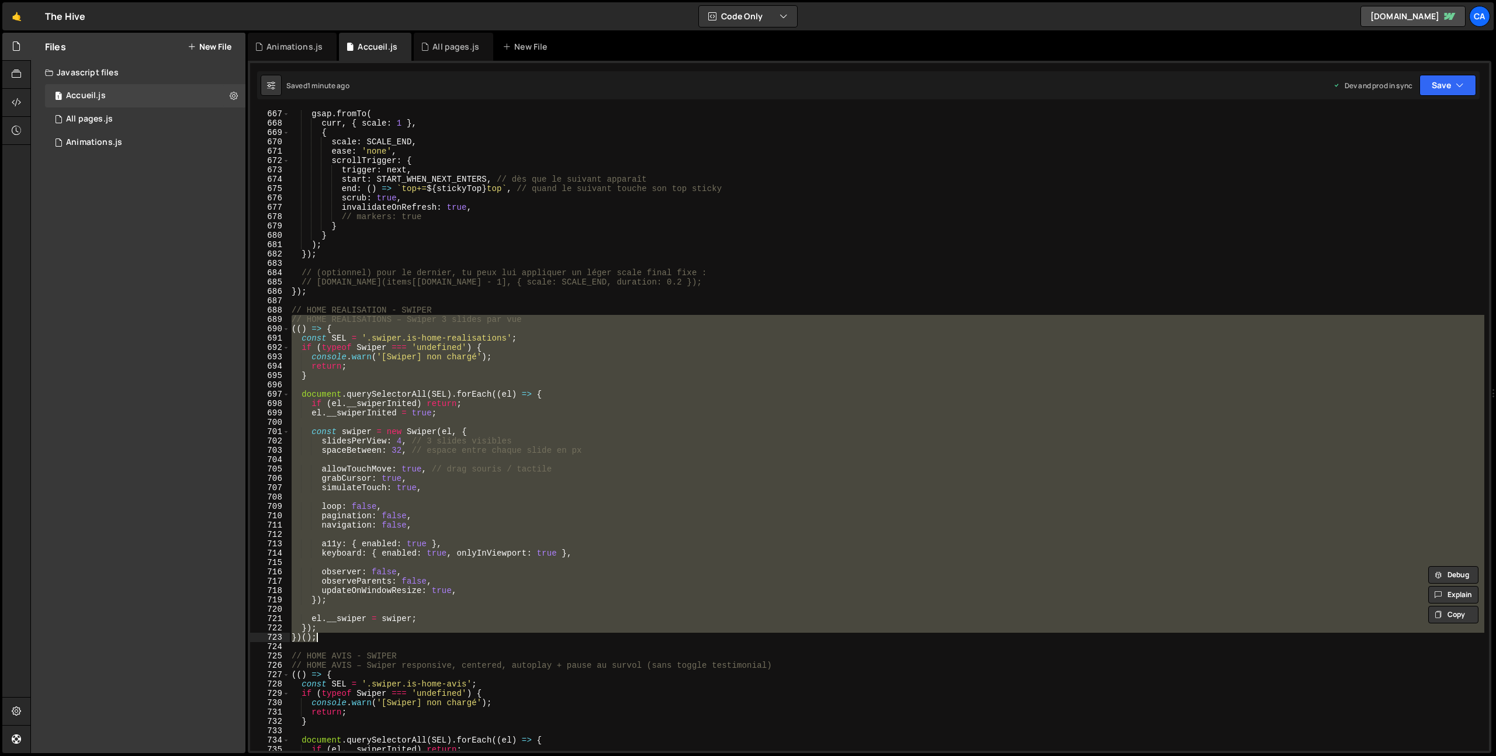
drag, startPoint x: 290, startPoint y: 390, endPoint x: 365, endPoint y: 638, distance: 258.3
click at [365, 638] on div "gsap . fromTo ( curr , { scale : 1 } , { scale : SCALE_END , ease : 'none' , sc…" at bounding box center [886, 439] width 1195 height 660
click at [365, 594] on div "gsap . fromTo ( curr , { scale : 1 } , { scale : SCALE_END , ease : 'none' , sc…" at bounding box center [886, 430] width 1195 height 641
drag, startPoint x: 323, startPoint y: 637, endPoint x: 238, endPoint y: 318, distance: 329.5
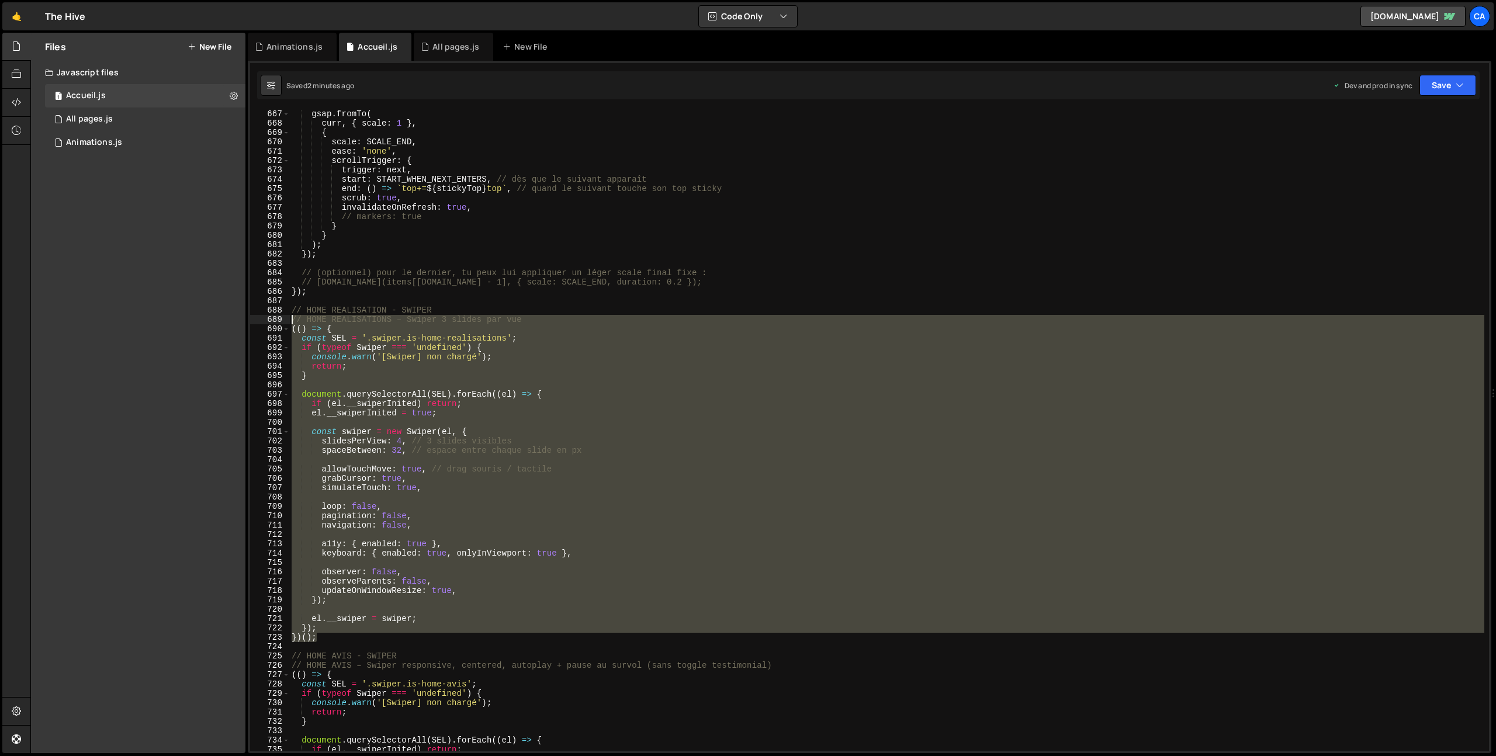
click at [238, 318] on div "Files New File Javascript files 1 Accueil.js 0 1 All pages.js 0 1 Animations.js…" at bounding box center [763, 393] width 1466 height 721
type textarea "// HOME REALISATIONS – Swiper 3 slides par vue (() => {"
paste textarea
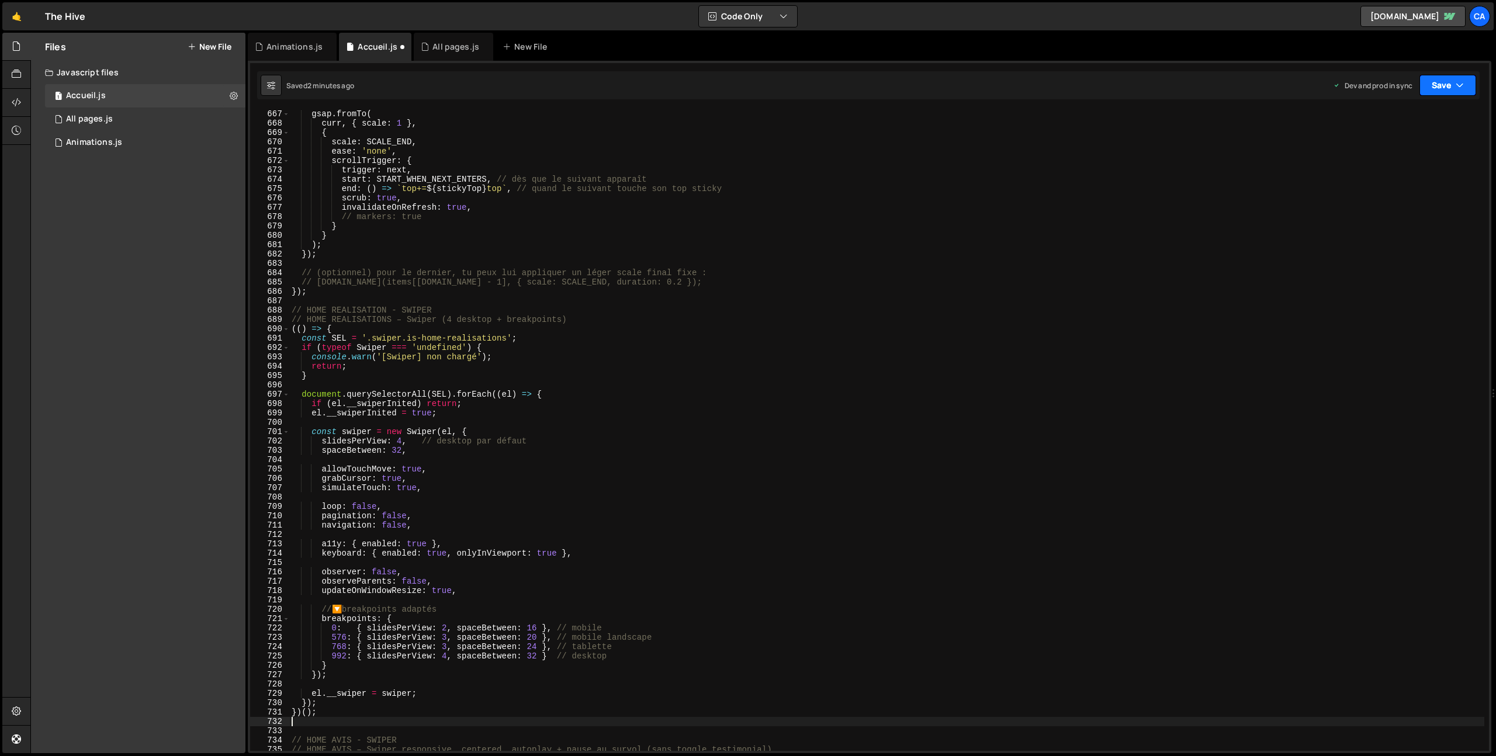
click at [1441, 93] on button "Save" at bounding box center [1448, 85] width 57 height 21
click at [1379, 155] on div "Save to Production S" at bounding box center [1409, 152] width 122 height 12
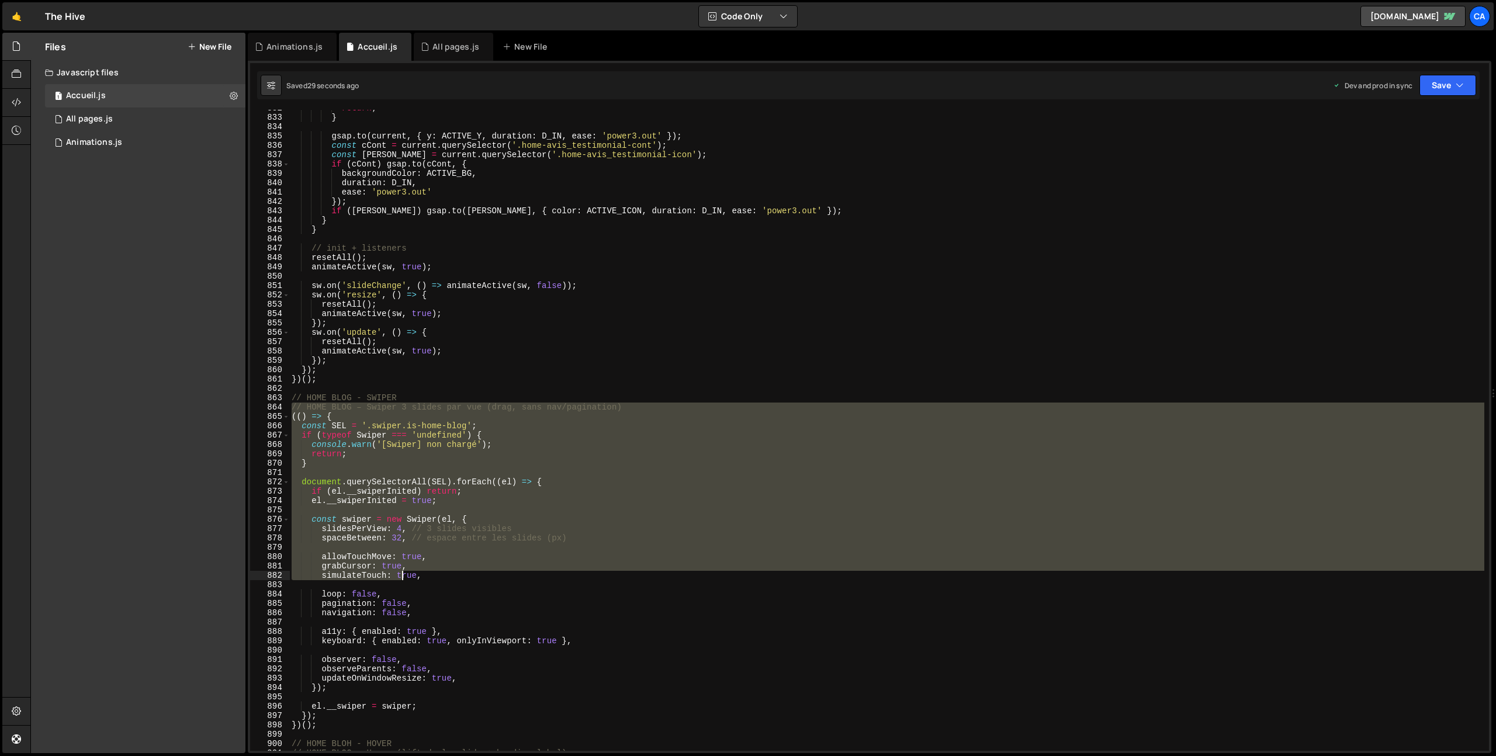
scroll to position [7831, 0]
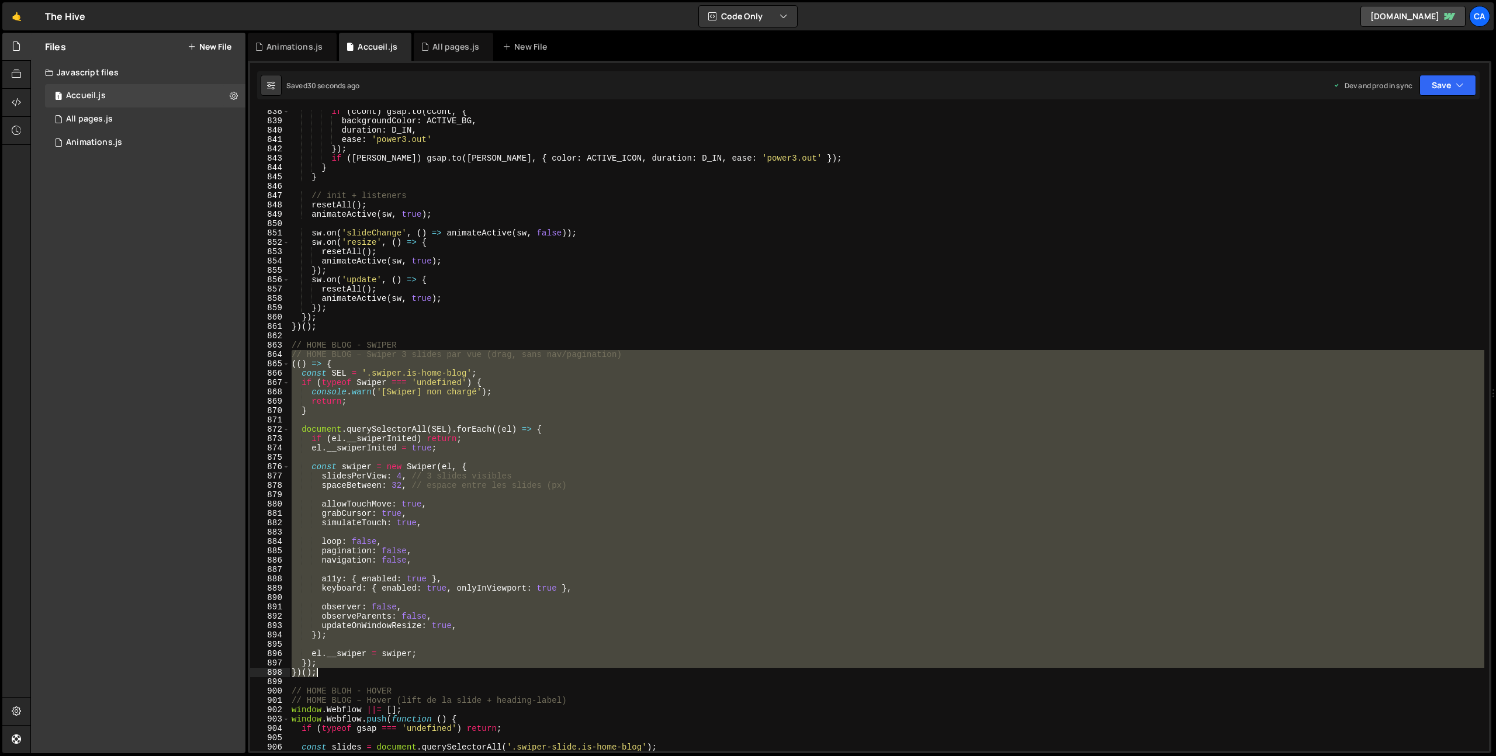
drag, startPoint x: 293, startPoint y: 456, endPoint x: 344, endPoint y: 672, distance: 221.7
click at [344, 672] on div "if ( cCont ) gsap . to ( cCont , { backgroundColor : ACTIVE_BG , duration : D_I…" at bounding box center [886, 437] width 1195 height 660
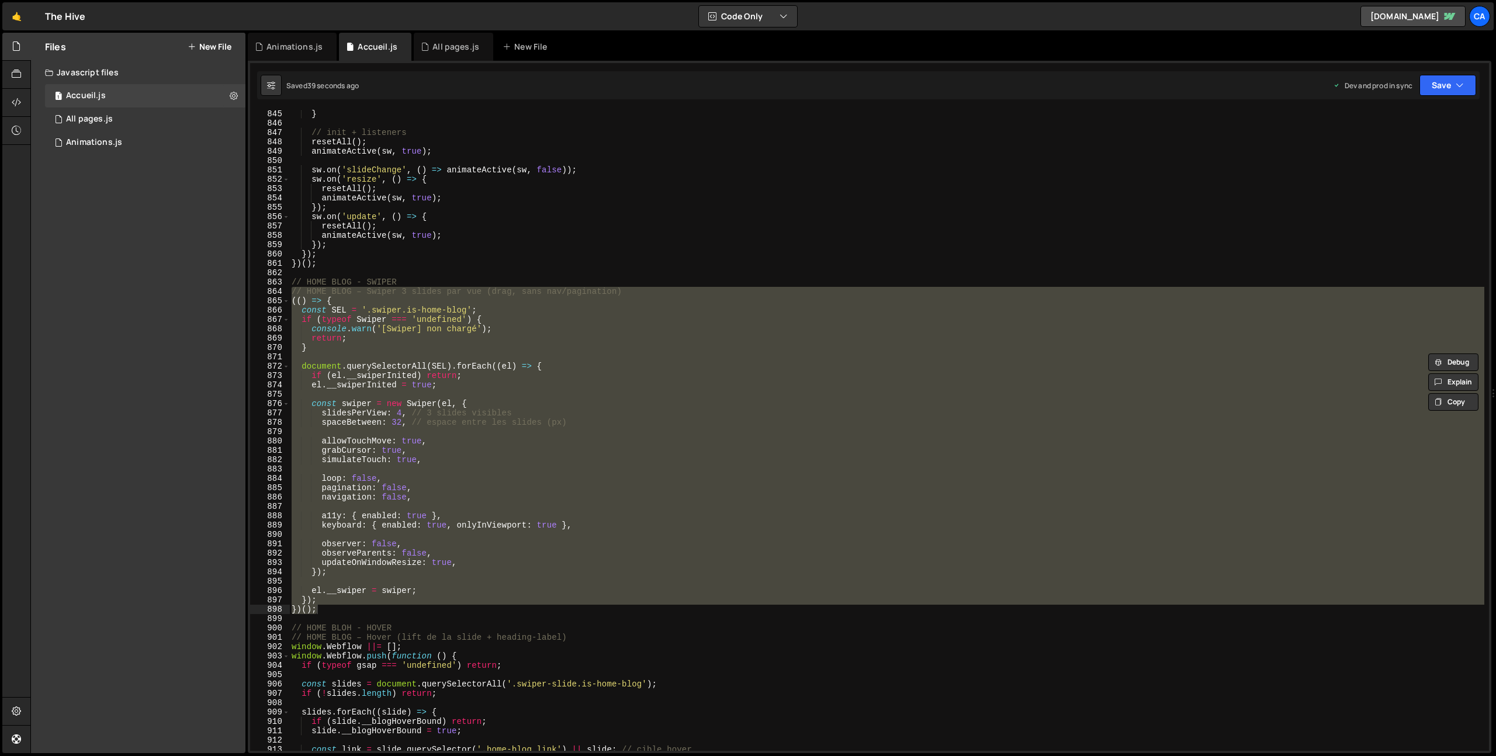
scroll to position [7959, 0]
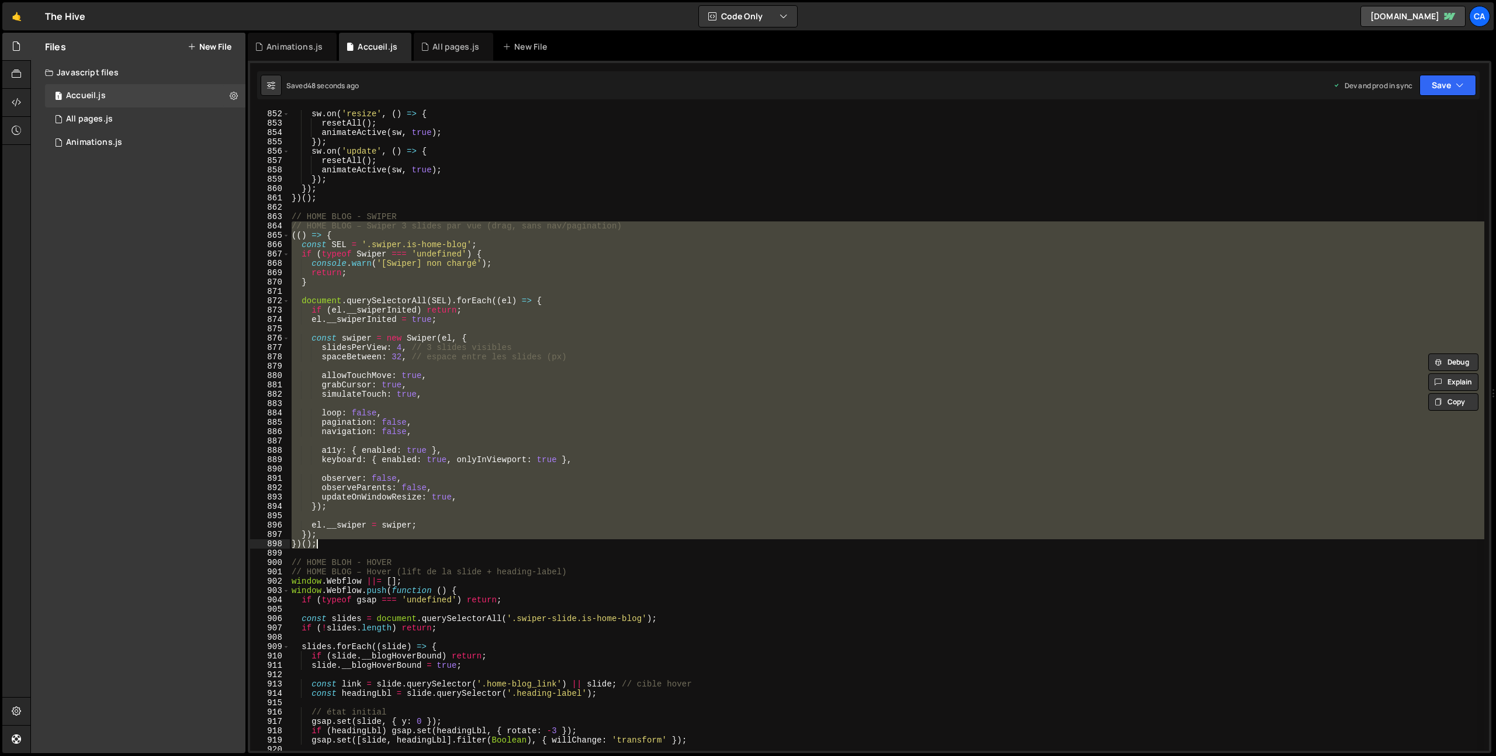
type textarea "allowTouchMove: true,"
type textarea "slidesPerView: 4, // 3 slides visibles"
type textarea "el.__swiperInited = true;"
type textarea "const swiper = new Swiper(el, {"
type textarea "navigation: false,"
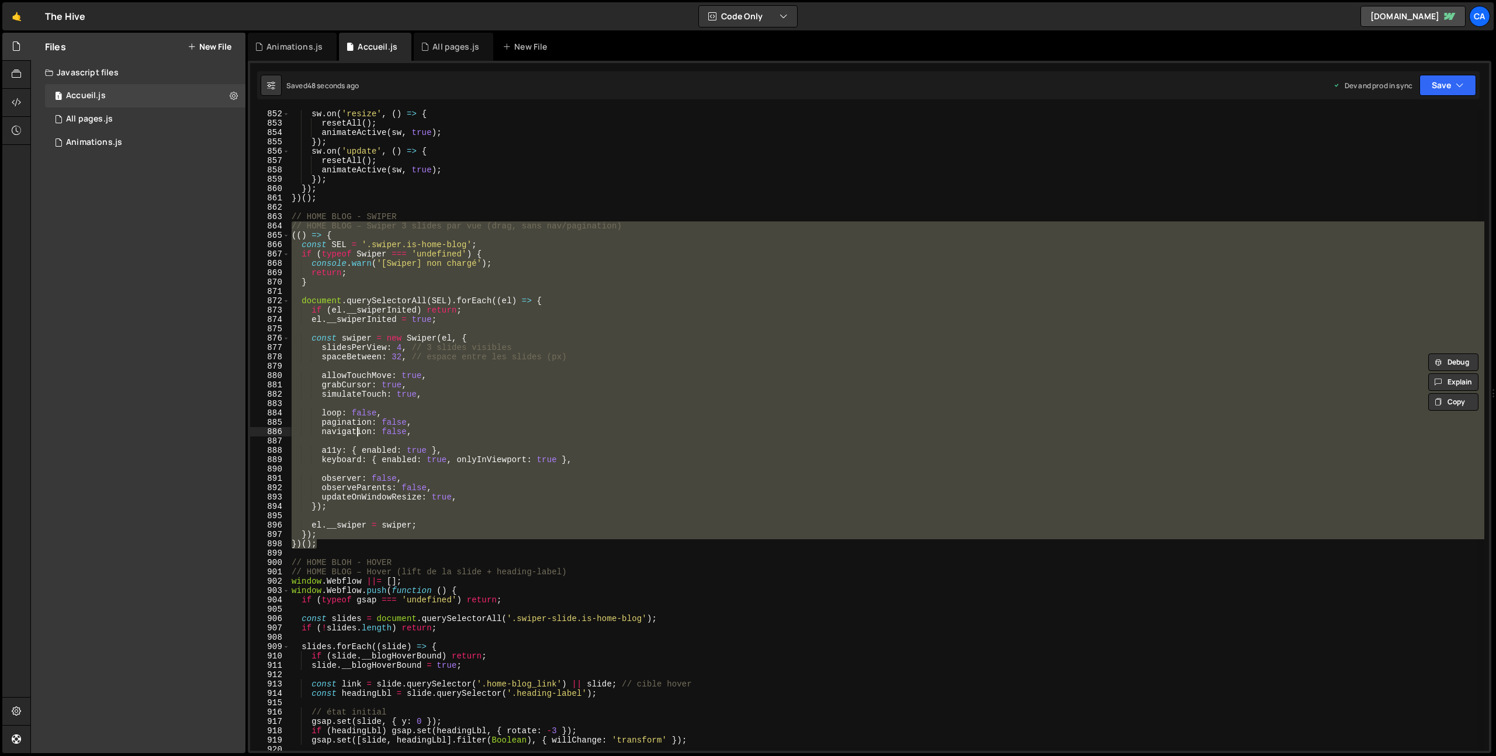
type textarea "a11y: { enabled: true },"
type textarea "});"
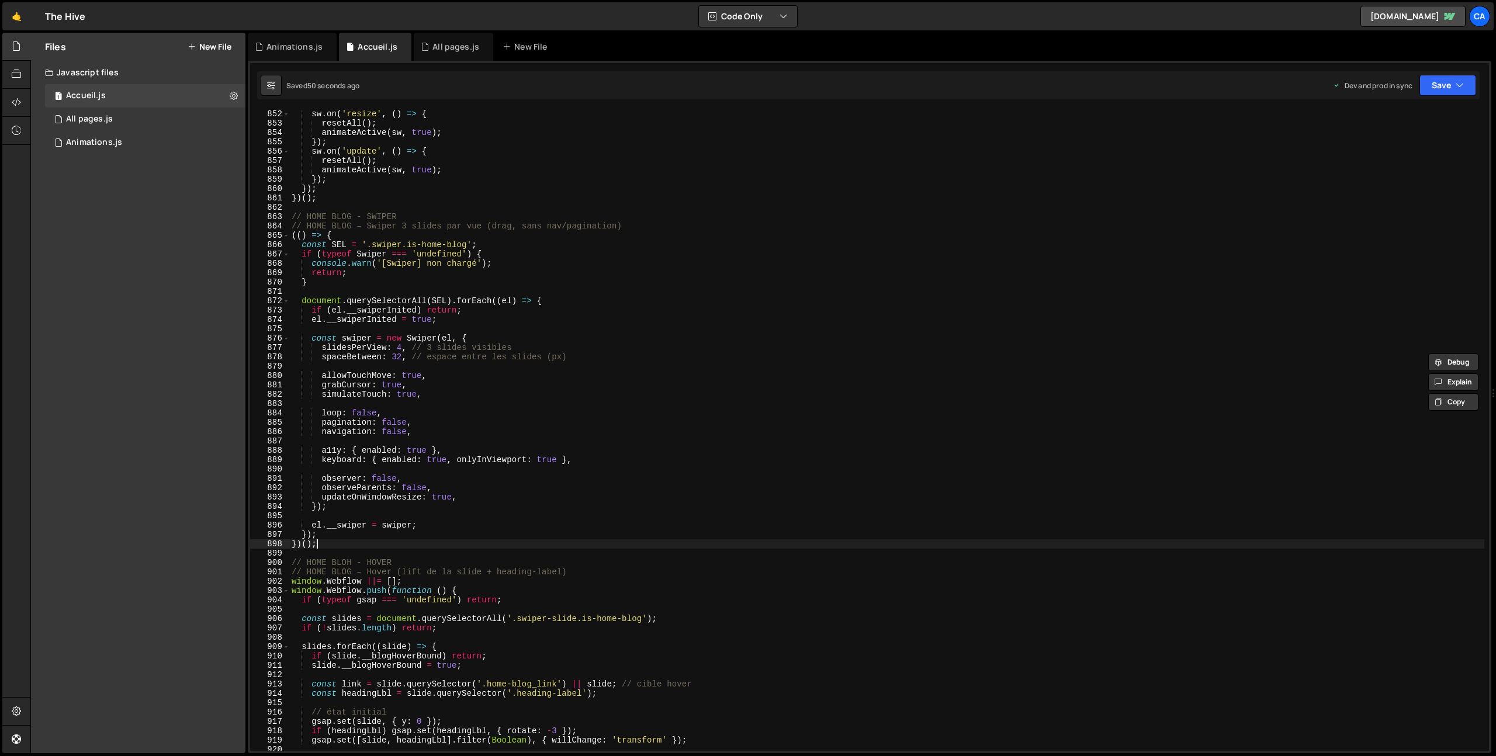
click at [334, 542] on div "sw . on ( 'resize' , ( ) => { resetAll ( ) ; animateActive ( sw , true ) ; }) ;…" at bounding box center [886, 439] width 1195 height 660
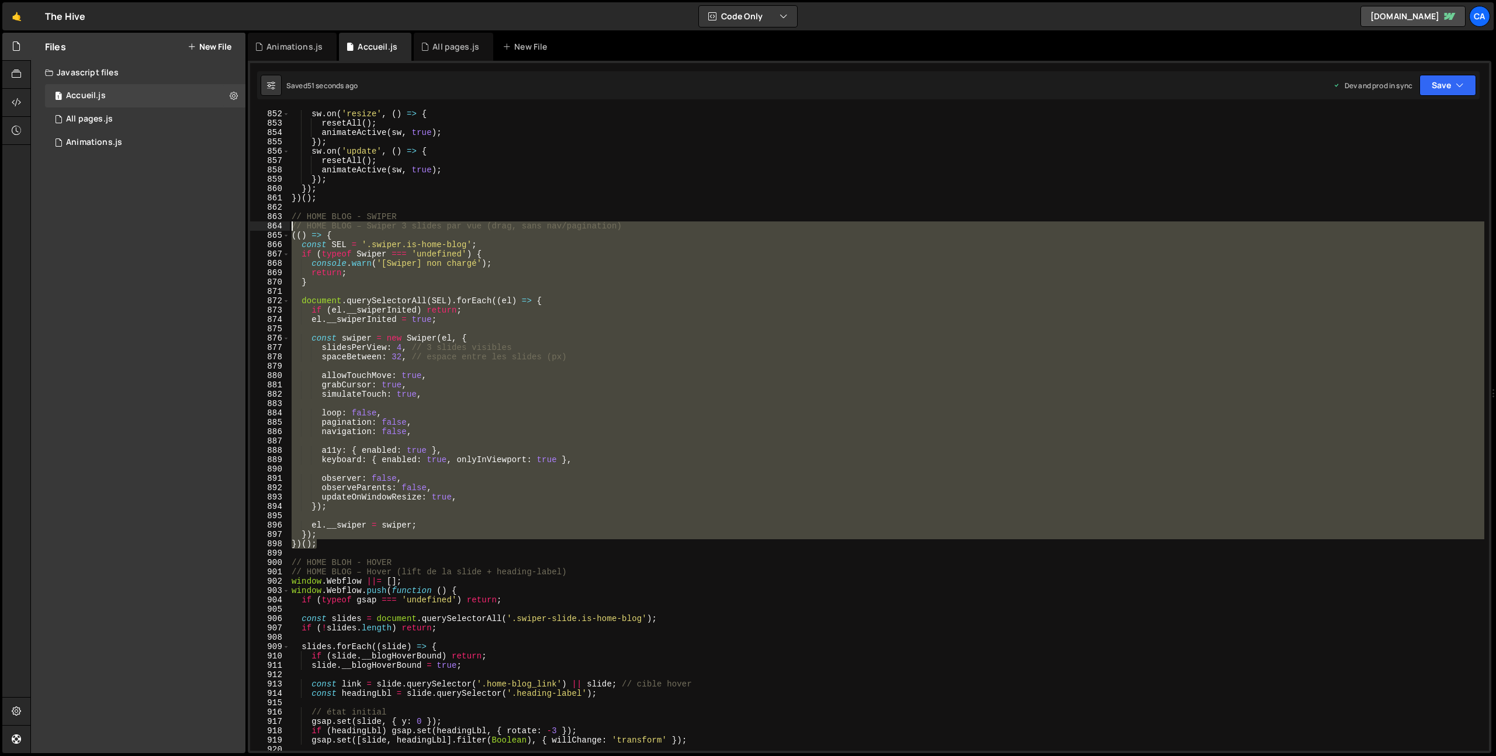
drag, startPoint x: 332, startPoint y: 544, endPoint x: 269, endPoint y: 226, distance: 323.6
click at [269, 226] on div "})(); 852 853 854 855 856 857 858 859 860 861 862 863 864 865 866 867 868 869 8…" at bounding box center [869, 430] width 1239 height 641
type textarea "// HOME BLOG – Swiper 3 slides par vue (drag, sans nav/pagination) (() => {"
paste textarea
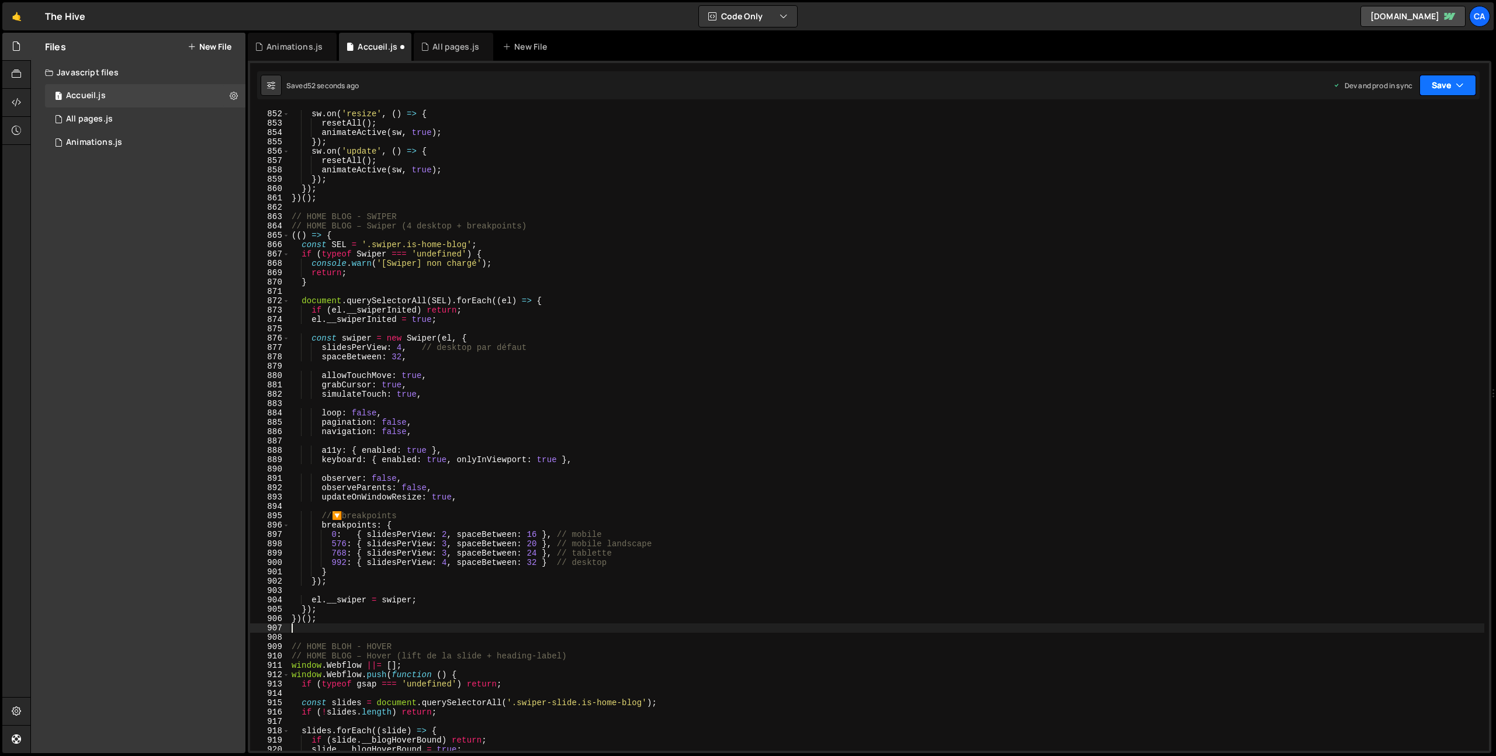
click at [1433, 81] on button "Save" at bounding box center [1448, 85] width 57 height 21
click at [1374, 158] on div "Saved 51 seconds ago" at bounding box center [1409, 165] width 122 height 14
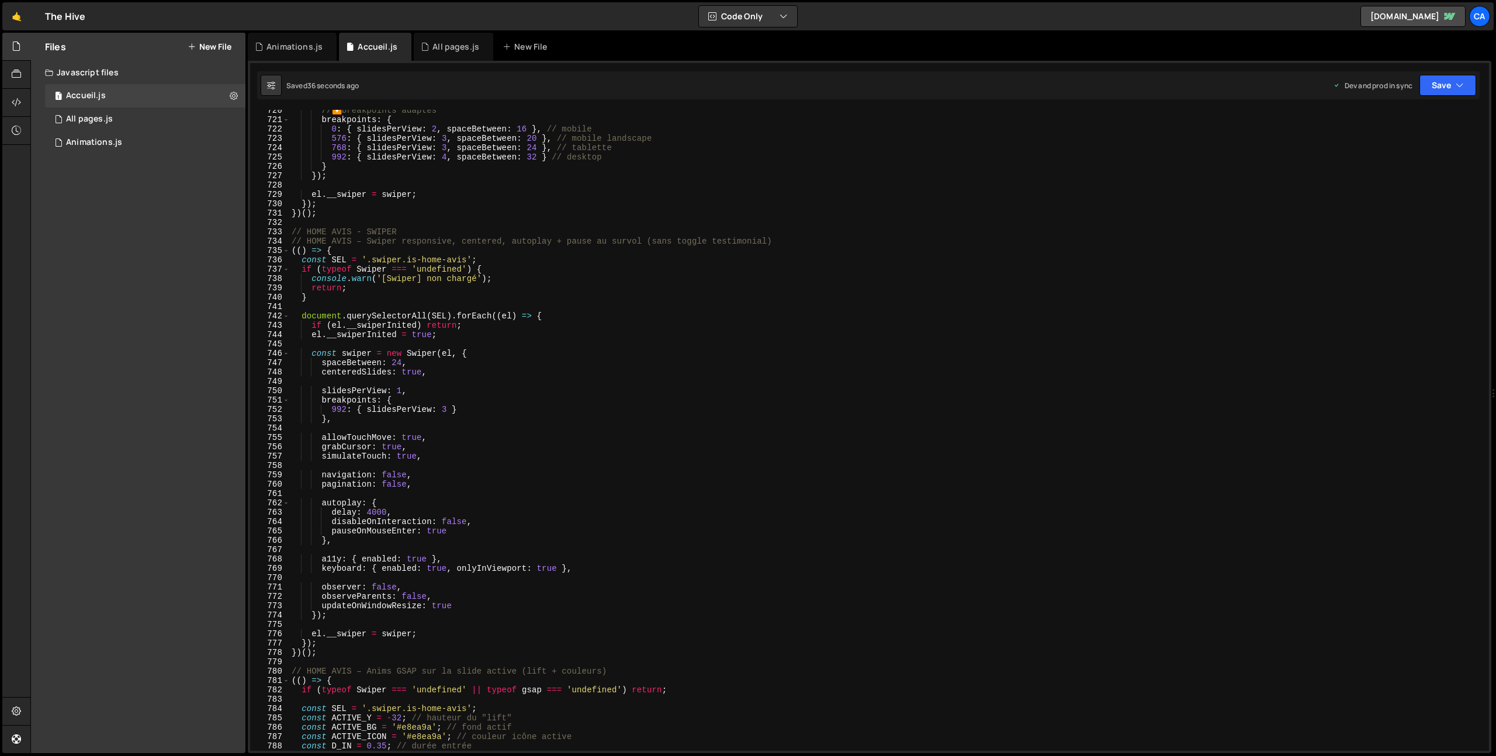
scroll to position [6750, 0]
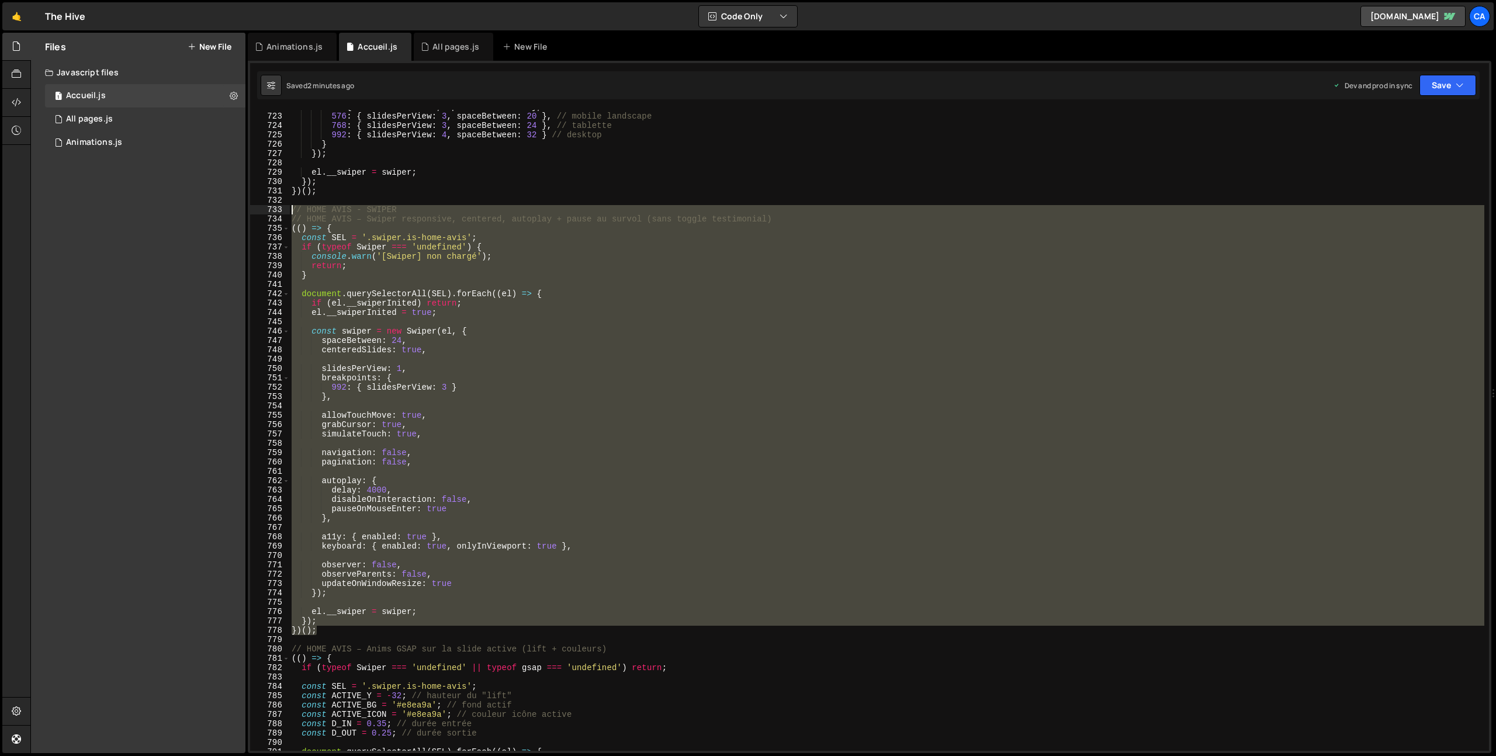
drag, startPoint x: 321, startPoint y: 630, endPoint x: 262, endPoint y: 212, distance: 422.2
click at [262, 212] on div "})(); 722 723 724 725 726 727 728 729 730 731 732 733 734 735 736 737 738 739 7…" at bounding box center [869, 430] width 1239 height 641
click at [354, 618] on div "0 : { slidesPerView : 2 , spaceBetween : 16 } , // mobile 576 : { slidesPerView…" at bounding box center [886, 432] width 1195 height 660
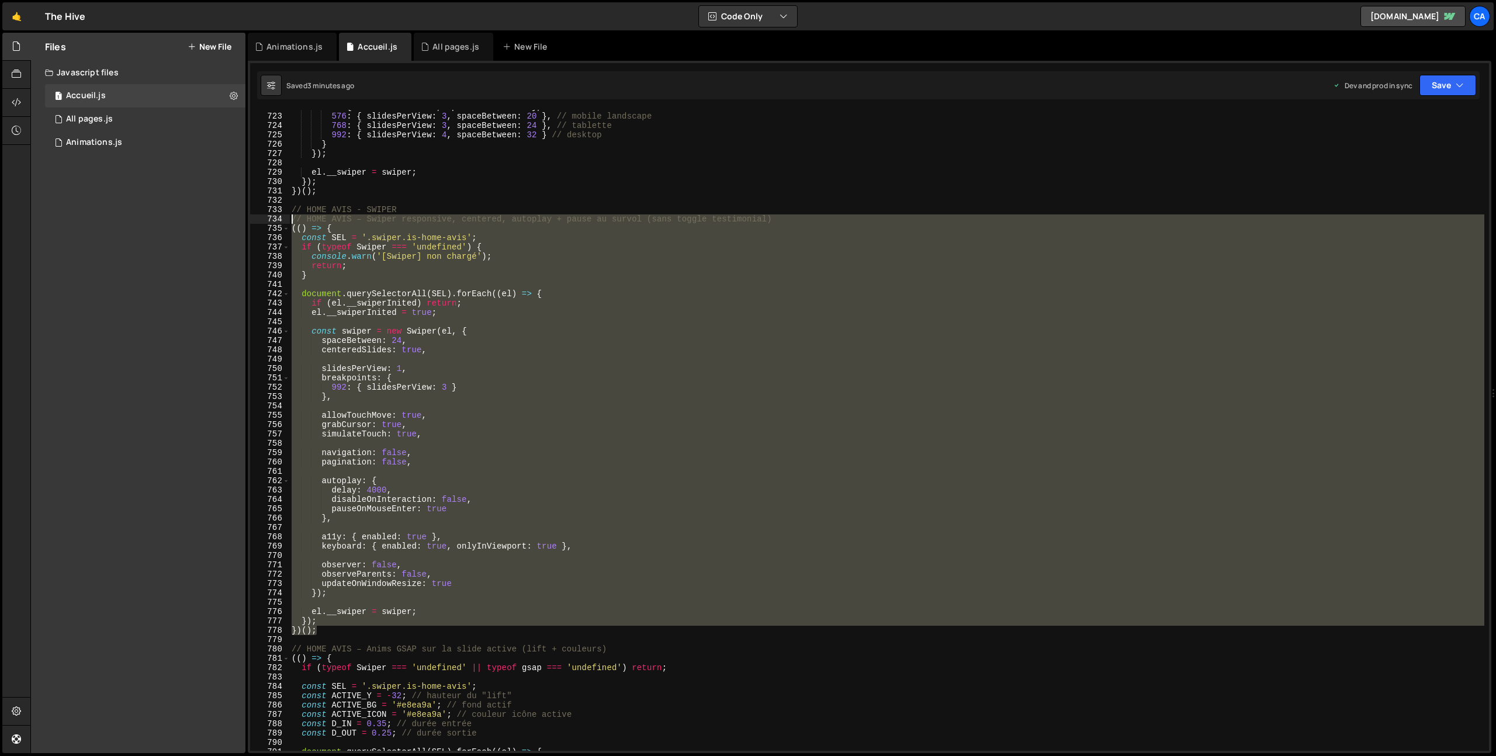
drag, startPoint x: 325, startPoint y: 634, endPoint x: 255, endPoint y: 223, distance: 416.8
click at [255, 223] on div "}); 722 723 724 725 726 727 728 729 730 731 732 733 734 735 736 737 738 739 740…" at bounding box center [869, 430] width 1239 height 641
type textarea "// HOME AVIS – Swiper responsive, centered, autoplay + pause au survol (sans to…"
paste textarea
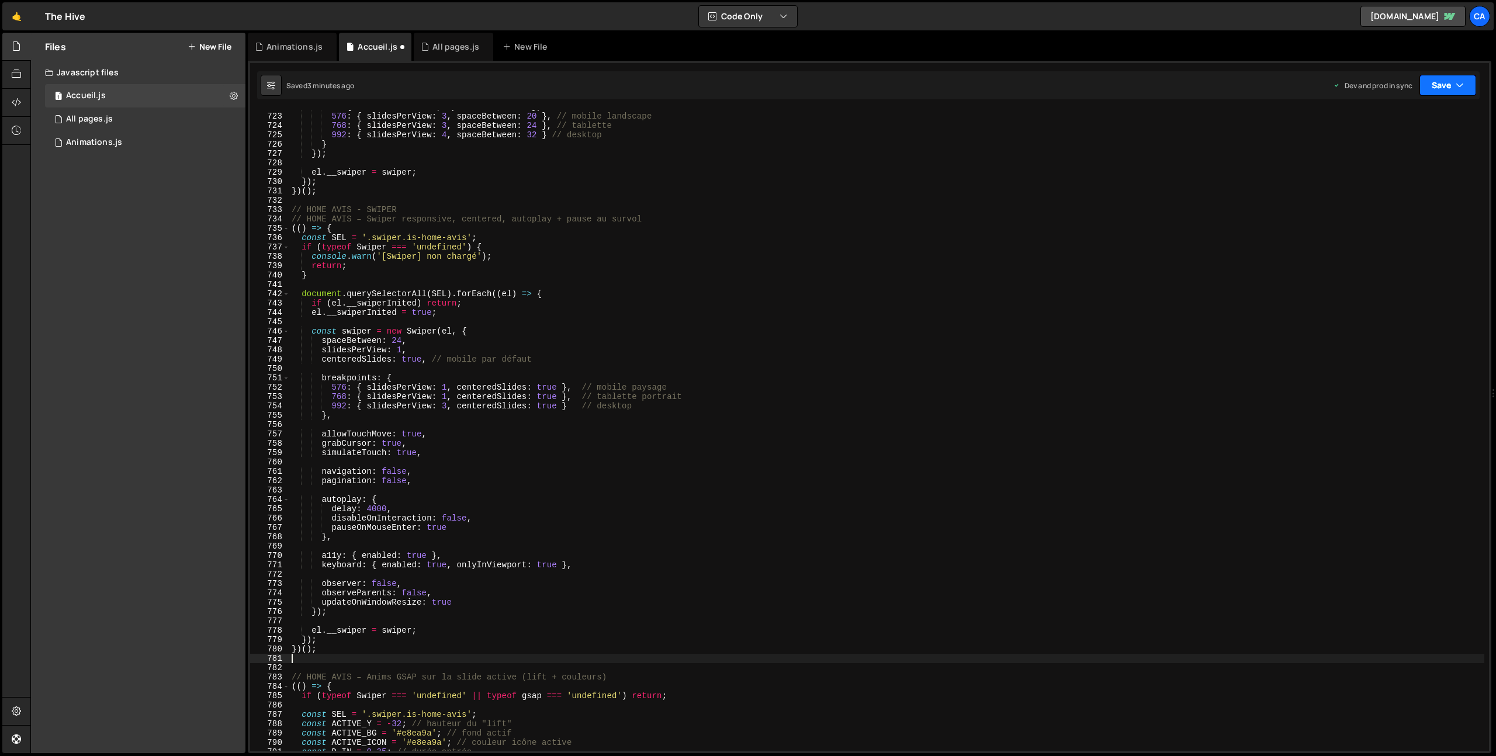
click at [1451, 91] on button "Save" at bounding box center [1448, 85] width 57 height 21
click at [1402, 160] on div "3 minutes ago" at bounding box center [1391, 165] width 46 height 10
drag, startPoint x: 372, startPoint y: 510, endPoint x: 401, endPoint y: 514, distance: 29.0
click at [372, 509] on div "0 : { slidesPerView : 2 , spaceBetween : 16 } , // mobile 576 : { slidesPerView…" at bounding box center [886, 432] width 1195 height 660
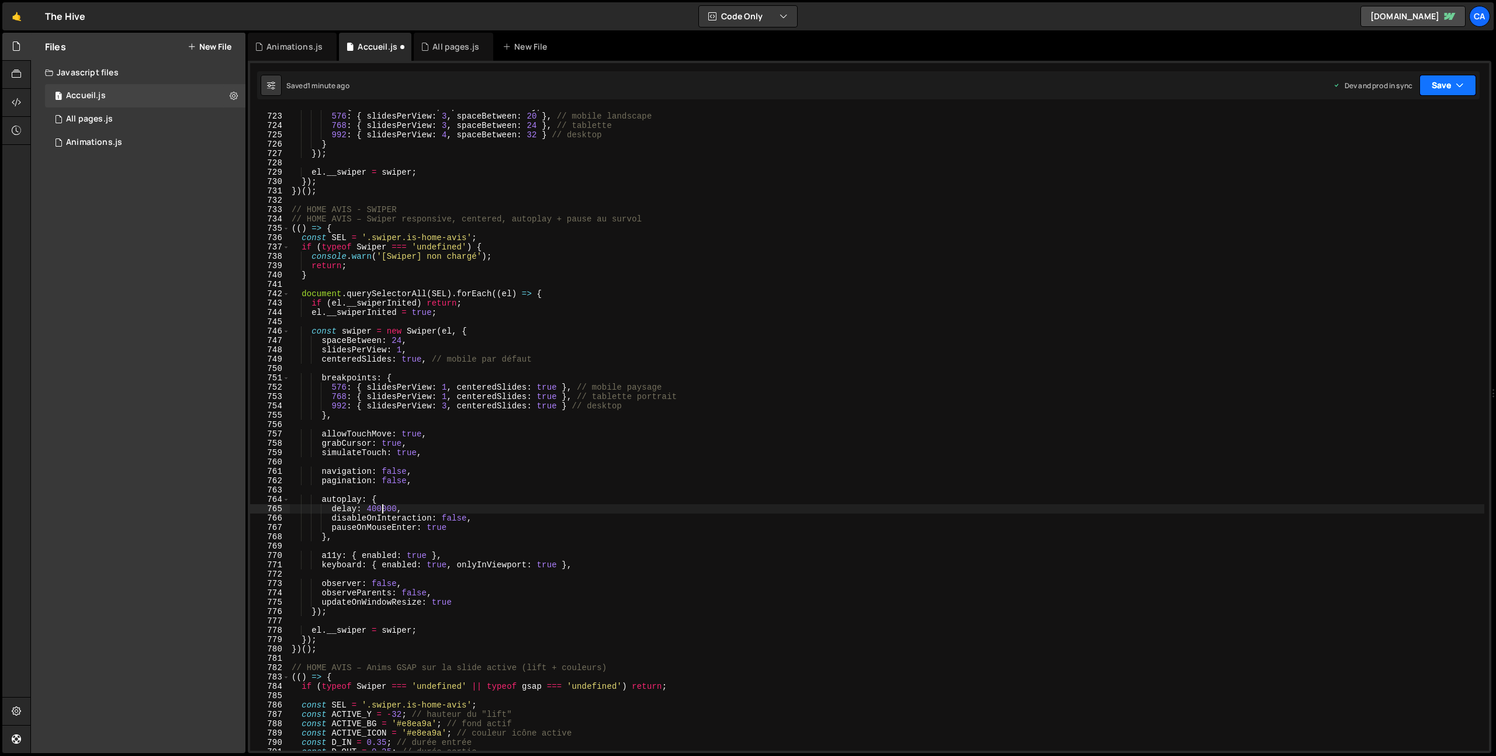
click at [1454, 85] on button "Save" at bounding box center [1448, 85] width 57 height 21
click at [1386, 162] on div "1 minute ago" at bounding box center [1388, 165] width 41 height 10
click at [382, 510] on div "0 : { slidesPerView : 2 , spaceBetween : 16 } , // mobile 576 : { slidesPerView…" at bounding box center [886, 432] width 1195 height 660
click at [1435, 85] on button "Save" at bounding box center [1448, 85] width 57 height 21
click at [1386, 168] on div "1 minute ago" at bounding box center [1388, 165] width 41 height 10
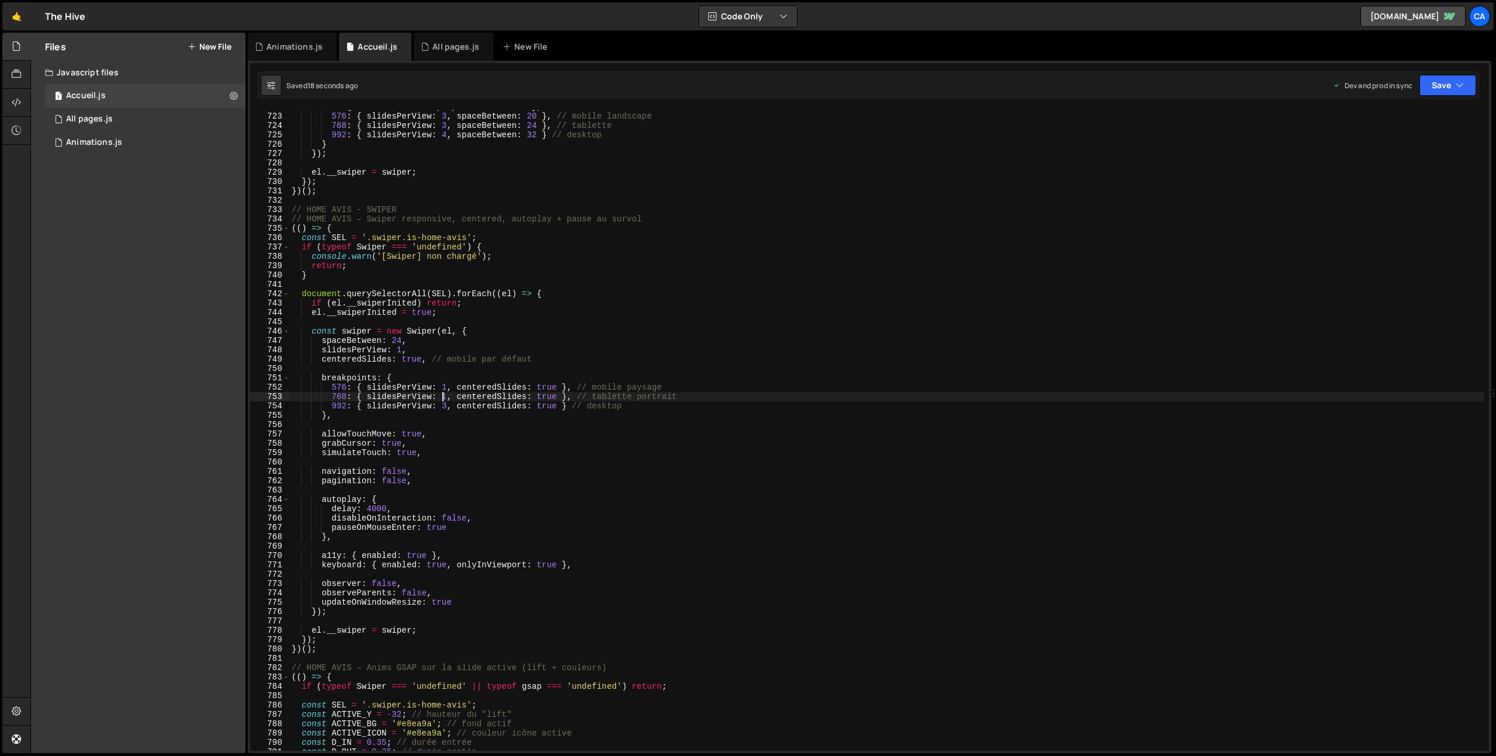
click at [444, 399] on div "0 : { slidesPerView : 2 , spaceBetween : 16 } , // mobile 576 : { slidesPerView…" at bounding box center [886, 432] width 1195 height 660
click at [847, 357] on div "0 : { slidesPerView : 2 , spaceBetween : 16 } , // mobile 576 : { slidesPerView…" at bounding box center [886, 432] width 1195 height 660
click at [1438, 88] on button "Save" at bounding box center [1448, 85] width 57 height 21
click at [1398, 155] on div "Save to Production S" at bounding box center [1409, 152] width 122 height 12
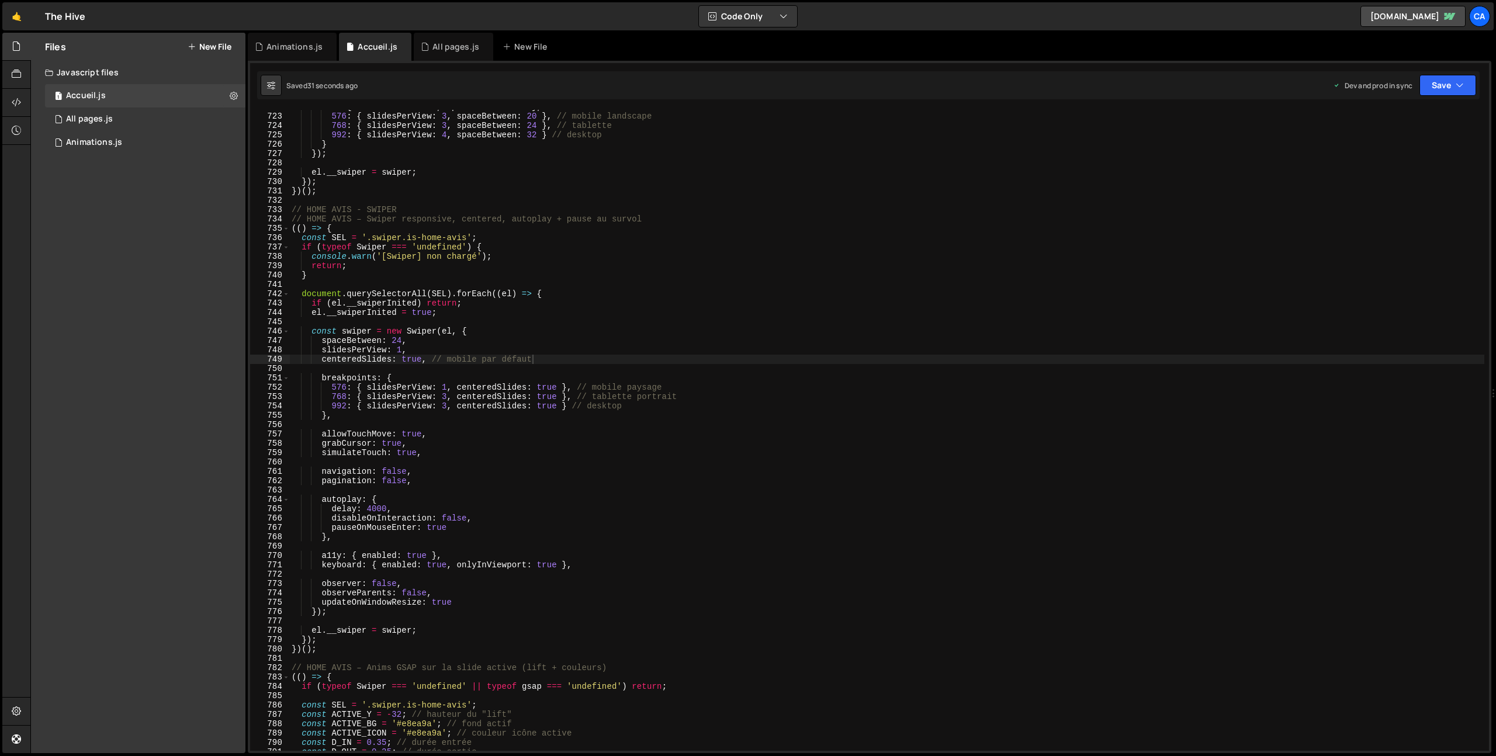
scroll to position [0, 1]
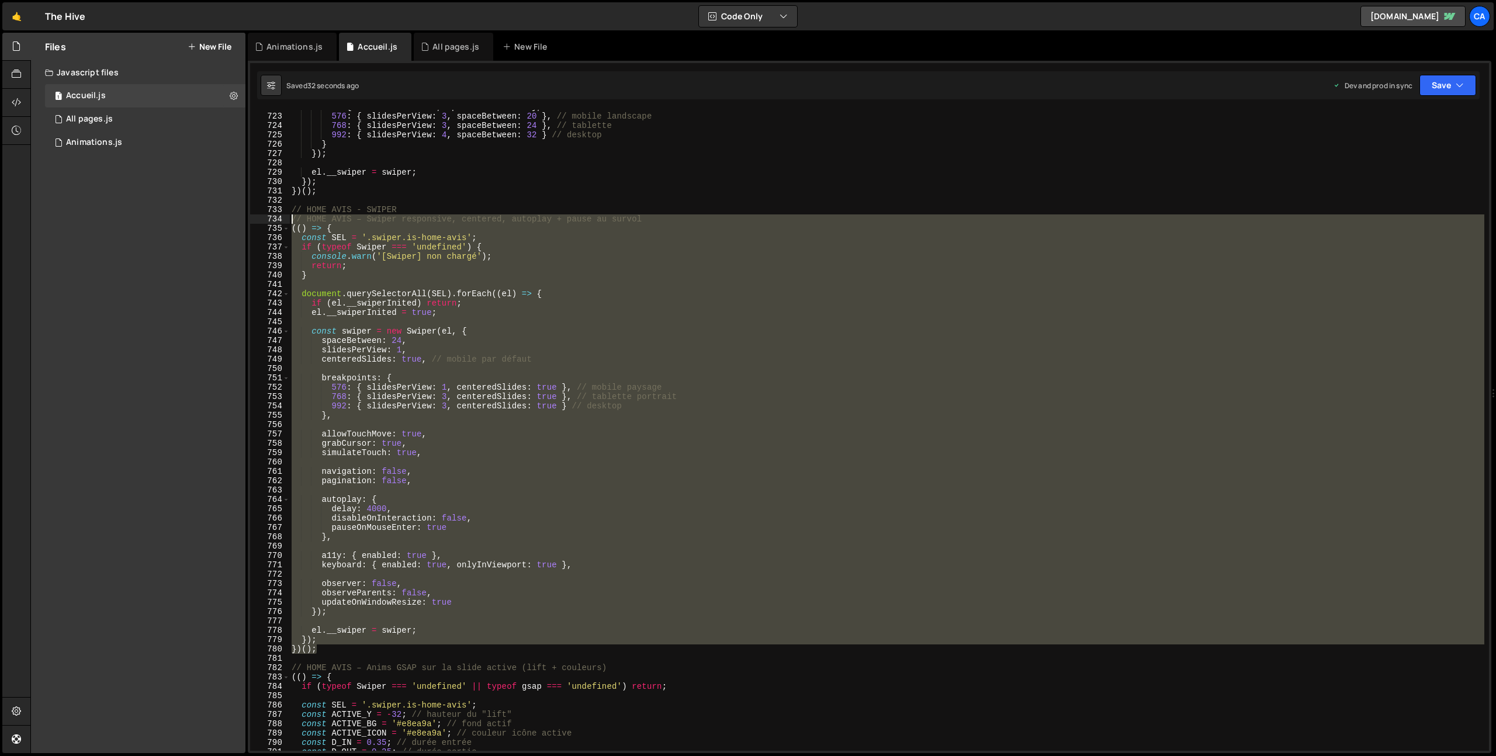
drag, startPoint x: 323, startPoint y: 652, endPoint x: 257, endPoint y: 220, distance: 437.1
click at [257, 220] on div "})(); 722 723 724 725 726 727 728 729 730 731 732 733 734 735 736 737 738 739 7…" at bounding box center [869, 430] width 1239 height 641
click at [352, 628] on div "0 : { slidesPerView : 2 , spaceBetween : 16 } , // mobile 576 : { slidesPerView…" at bounding box center [886, 430] width 1195 height 641
drag, startPoint x: 322, startPoint y: 648, endPoint x: 255, endPoint y: 220, distance: 433.7
click at [255, 220] on div "el.__swiper = swiper; 722 723 724 725 726 727 728 729 730 731 732 733 734 735 7…" at bounding box center [869, 430] width 1239 height 641
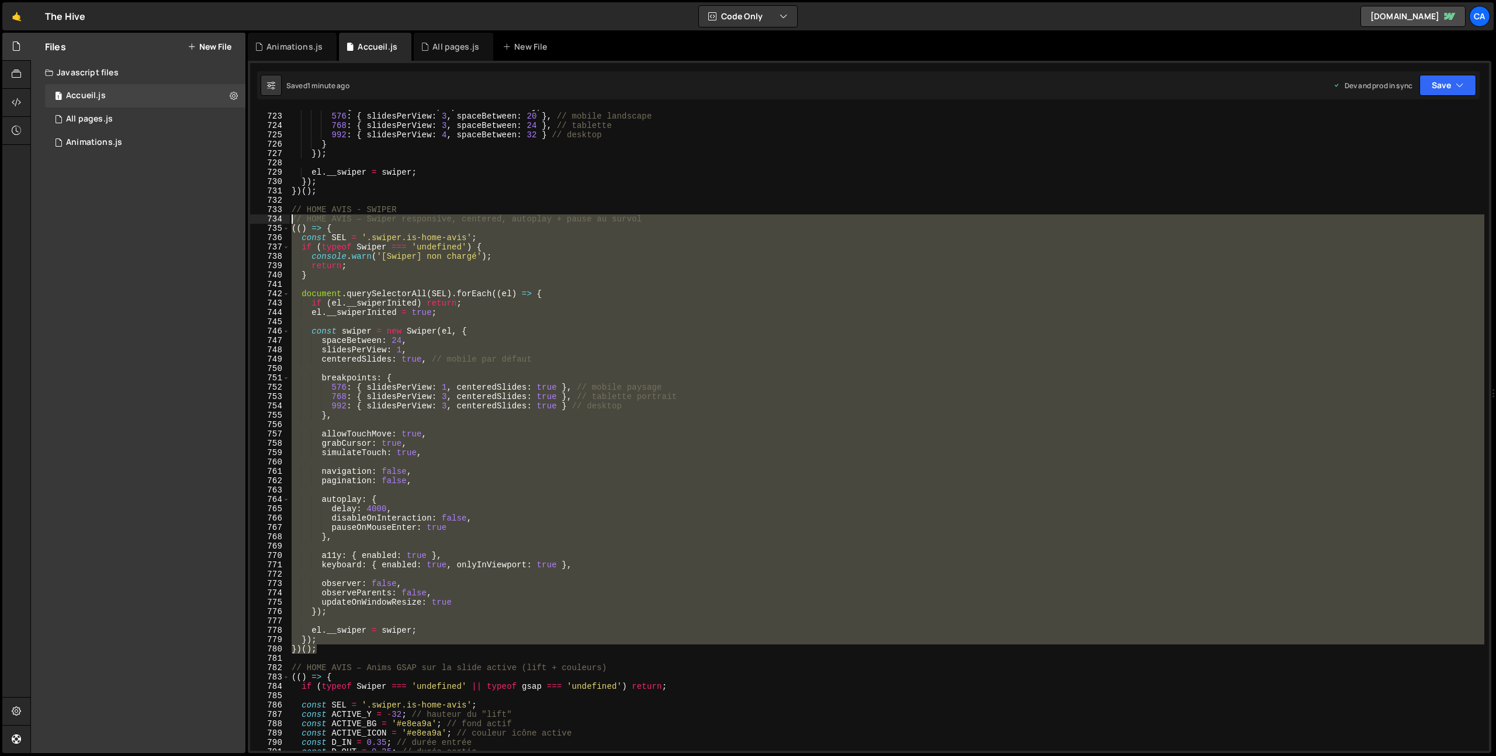
type textarea "// HOME AVIS – Swiper responsive, centered, autoplay + pause au survol (() => {"
paste textarea
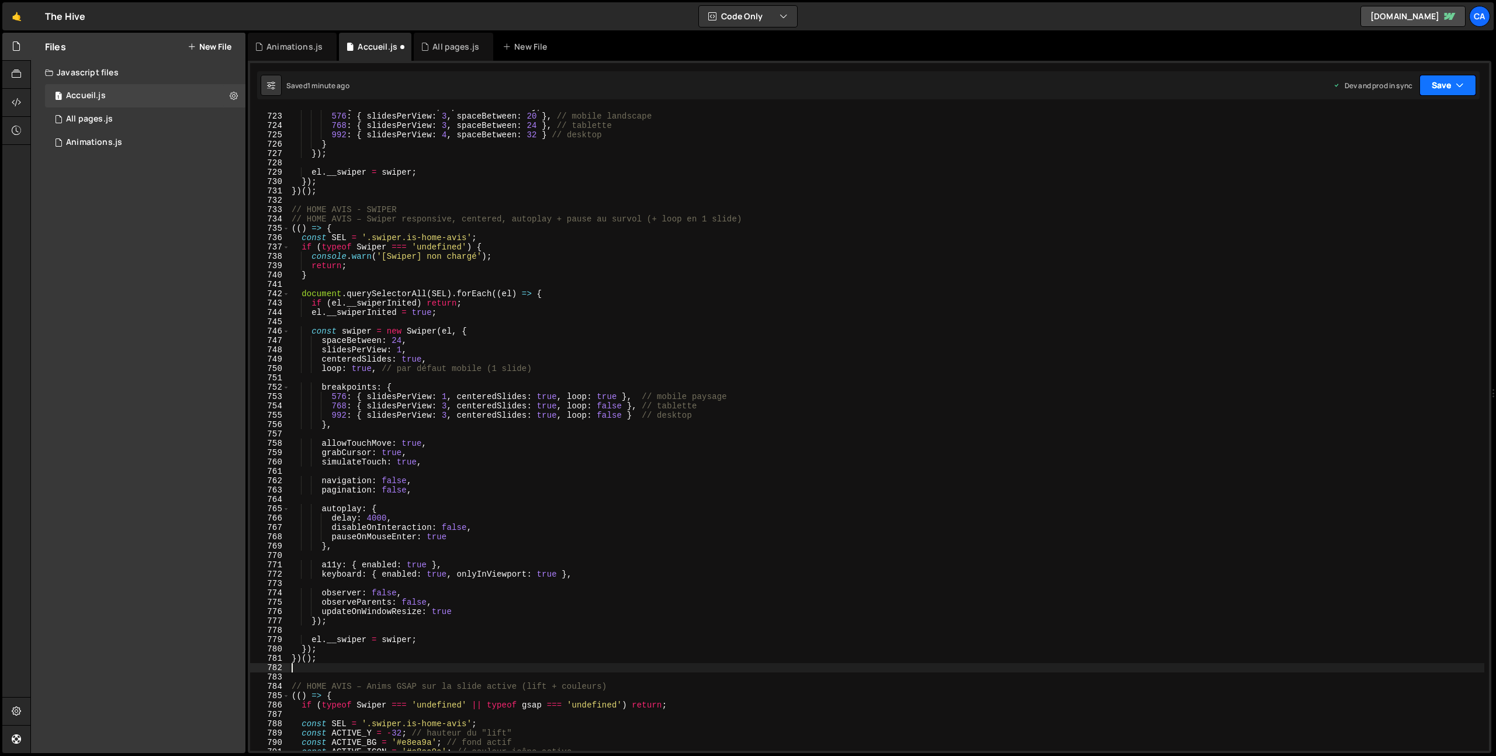
click at [1447, 79] on button "Save" at bounding box center [1448, 85] width 57 height 21
click at [1393, 160] on div "1 minute ago" at bounding box center [1388, 165] width 41 height 10
click at [612, 415] on div "0 : { slidesPerView : 2 , spaceBetween : 16 } , // mobile 576 : { slidesPerView…" at bounding box center [886, 432] width 1195 height 660
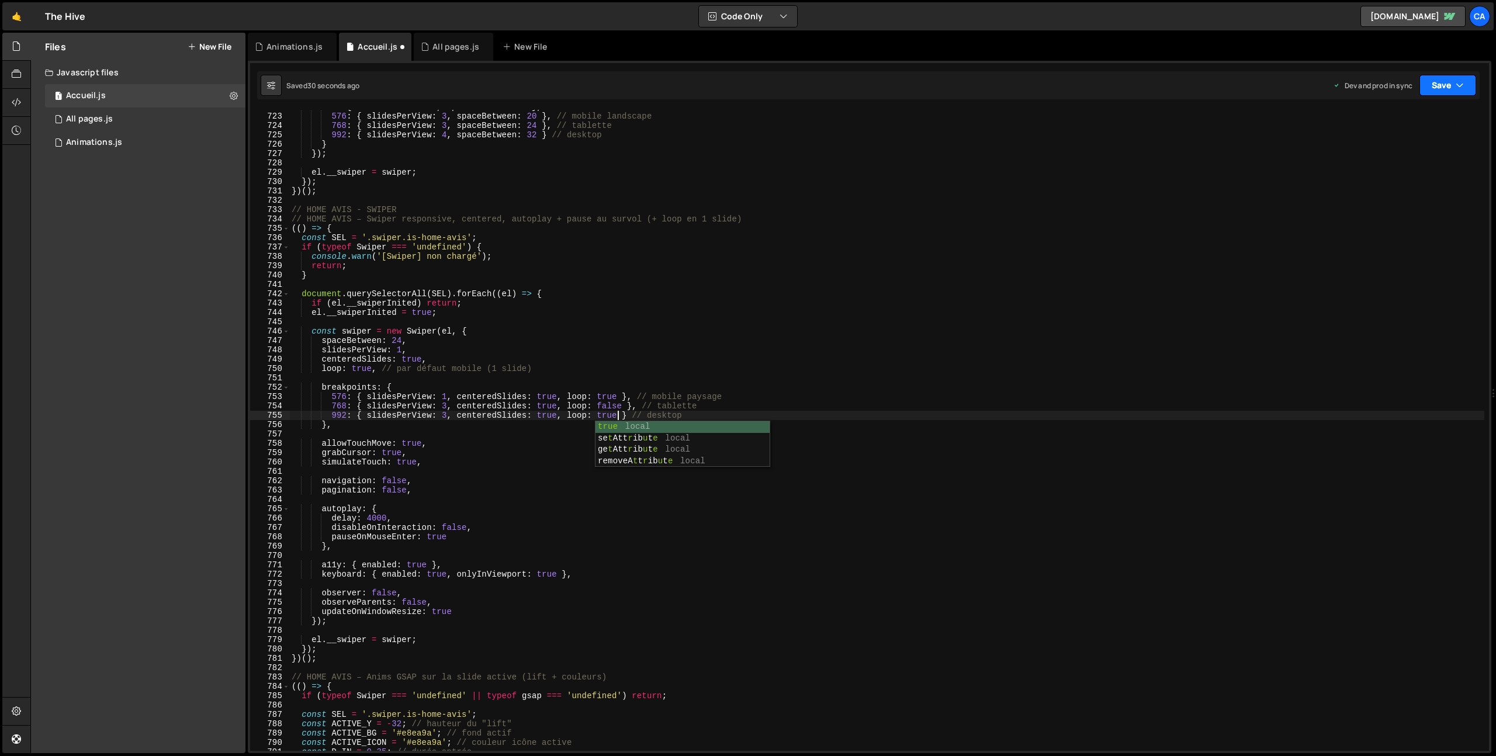
click at [1452, 89] on button "Save" at bounding box center [1448, 85] width 57 height 21
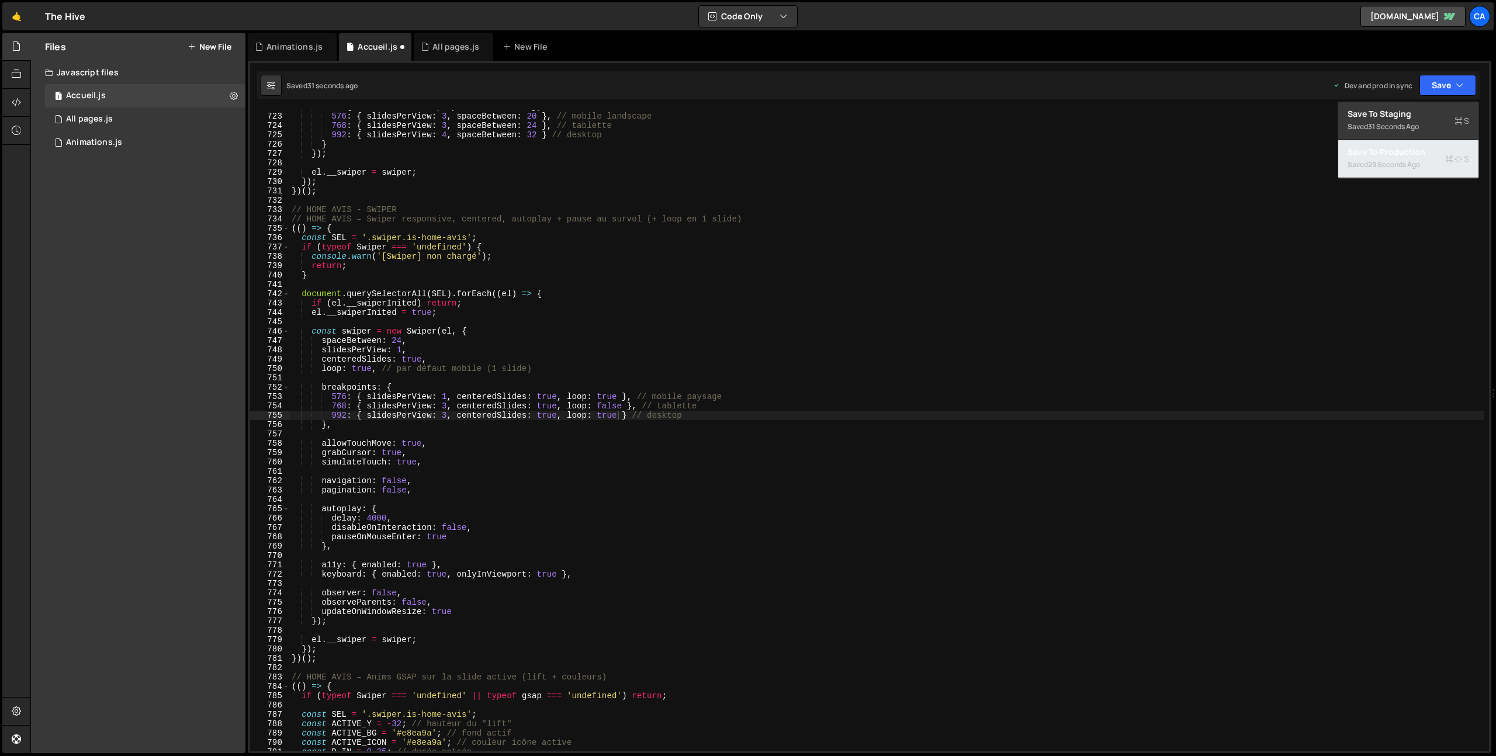
click at [1395, 168] on div "29 seconds ago" at bounding box center [1394, 165] width 52 height 10
click at [670, 400] on div "0 : { slidesPerView : 2 , spaceBetween : 16 } , // mobile 576 : { slidesPerView…" at bounding box center [886, 432] width 1195 height 660
click at [1441, 81] on button "Save" at bounding box center [1448, 85] width 57 height 21
click at [1402, 156] on div "Save to Production S" at bounding box center [1409, 152] width 122 height 12
click at [611, 407] on div "0 : { slidesPerView : 2 , spaceBetween : 16 } , // mobile 576 : { slidesPerView…" at bounding box center [886, 432] width 1195 height 660
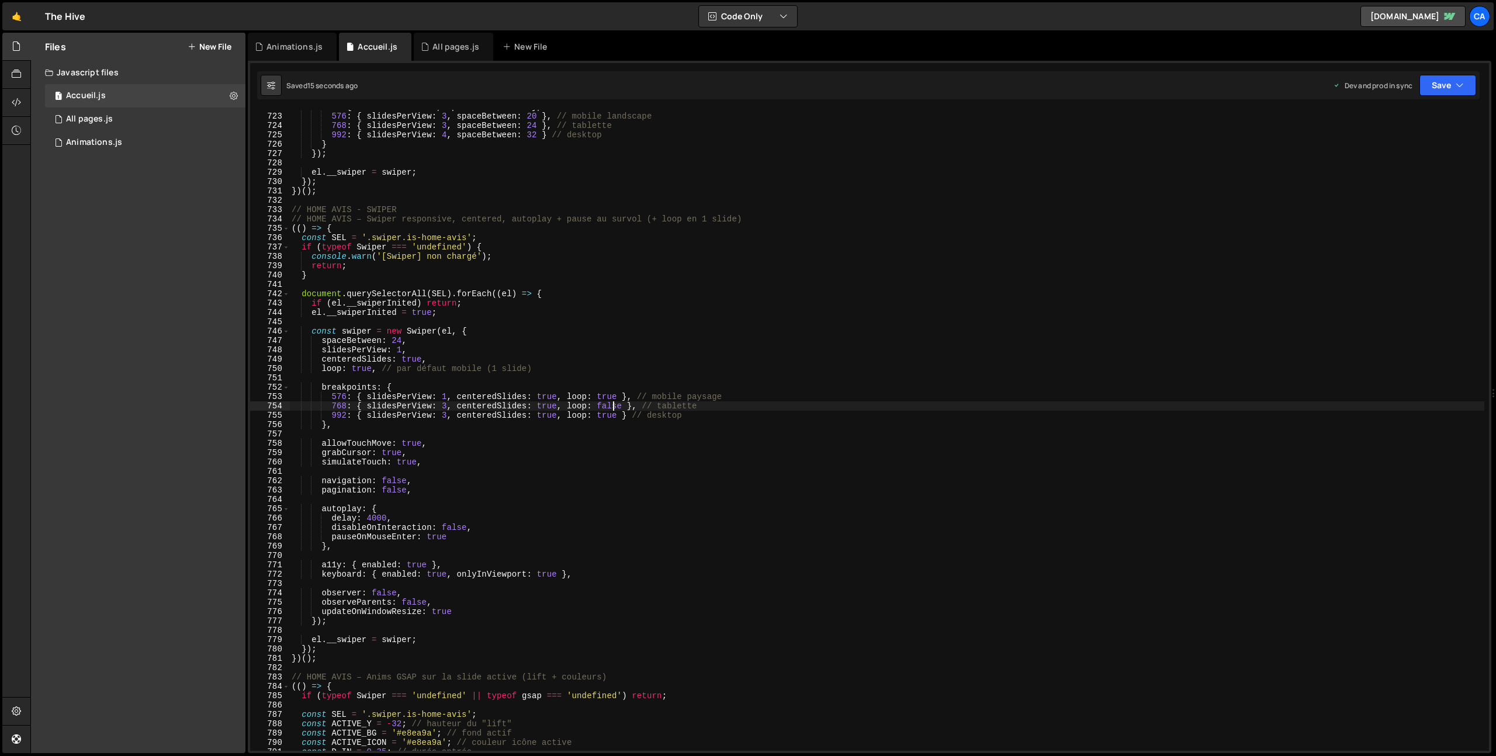
click at [611, 407] on div "0 : { slidesPerView : 2 , spaceBetween : 16 } , // mobile 576 : { slidesPerView…" at bounding box center [886, 432] width 1195 height 660
click at [1445, 87] on button "Save" at bounding box center [1448, 85] width 57 height 21
click at [1388, 156] on div "Save to Production S" at bounding box center [1409, 152] width 122 height 12
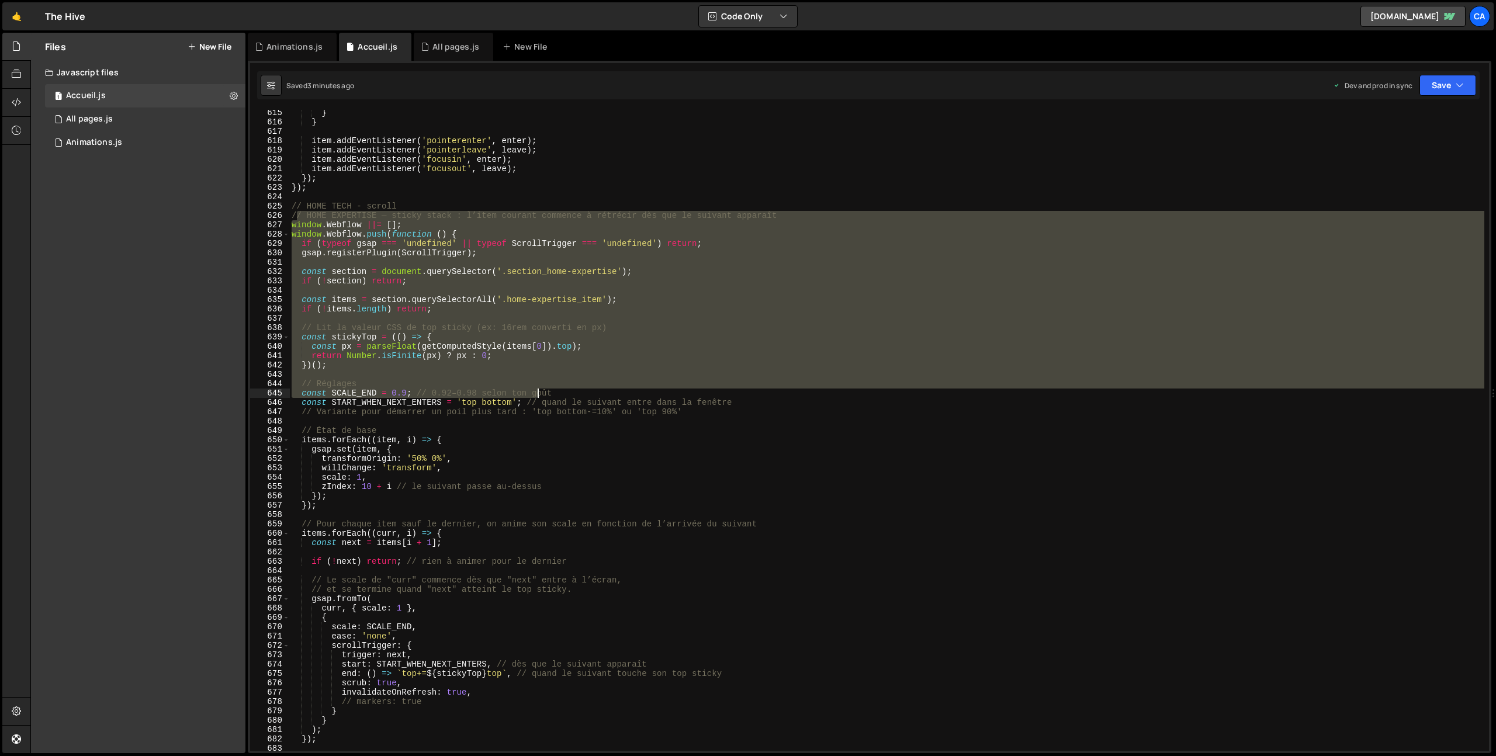
scroll to position [5860, 0]
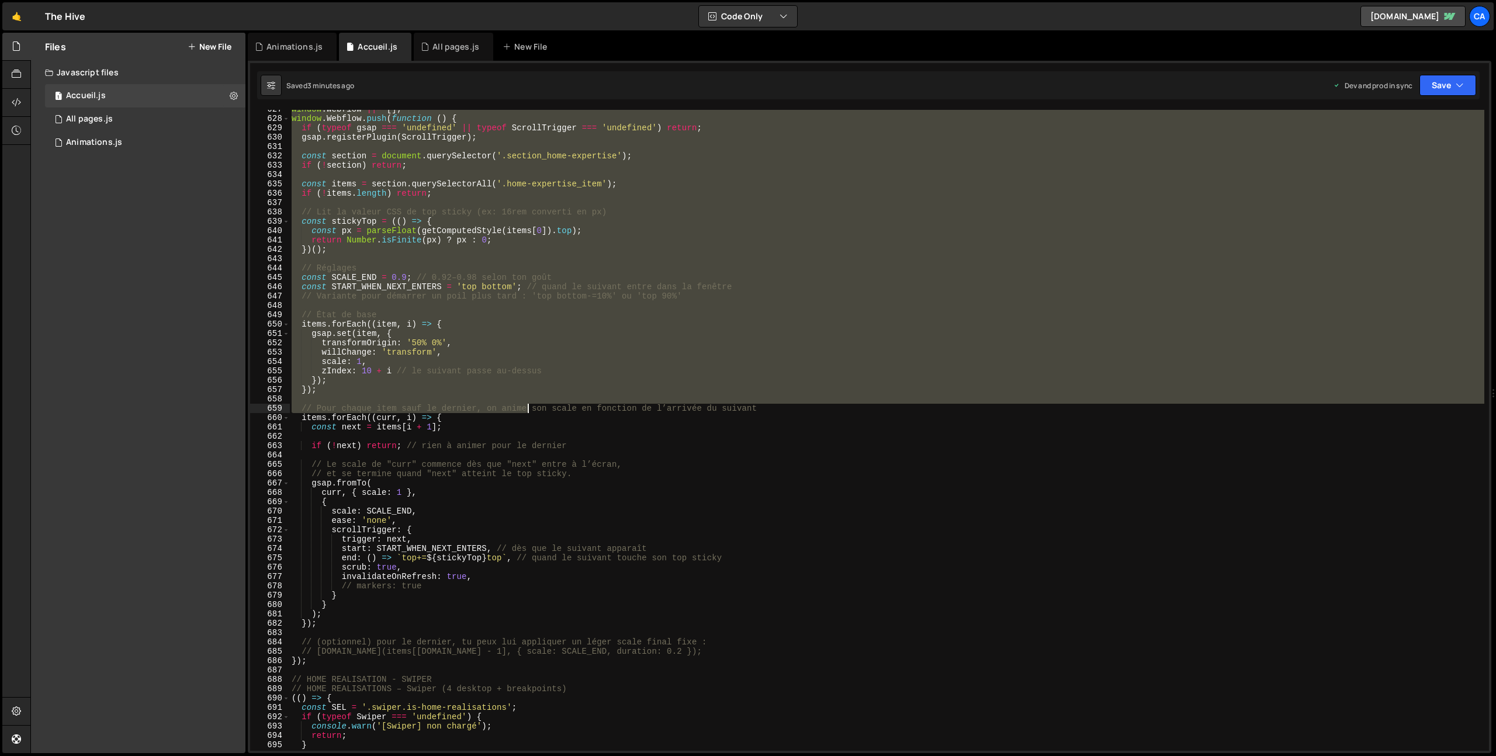
drag, startPoint x: 295, startPoint y: 219, endPoint x: 527, endPoint y: 404, distance: 296.9
click at [527, 404] on div "window . Webflow ||= [ ] ; window . Webflow . push ( function ( ) { if ( typeof…" at bounding box center [886, 435] width 1195 height 660
click at [404, 586] on div "window . Webflow ||= [ ] ; window . Webflow . push ( function ( ) { if ( typeof…" at bounding box center [886, 435] width 1195 height 660
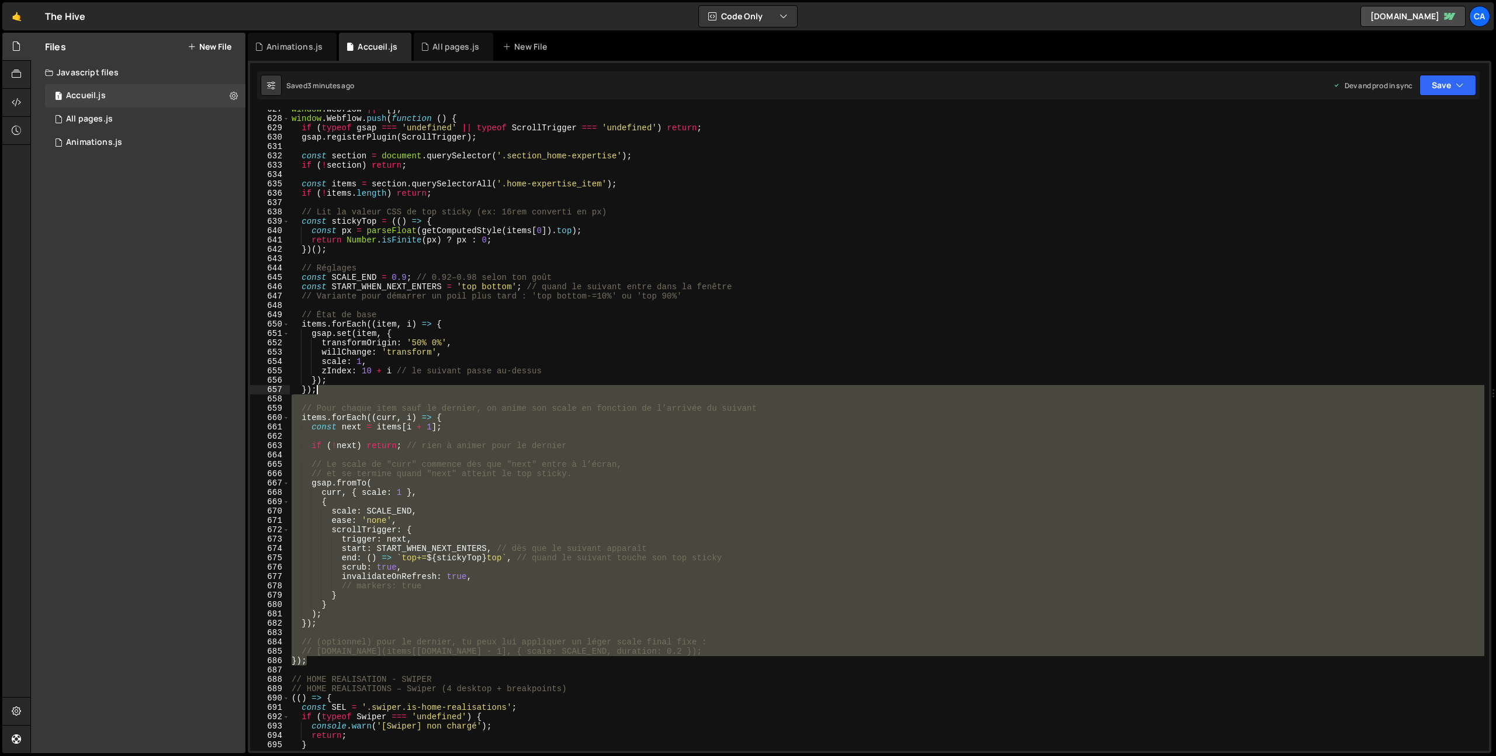
scroll to position [5701, 0]
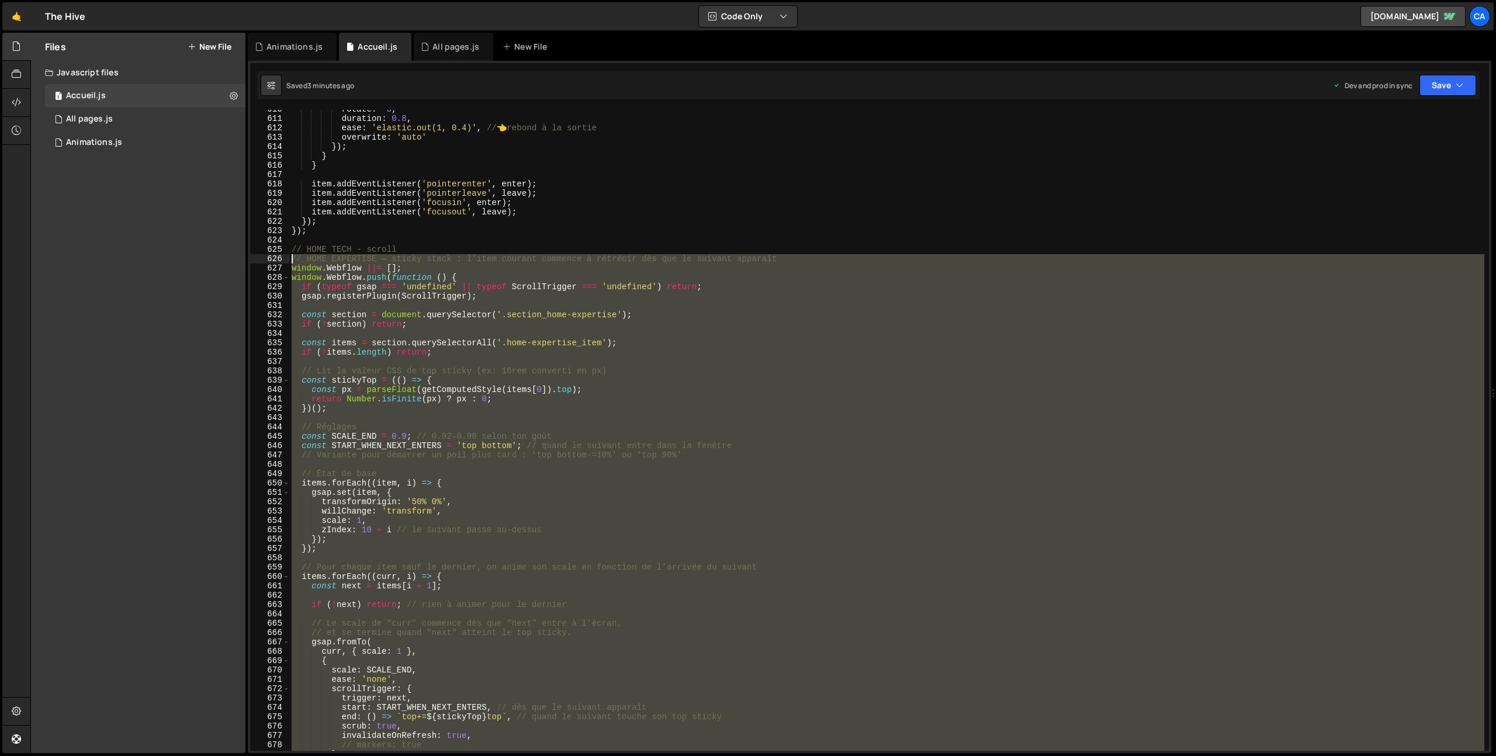
drag, startPoint x: 320, startPoint y: 661, endPoint x: 286, endPoint y: 257, distance: 405.3
click at [286, 257] on div "// markers: true 610 611 612 613 614 615 616 617 618 619 620 621 622 623 624 62…" at bounding box center [869, 430] width 1239 height 641
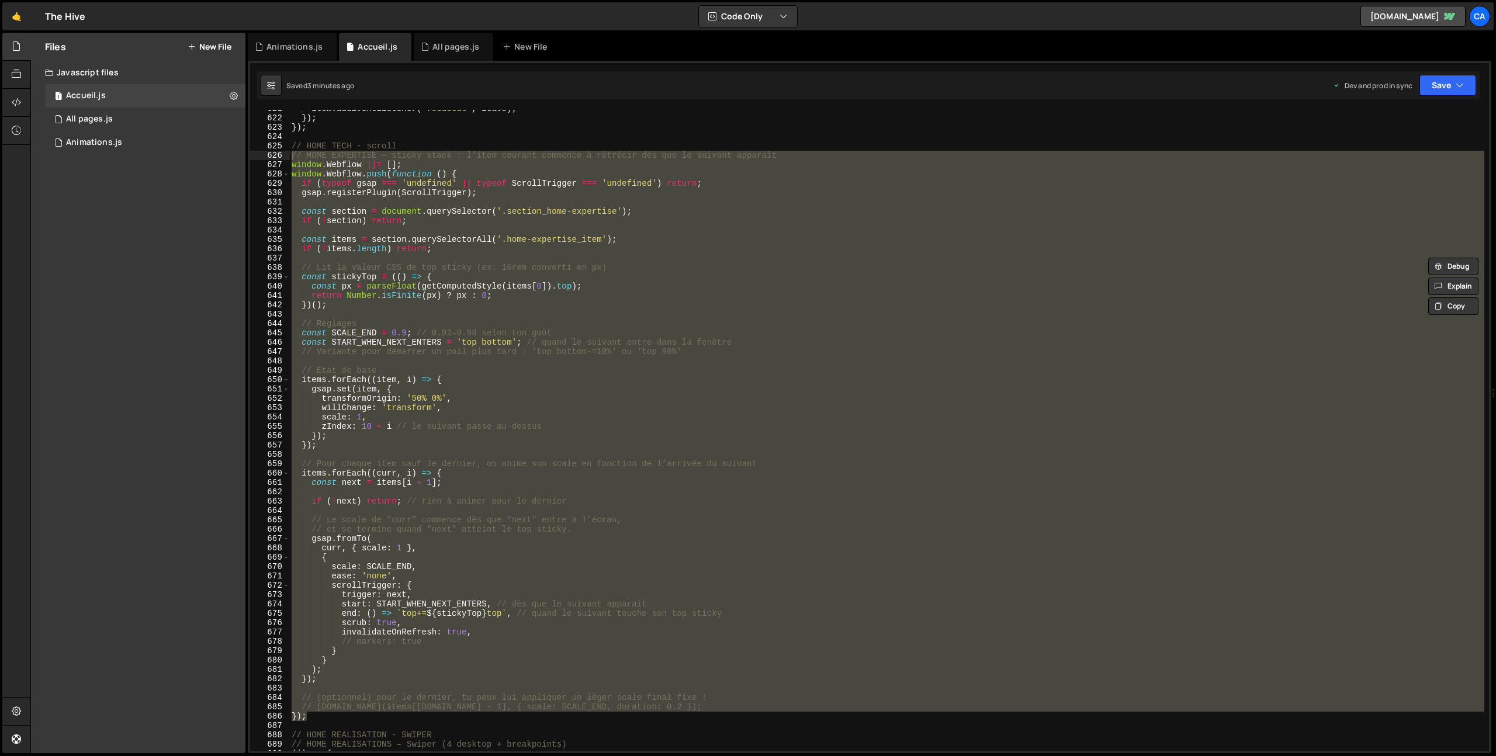
scroll to position [5855, 0]
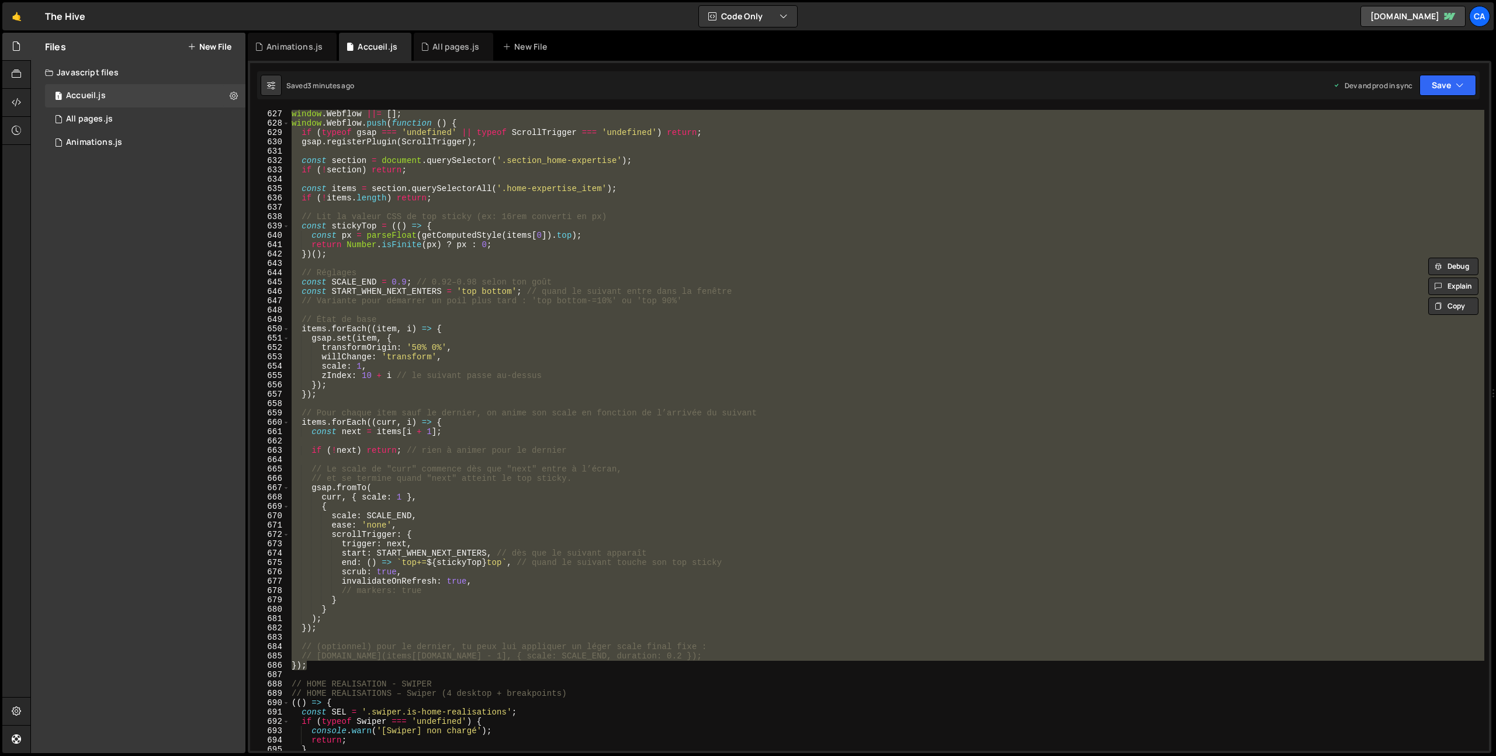
click at [320, 669] on div "window . Webflow ||= [ ] ; window . Webflow . push ( function ( ) { if ( typeof…" at bounding box center [886, 430] width 1195 height 641
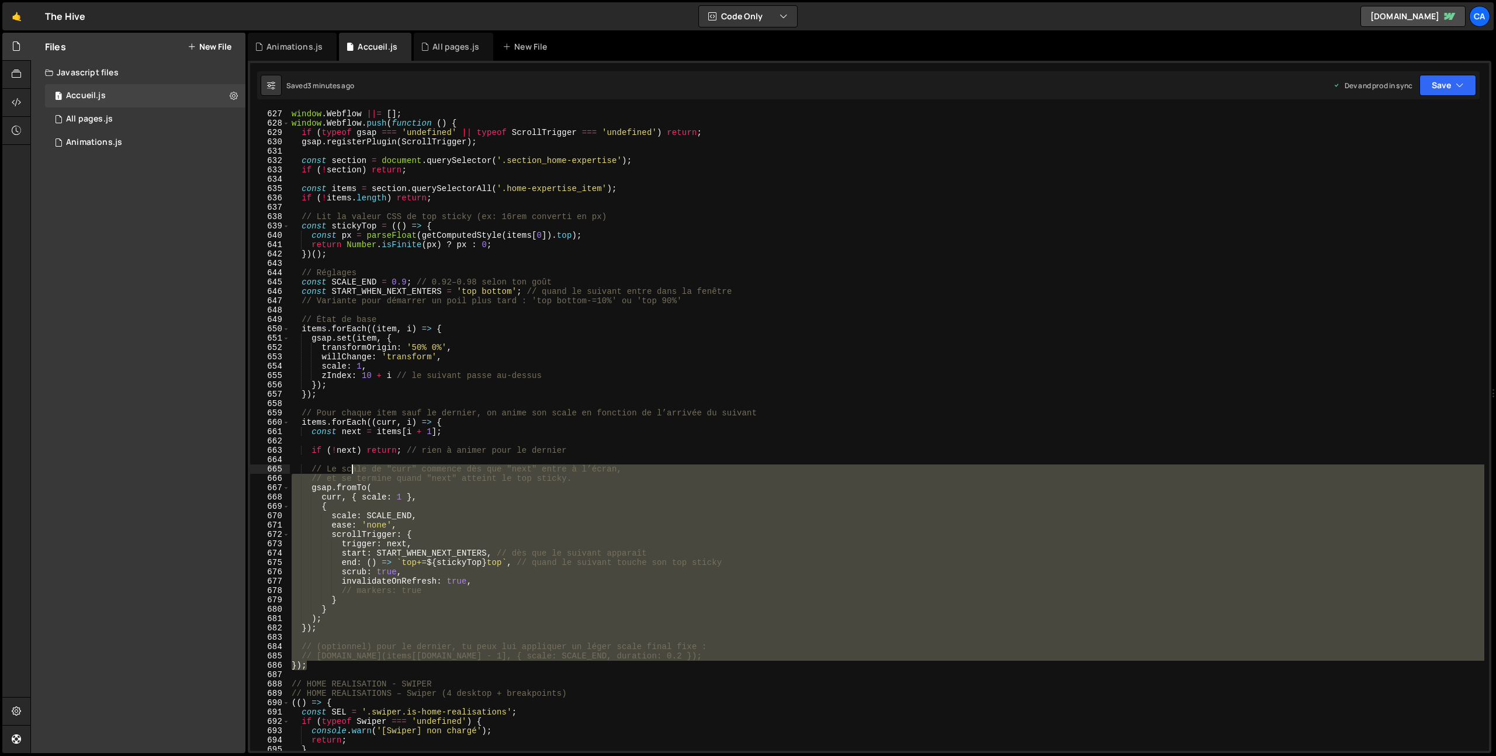
scroll to position [5664, 0]
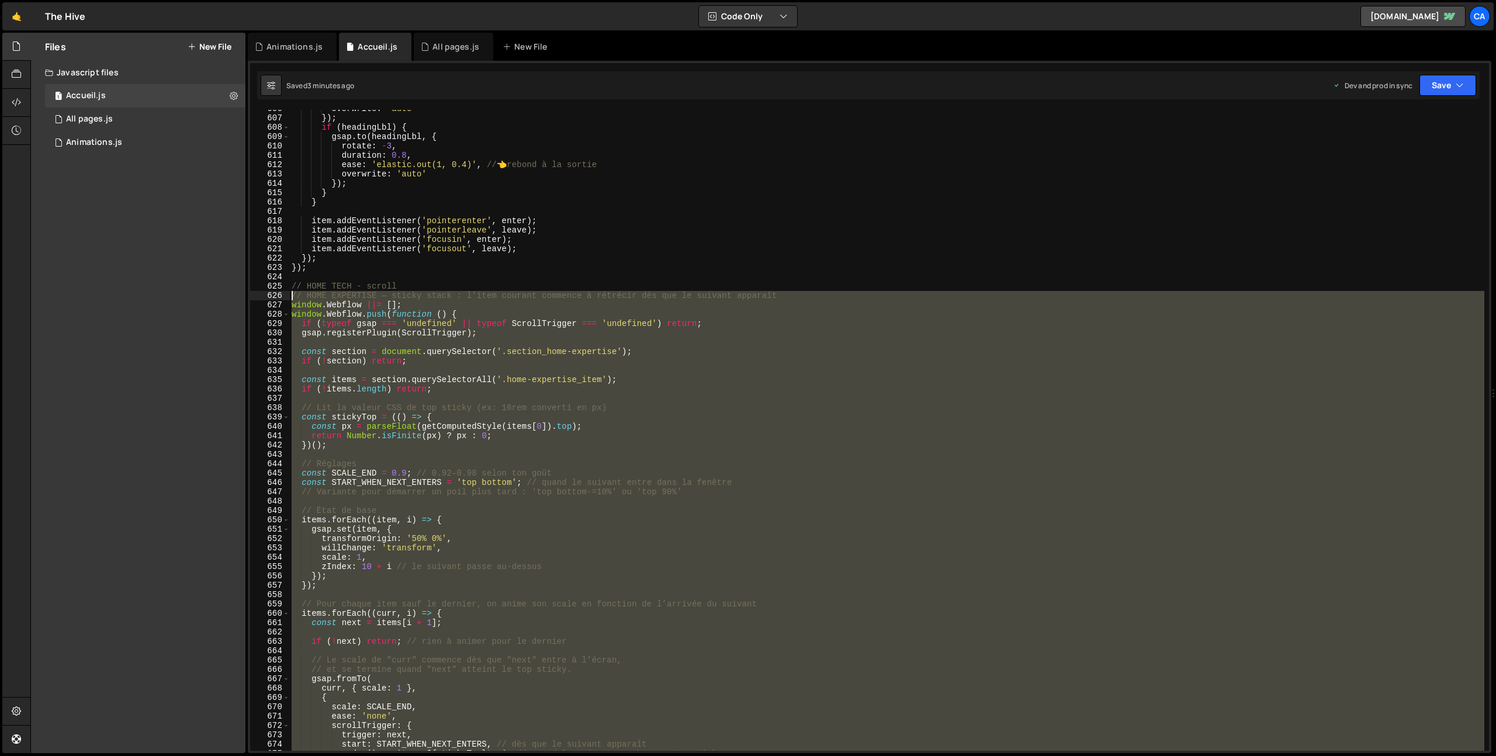
drag, startPoint x: 314, startPoint y: 663, endPoint x: 271, endPoint y: 296, distance: 369.0
click at [271, 296] on div "}); 606 607 608 609 610 611 612 613 614 615 616 617 618 619 620 621 622 623 624…" at bounding box center [869, 430] width 1239 height 641
type textarea "// HOME EXPERTISE — sticky stack : l’item courant commence à rétrécir dès que l…"
paste textarea
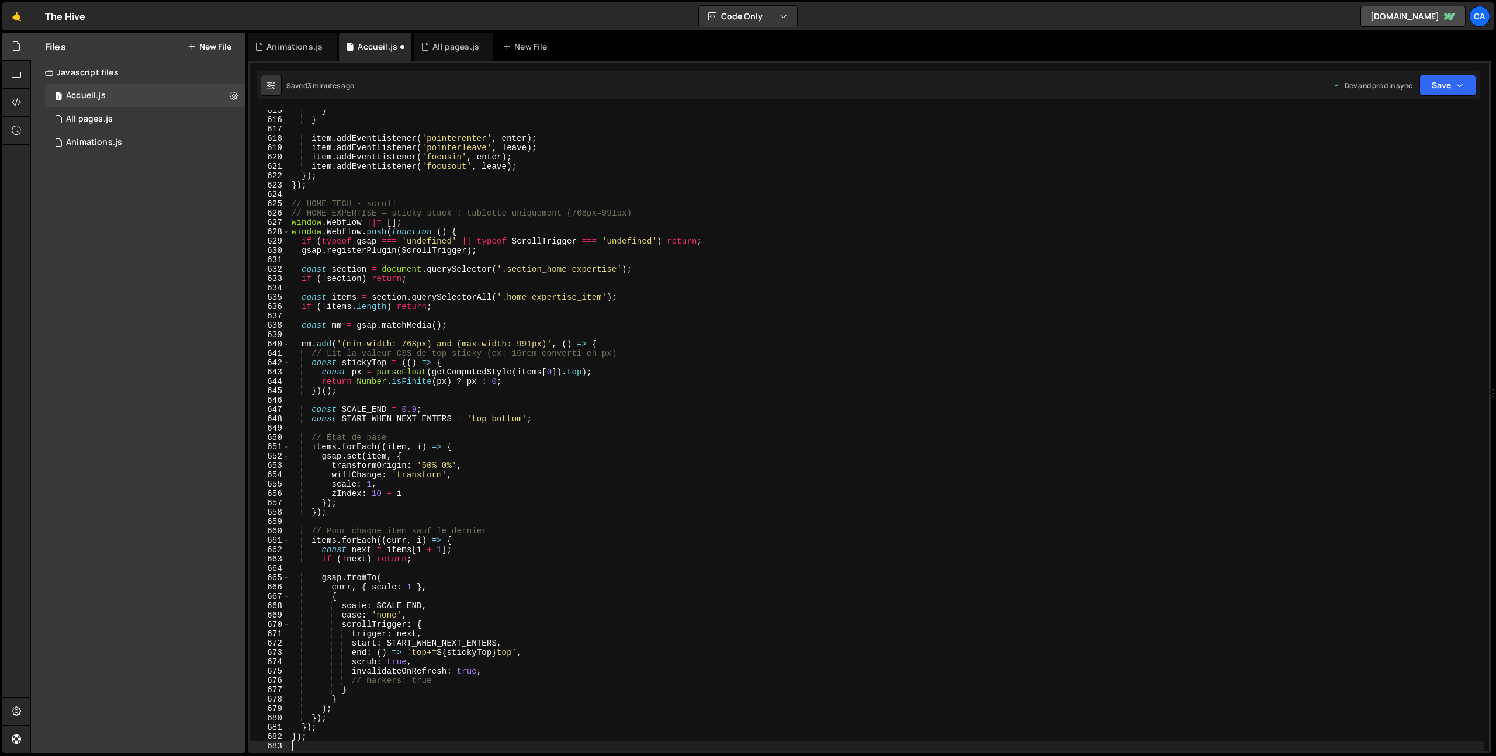
scroll to position [5746, 0]
click at [1442, 83] on button "Save" at bounding box center [1448, 85] width 57 height 21
click at [1413, 157] on div "Save to Production S" at bounding box center [1409, 152] width 122 height 12
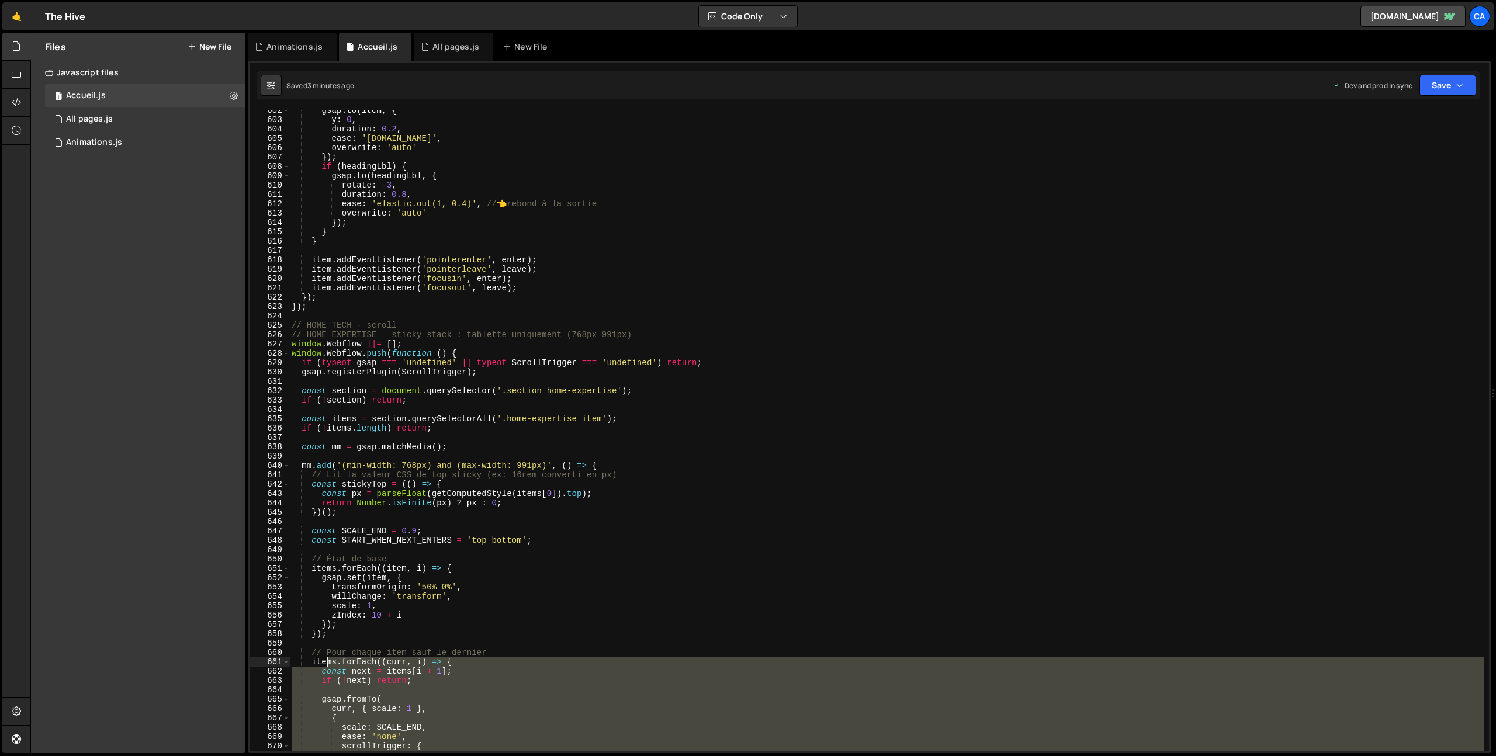
scroll to position [5603, 0]
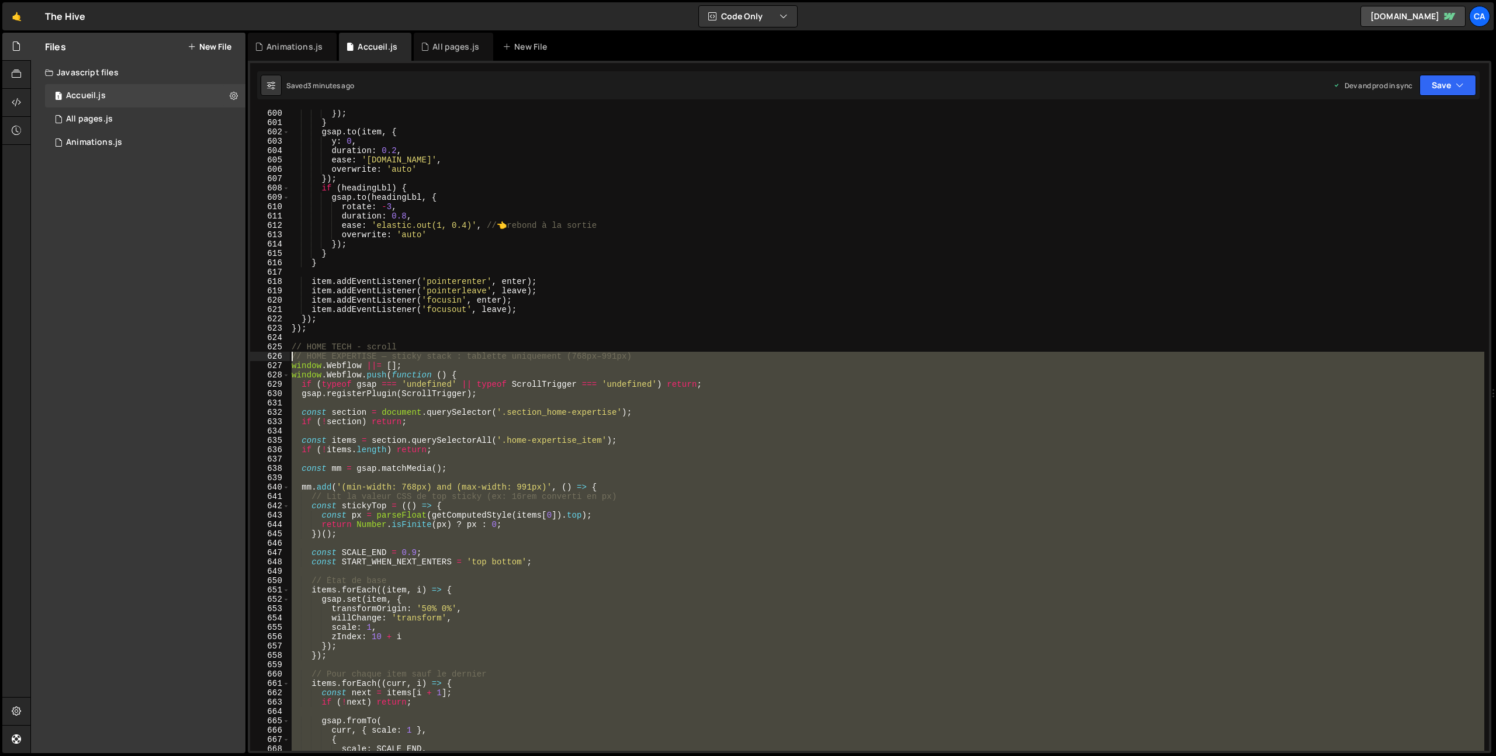
drag, startPoint x: 314, startPoint y: 713, endPoint x: 258, endPoint y: 359, distance: 358.5
click at [258, 359] on div "}); 600 601 602 603 604 605 606 607 608 609 610 611 612 613 614 615 616 617 618…" at bounding box center [869, 430] width 1239 height 641
type textarea "// HOME EXPERTISE — sticky stack : tablette uniquement (768px–991px) window.Web…"
paste textarea
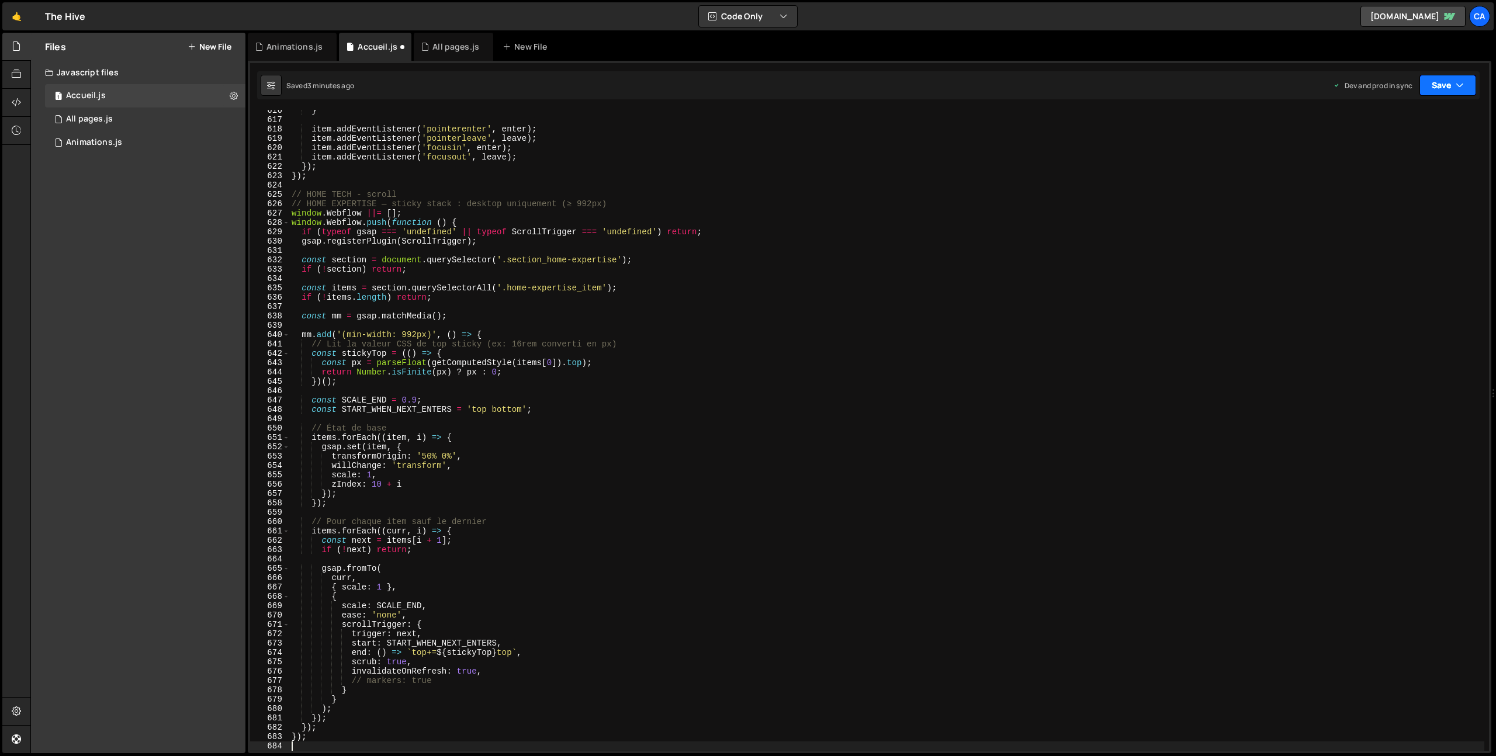
click at [1436, 84] on button "Save" at bounding box center [1448, 85] width 57 height 21
click at [1403, 156] on div "Save to Production S" at bounding box center [1409, 152] width 122 height 12
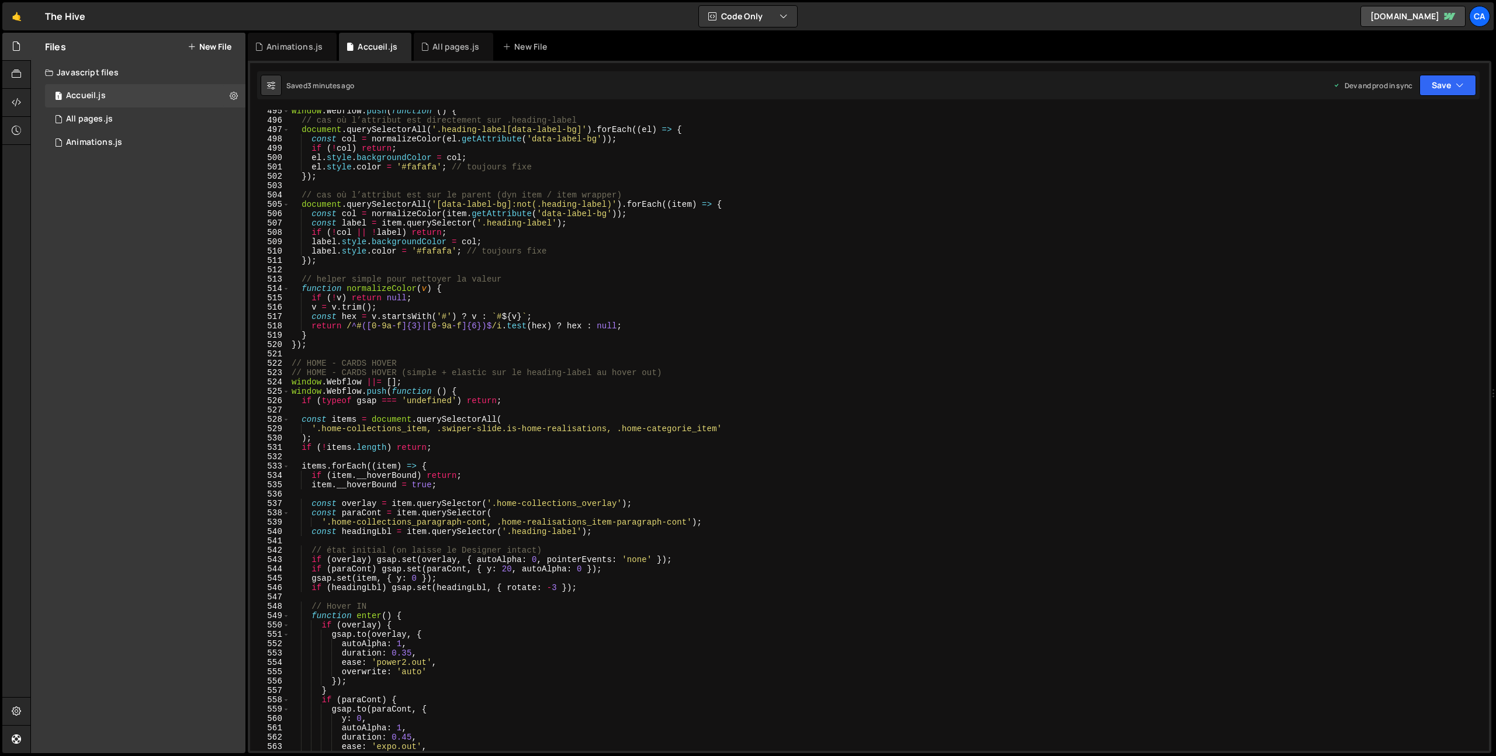
scroll to position [4646, 0]
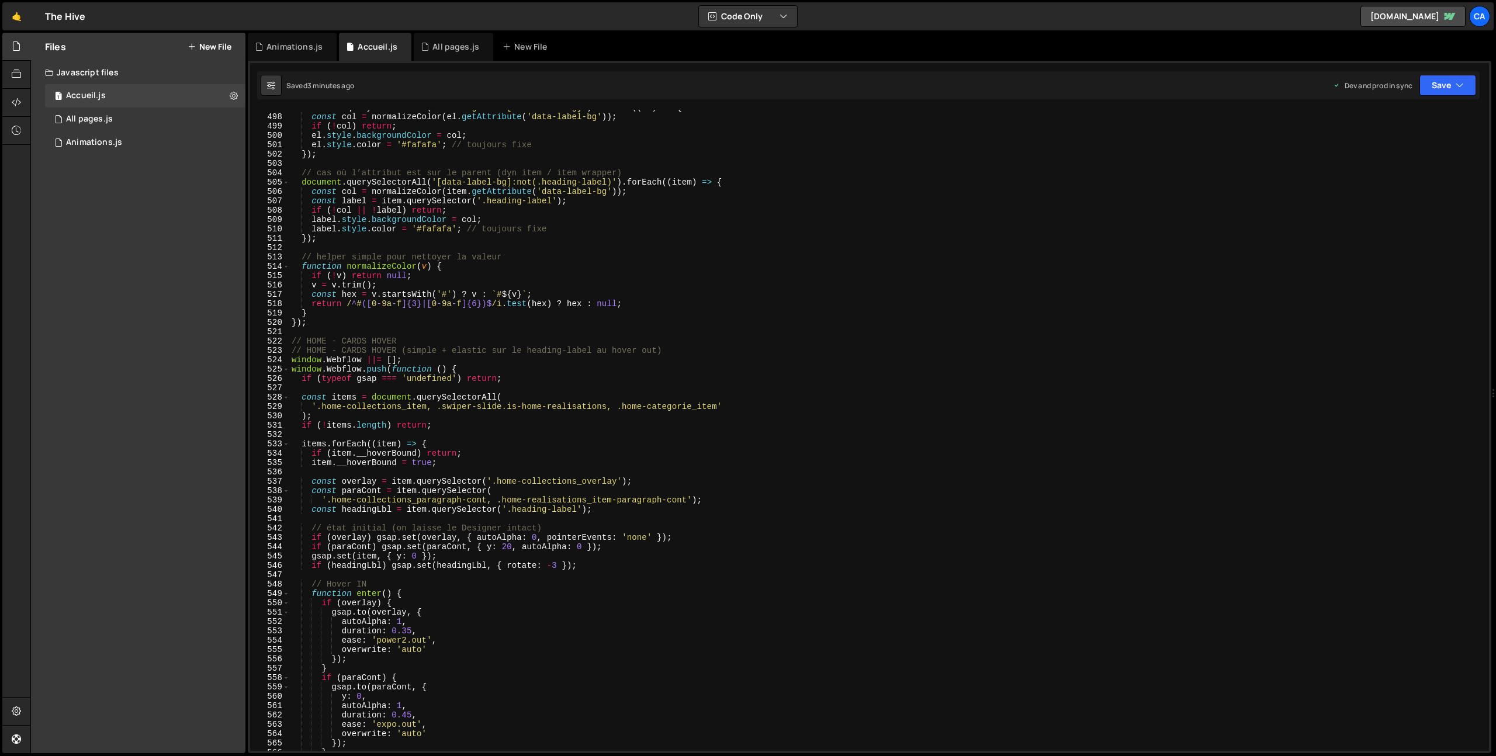
click at [335, 405] on div "document . querySelectorAll ( '.heading-label[data-label-bg]' ) . forEach (( el…" at bounding box center [886, 433] width 1195 height 660
drag, startPoint x: 335, startPoint y: 405, endPoint x: 395, endPoint y: 408, distance: 59.7
click at [395, 408] on div "document . querySelectorAll ( '.heading-label[data-label-bg]' ) . forEach (( el…" at bounding box center [886, 433] width 1195 height 660
paste textarea "swiper-slide"
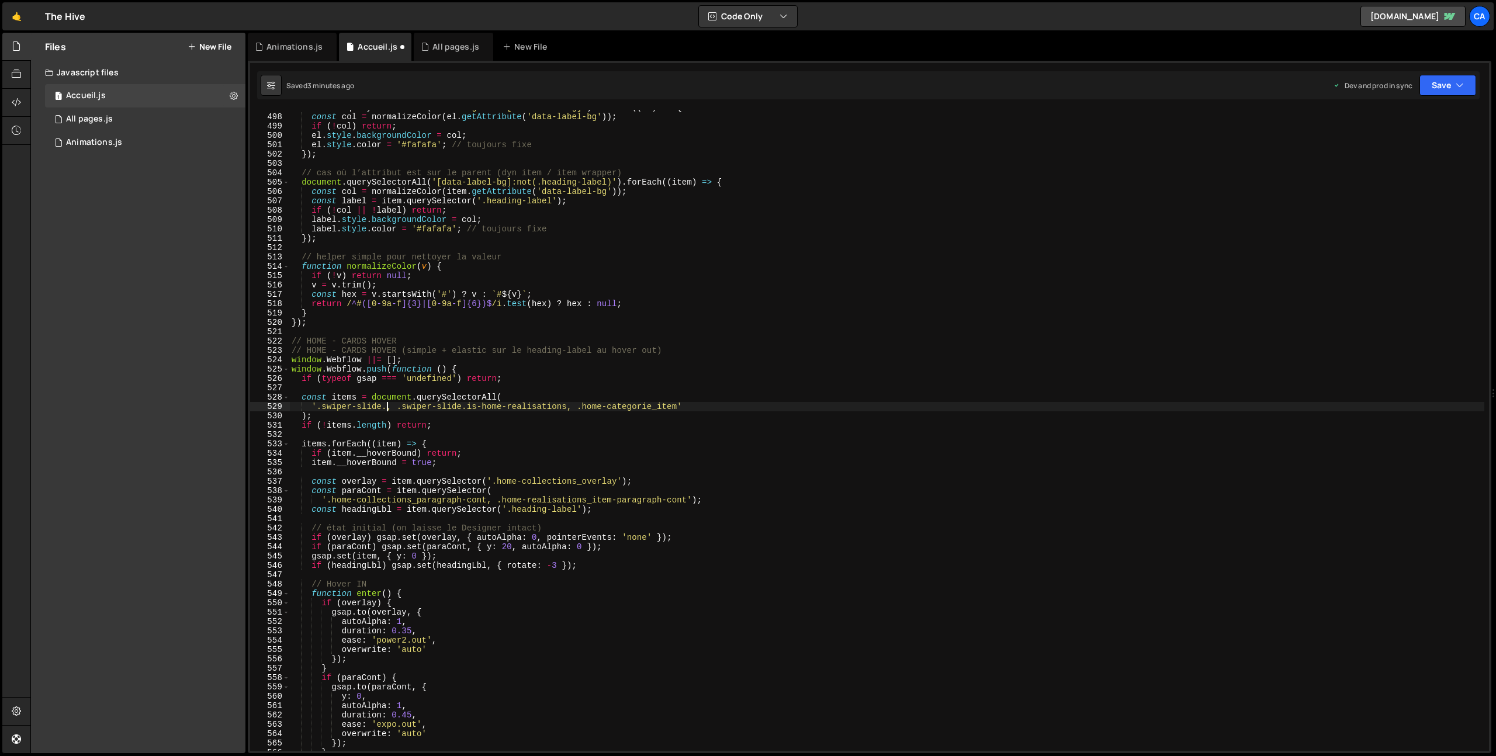
paste textarea "is-home-collection"
type textarea "'.swiper-slide.is-home-collection, .swiper-slide.is-home-realisations, .home-ca…"
click at [1465, 85] on button "Save" at bounding box center [1448, 85] width 57 height 21
click at [1434, 148] on div "Save to Production S" at bounding box center [1409, 152] width 122 height 12
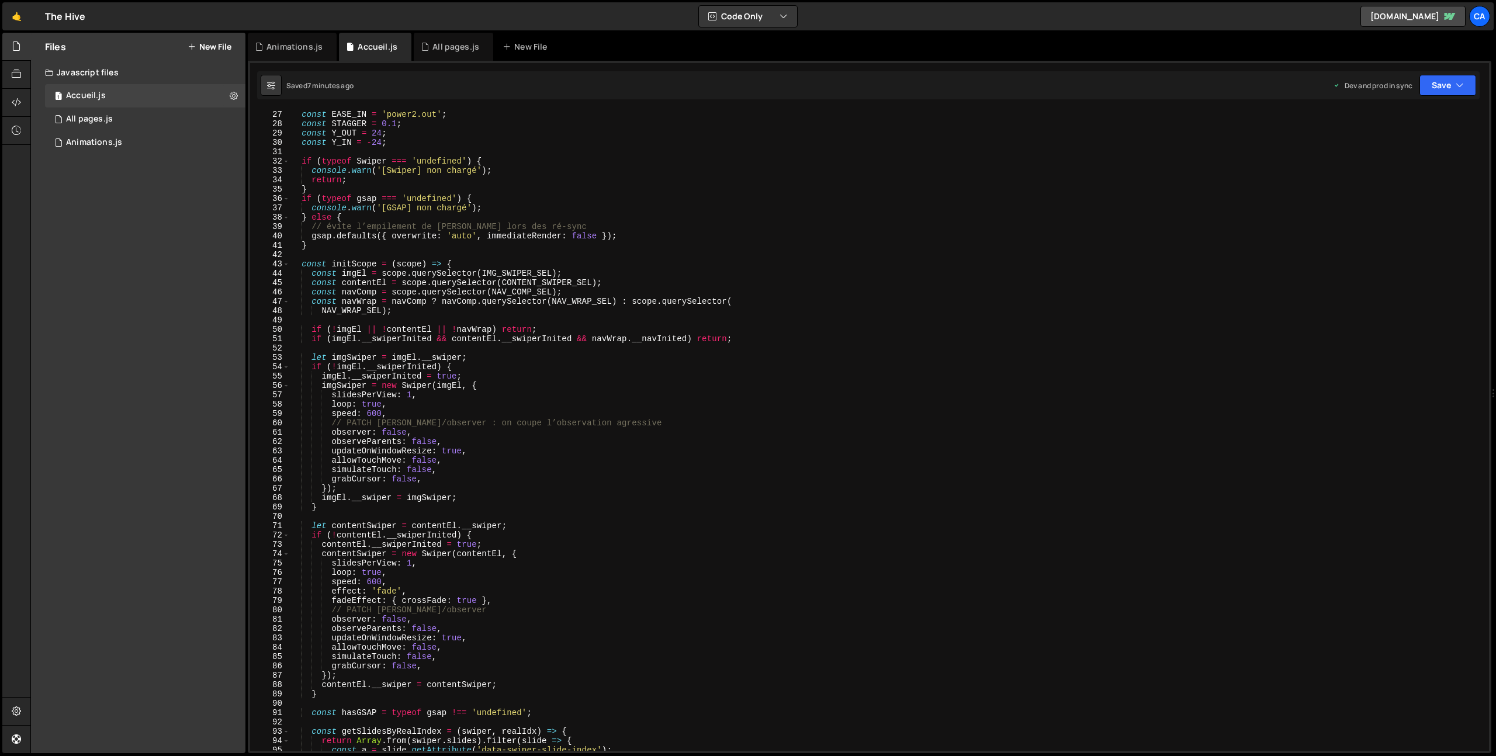
scroll to position [0, 0]
